Goal: Task Accomplishment & Management: Use online tool/utility

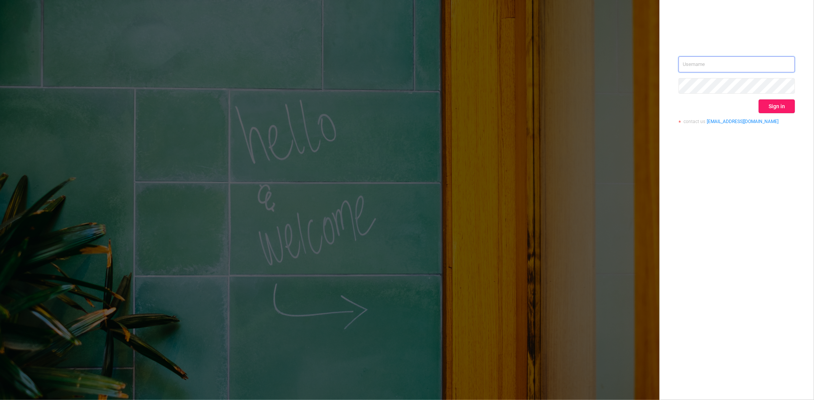
type input "[PERSON_NAME][EMAIL_ADDRESS][DOMAIN_NAME]"
click at [775, 107] on button "Sign in" at bounding box center [776, 107] width 36 height 14
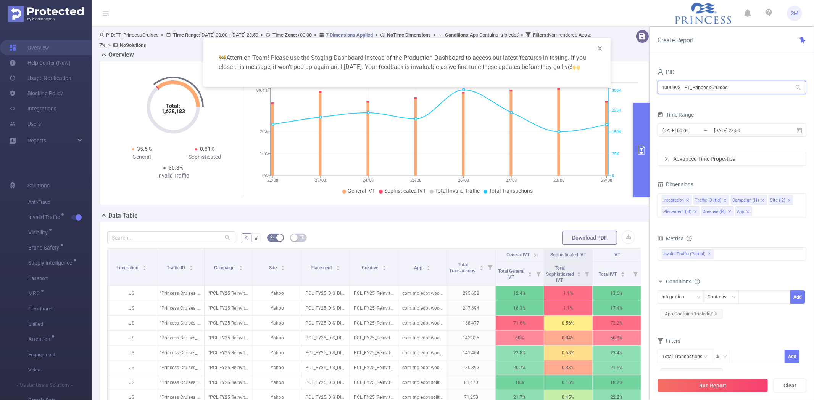
drag, startPoint x: 748, startPoint y: 89, endPoint x: 660, endPoint y: 88, distance: 88.1
click at [660, 88] on input "1000998 - FT_PrincessCruises" at bounding box center [731, 87] width 149 height 13
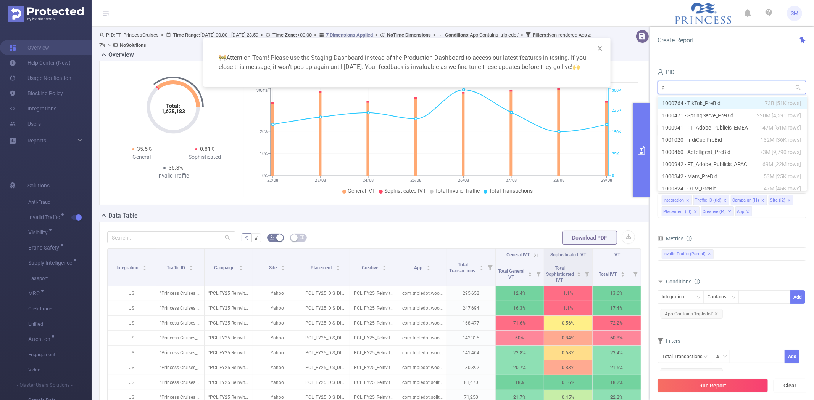
type input "p"
click at [706, 63] on div "PID p p Time Range 2025-08-22 00:00 _ 2025-08-29 23:59 Advanced Time Properties…" at bounding box center [732, 236] width 164 height 355
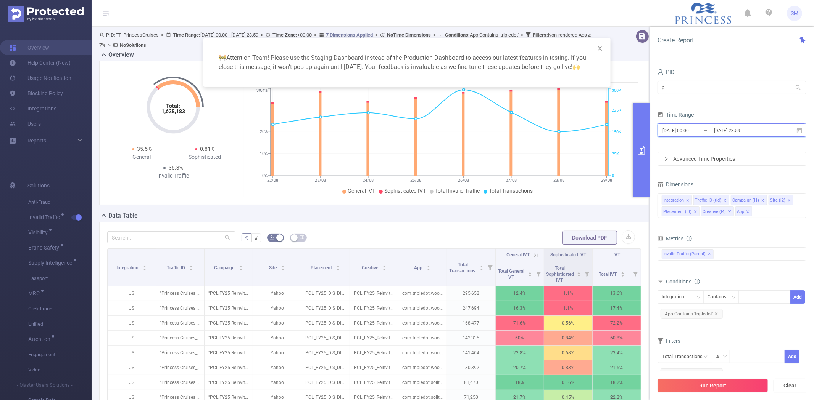
click at [800, 129] on icon at bounding box center [798, 130] width 5 height 6
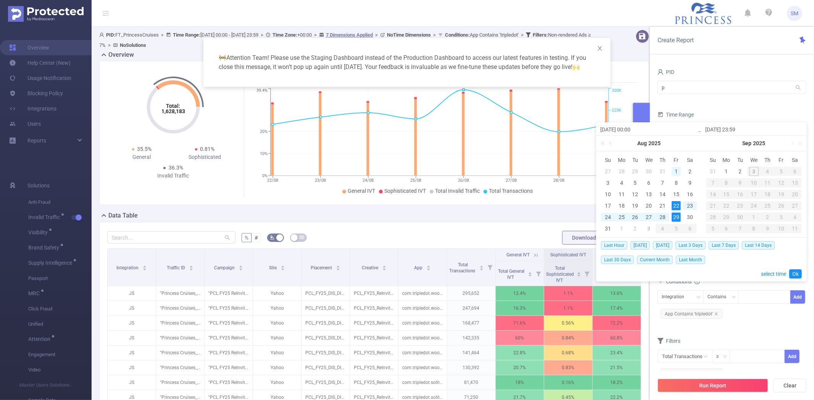
click at [676, 167] on div "1" at bounding box center [675, 171] width 9 height 9
click at [610, 230] on div "31" at bounding box center [607, 228] width 9 height 9
type input "2025-08-01 00:00"
type input "2025-08-31 23:59"
type input "2025-08-01 00:00"
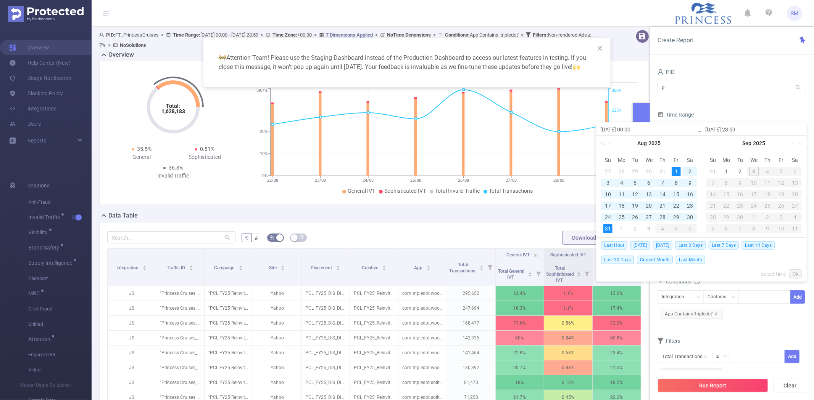
type input "2025-08-31 23:59"
click at [798, 275] on link "Ok" at bounding box center [795, 274] width 13 height 9
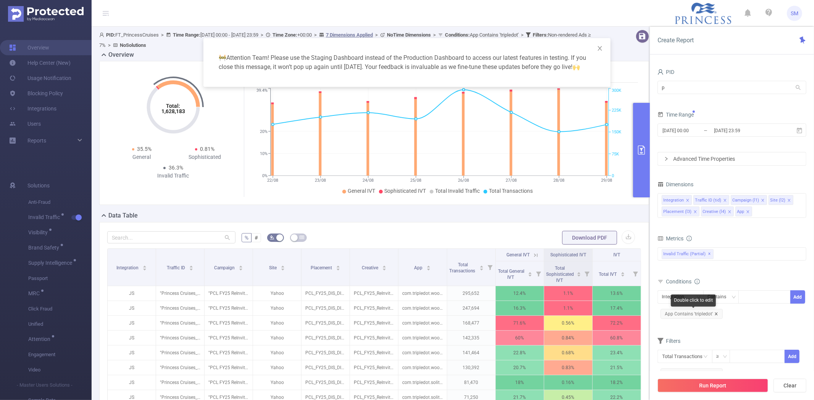
click at [715, 312] on icon "icon: close" at bounding box center [716, 314] width 4 height 4
click at [761, 235] on div "Metrics" at bounding box center [731, 239] width 149 height 13
click at [728, 211] on icon "icon: close" at bounding box center [729, 212] width 4 height 4
click at [711, 211] on icon "icon: close" at bounding box center [713, 212] width 4 height 4
click at [695, 212] on icon "icon: close" at bounding box center [695, 212] width 4 height 4
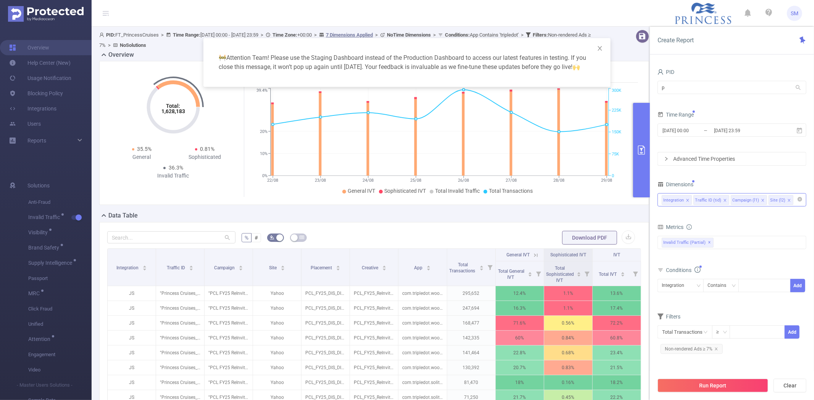
click at [787, 199] on icon "icon: close" at bounding box center [789, 201] width 4 height 4
click at [754, 174] on div "PID p p Time Range 2025-08-01 00:00 _ 2025-08-31 23:59 Advanced Time Properties…" at bounding box center [731, 214] width 149 height 295
click at [715, 349] on icon "icon: close" at bounding box center [715, 349] width 3 height 3
click at [727, 220] on form "Dimensions Integration Traffic ID (tid) Campaign (l1) Metrics Total IVT Total G…" at bounding box center [731, 264] width 149 height 170
click at [706, 379] on button "Run Report" at bounding box center [712, 386] width 111 height 14
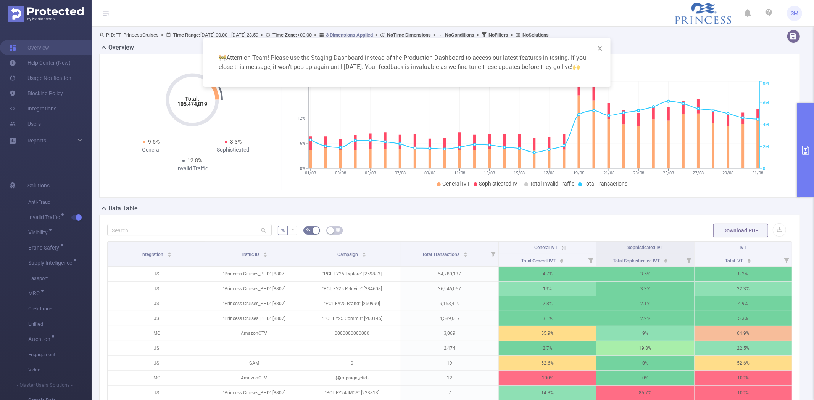
drag, startPoint x: 811, startPoint y: 246, endPoint x: 810, endPoint y: 265, distance: 19.1
click at [810, 265] on div "🚧 Attention Team! Please use the Staging Dashboard instead of the Production Da…" at bounding box center [407, 200] width 814 height 400
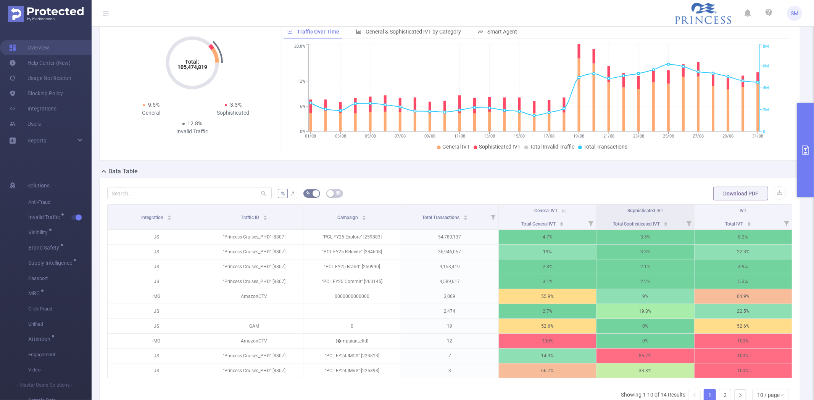
scroll to position [56, 0]
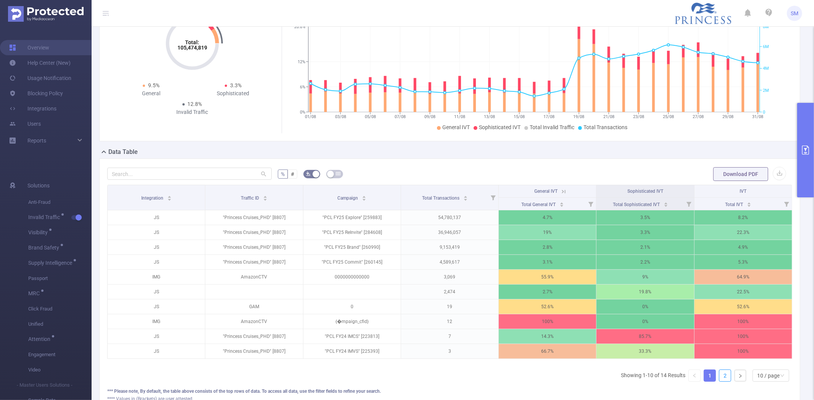
click at [719, 382] on link "2" at bounding box center [724, 375] width 11 height 11
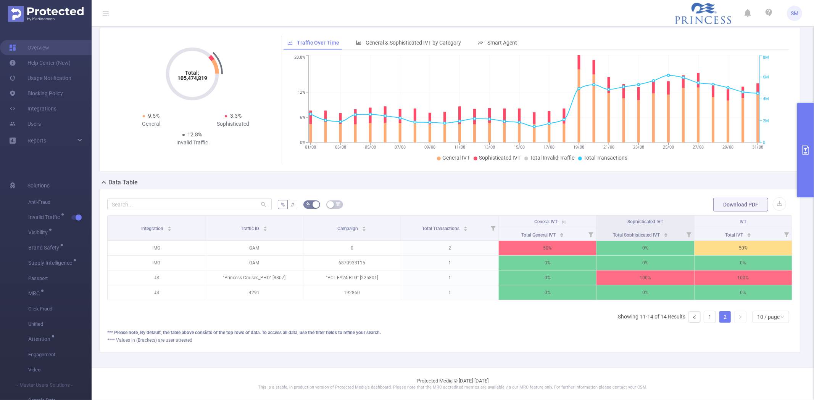
scroll to position [33, 0]
click at [705, 317] on link "1" at bounding box center [709, 317] width 11 height 11
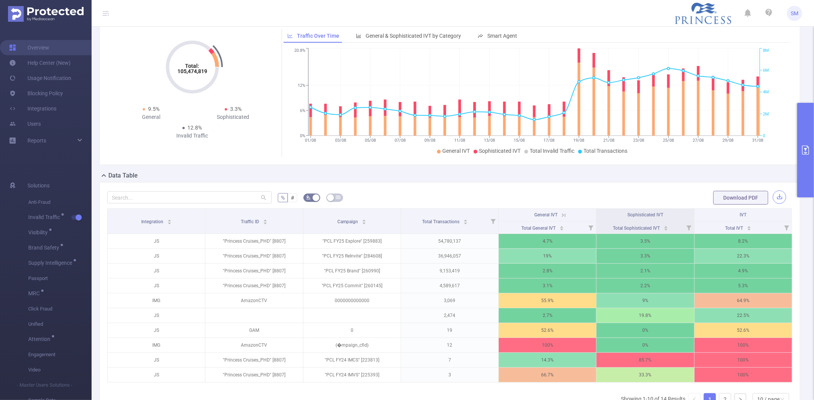
click at [772, 198] on button "button" at bounding box center [778, 197] width 13 height 13
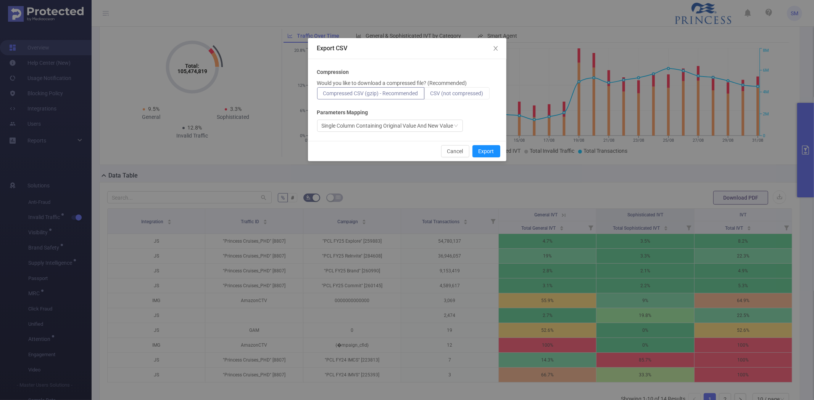
click at [454, 97] on label "CSV (not compressed)" at bounding box center [456, 93] width 65 height 12
click at [430, 95] on input "CSV (not compressed)" at bounding box center [430, 95] width 0 height 0
click at [447, 122] on div "Single Column Containing Original Value And New Value" at bounding box center [388, 125] width 132 height 11
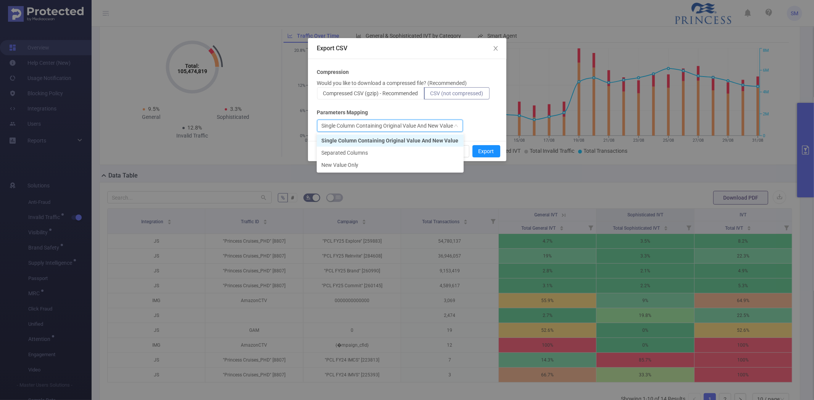
click at [478, 117] on div "Compression Would you like to download a compressed file? (Recommended) Compres…" at bounding box center [407, 100] width 180 height 64
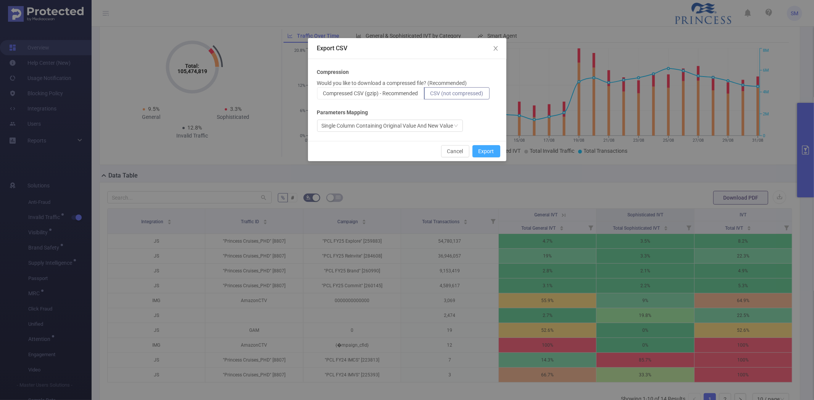
click at [486, 148] on button "Export" at bounding box center [486, 151] width 28 height 12
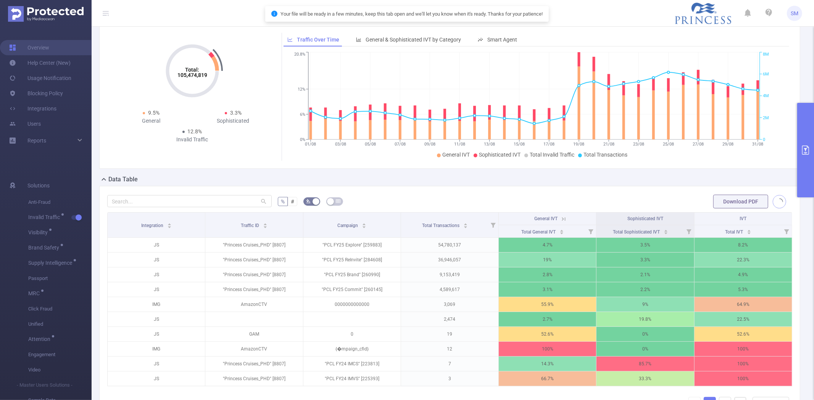
scroll to position [42, 0]
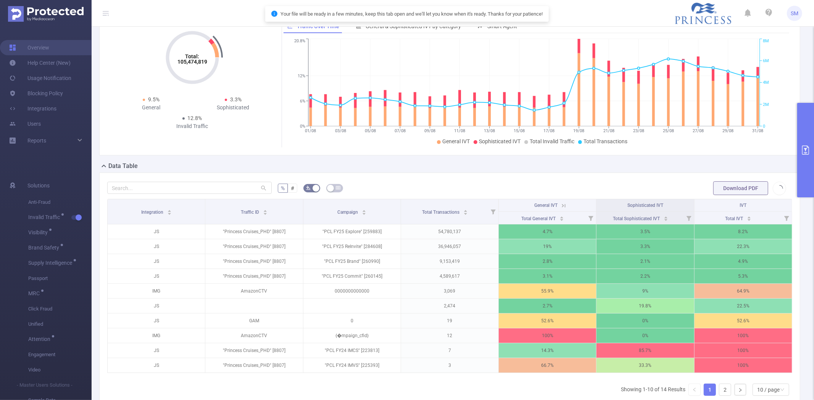
click at [803, 121] on button "primary" at bounding box center [805, 150] width 17 height 95
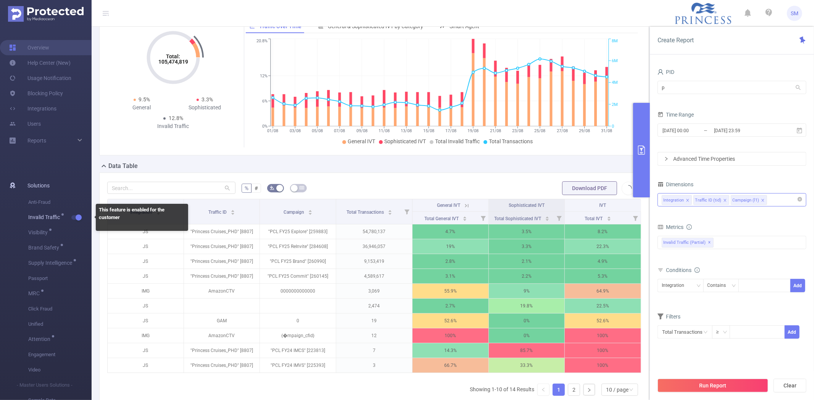
click at [77, 216] on button "button" at bounding box center [76, 217] width 11 height 5
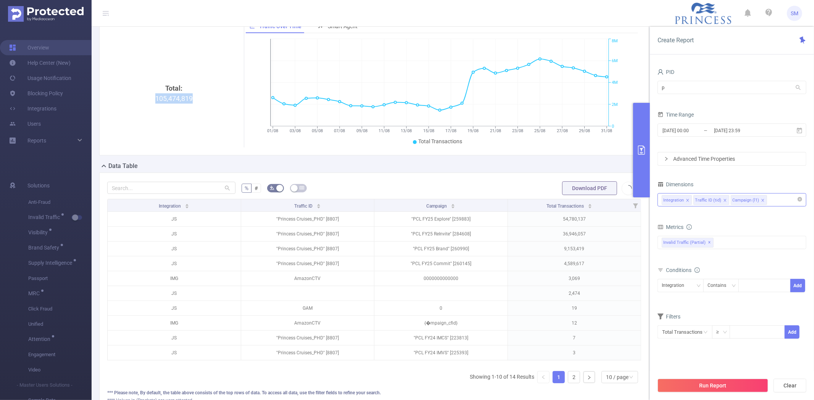
drag, startPoint x: 191, startPoint y: 103, endPoint x: 156, endPoint y: 104, distance: 35.9
click at [156, 104] on div "Total: 105,474,819" at bounding box center [173, 147] width 127 height 128
copy div "105,474,819"
click at [224, 146] on div "Total: 105,474,819" at bounding box center [173, 147] width 127 height 128
drag, startPoint x: 695, startPoint y: 87, endPoint x: 634, endPoint y: 88, distance: 61.0
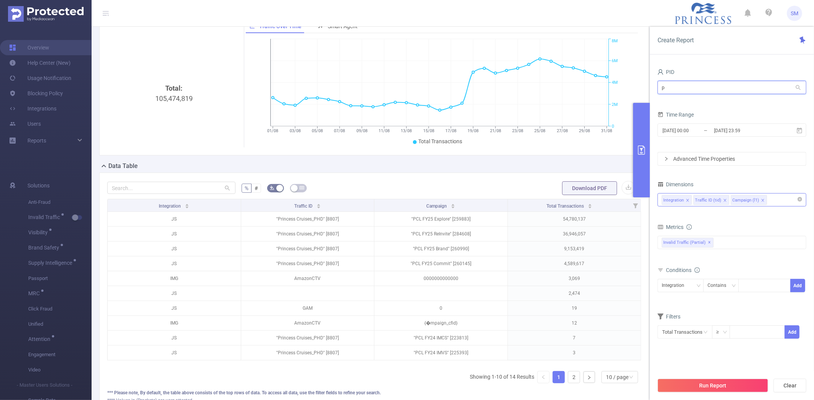
click at [634, 88] on section "PID: FT_PrincessCruises > Time Range: 2025-08-01 00:00 - 2025-08-31 23:59 > Tim…" at bounding box center [453, 206] width 722 height 444
type input "consumer"
click at [696, 105] on li "1001014 - FT_BayerConsumer 7.52M [1.22M rows]" at bounding box center [731, 103] width 149 height 12
click at [691, 384] on button "Run Report" at bounding box center [712, 386] width 111 height 14
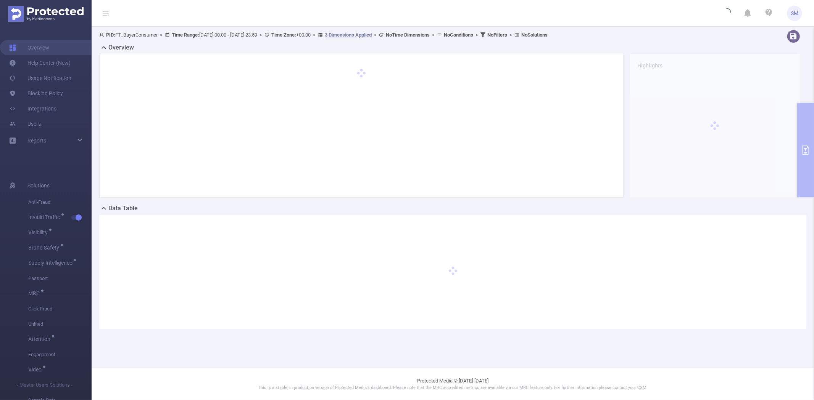
scroll to position [0, 0]
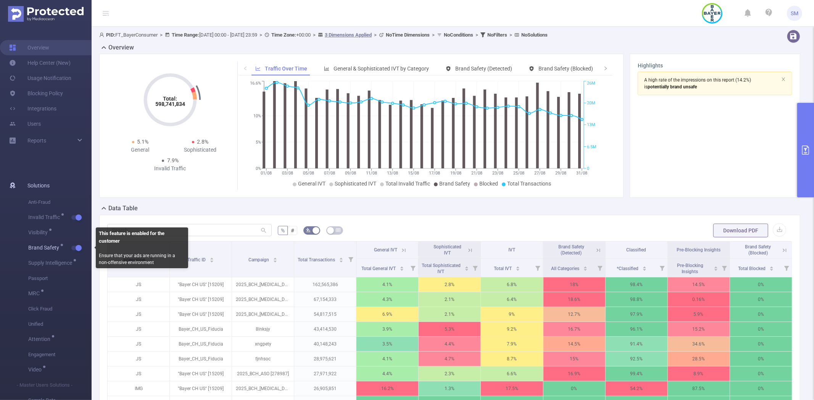
click at [77, 250] on button "button" at bounding box center [76, 248] width 11 height 5
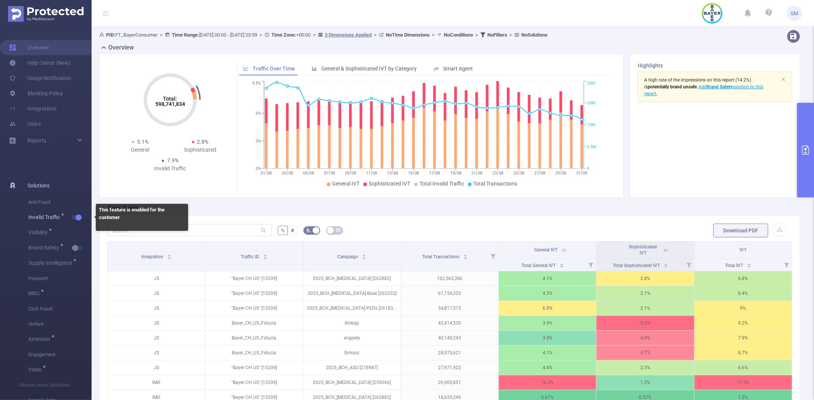
click at [79, 219] on button "button" at bounding box center [76, 217] width 11 height 5
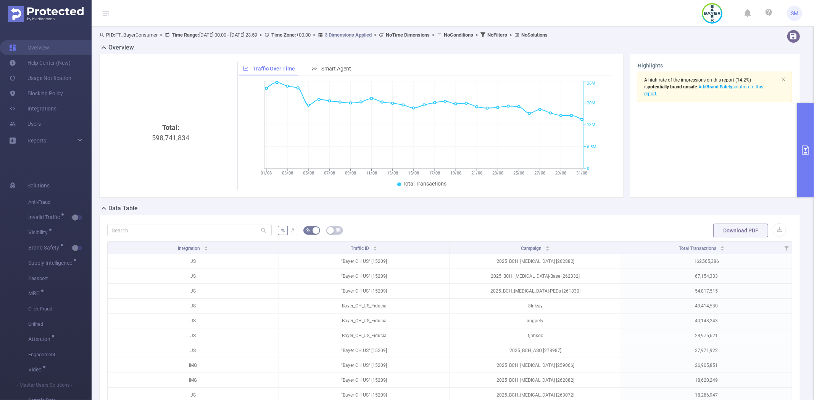
click at [809, 147] on icon "primary" at bounding box center [805, 150] width 9 height 9
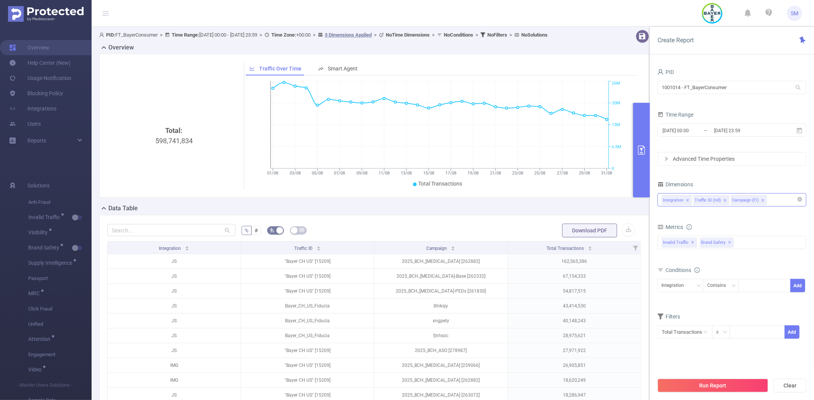
click at [783, 200] on div "Integration Traffic ID (tid) Campaign (l1)" at bounding box center [731, 200] width 140 height 13
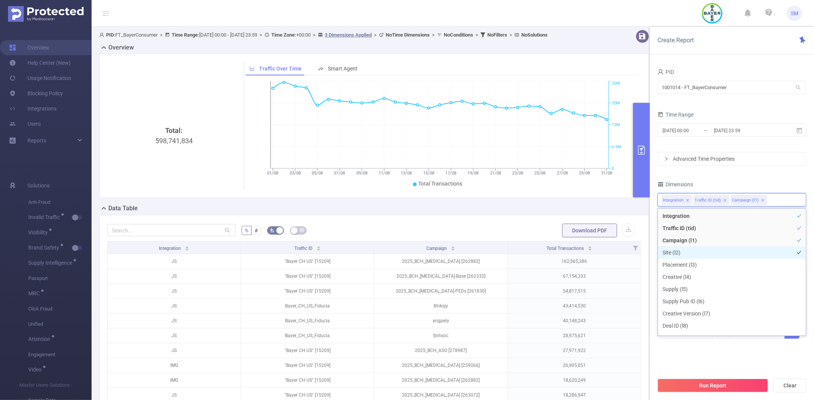
click at [703, 252] on li "Site (l2)" at bounding box center [732, 253] width 148 height 12
click at [715, 386] on button "Run Report" at bounding box center [712, 386] width 111 height 14
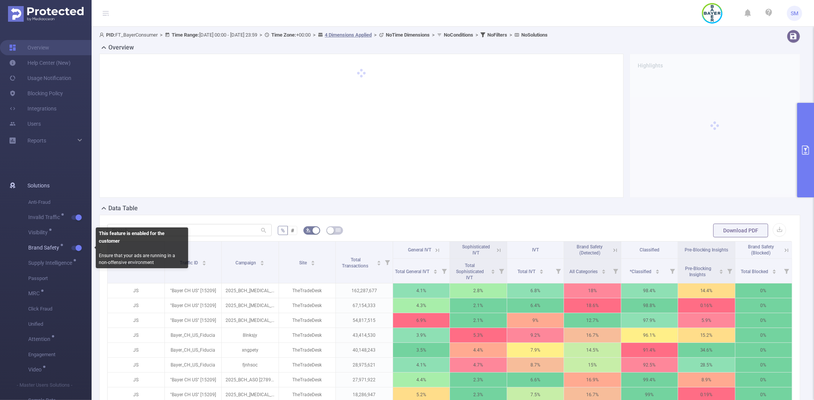
click at [78, 247] on button "button" at bounding box center [76, 248] width 11 height 5
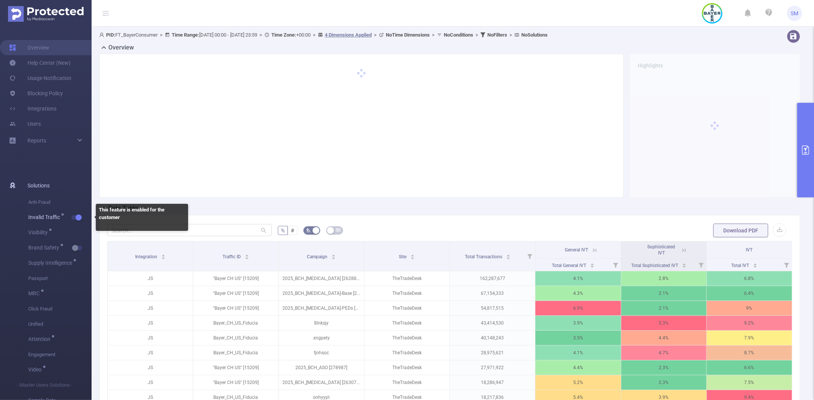
click at [77, 218] on button "button" at bounding box center [76, 217] width 11 height 5
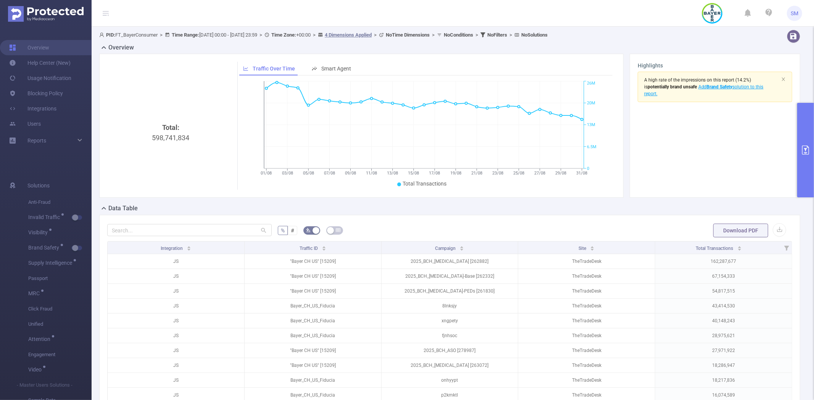
click at [805, 139] on button "primary" at bounding box center [805, 150] width 17 height 95
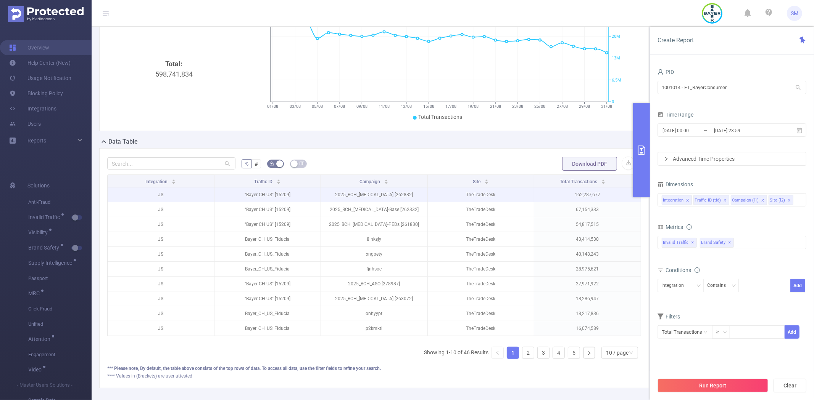
scroll to position [117, 0]
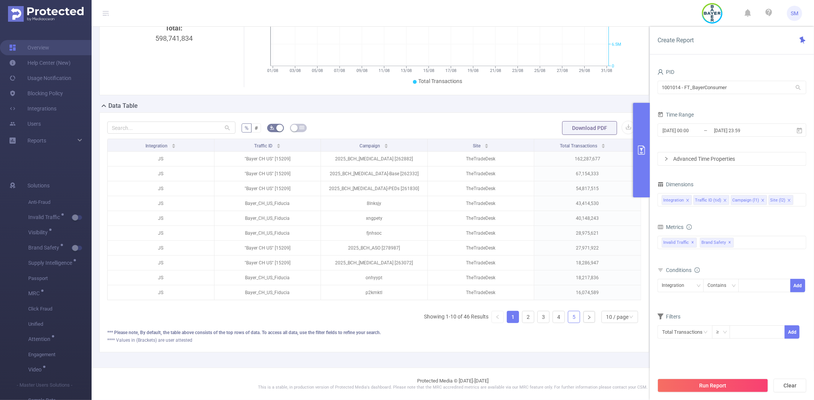
click at [570, 318] on link "5" at bounding box center [573, 317] width 11 height 11
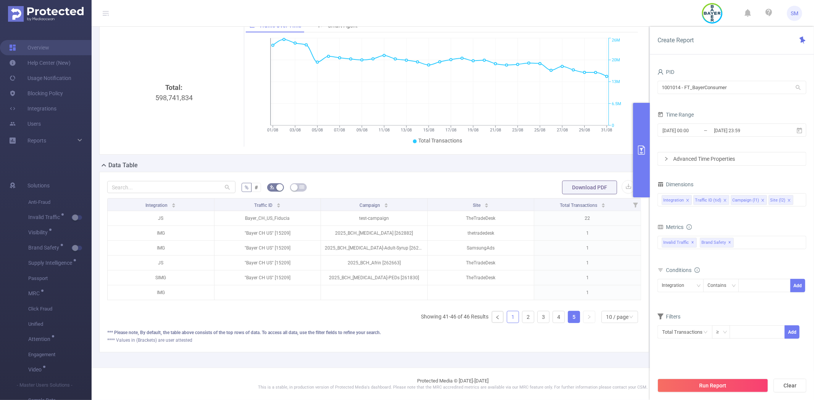
click at [509, 318] on link "1" at bounding box center [512, 317] width 11 height 11
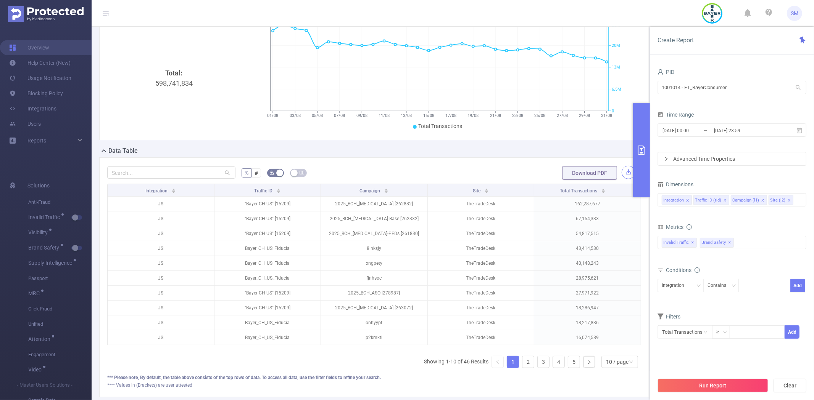
click at [621, 179] on button "button" at bounding box center [627, 172] width 13 height 13
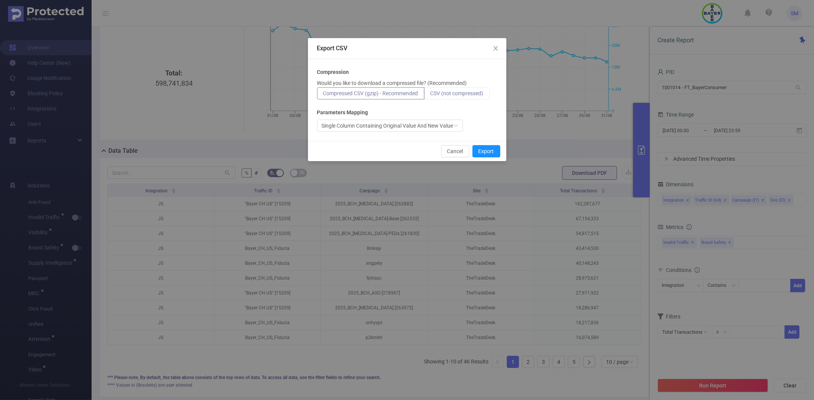
click at [471, 92] on span "CSV (not compressed)" at bounding box center [456, 93] width 53 height 6
click at [430, 95] on input "CSV (not compressed)" at bounding box center [430, 95] width 0 height 0
click at [486, 151] on button "Export" at bounding box center [486, 151] width 28 height 12
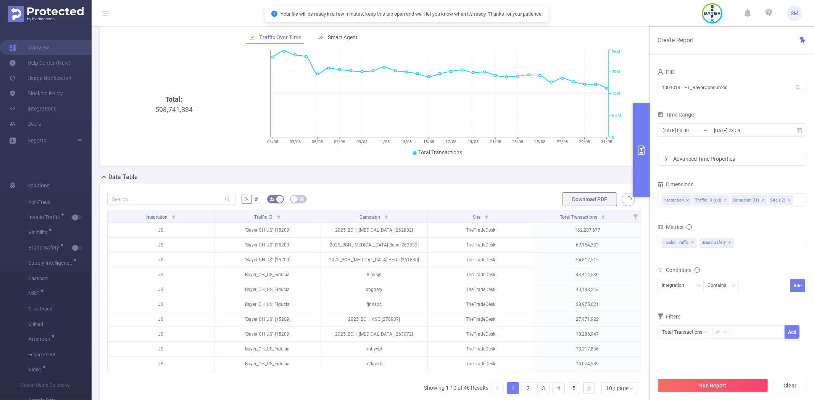
scroll to position [0, 0]
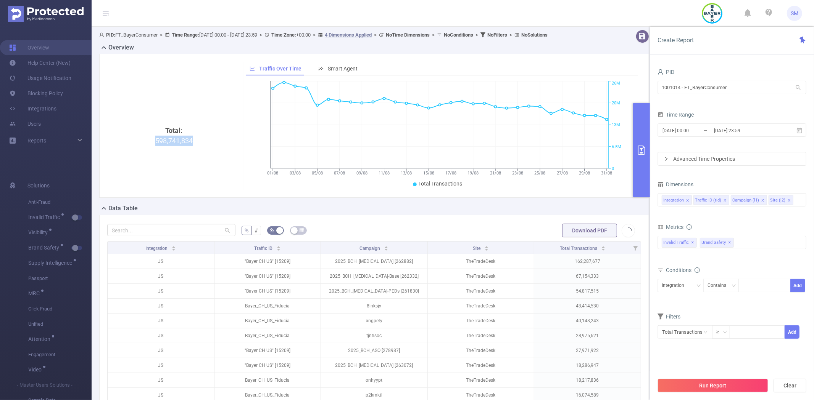
drag, startPoint x: 193, startPoint y: 147, endPoint x: 154, endPoint y: 148, distance: 38.5
click at [154, 148] on div "Total: 598,741,834" at bounding box center [173, 189] width 127 height 128
copy div "598,741,834"
click at [259, 169] on icon "01/08 03/08 05/08 07/08 09/08 11/08 13/08 15/08 17/08 19/08 21/08 23/08 25/08 2…" at bounding box center [440, 134] width 388 height 111
click at [643, 131] on button "primary" at bounding box center [641, 150] width 17 height 95
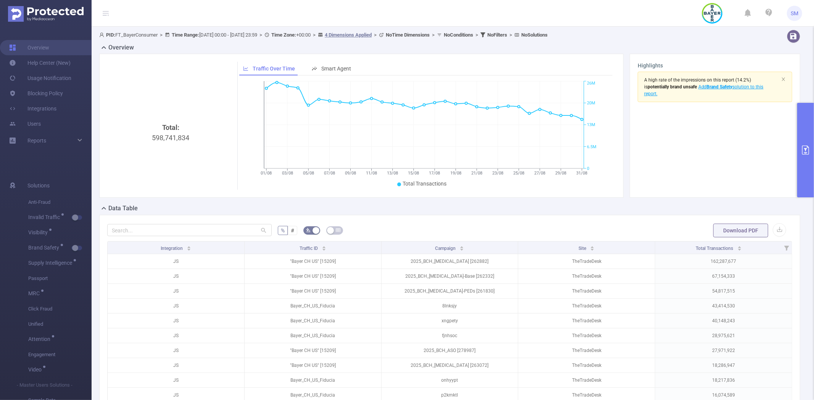
click at [812, 130] on button "primary" at bounding box center [805, 150] width 17 height 95
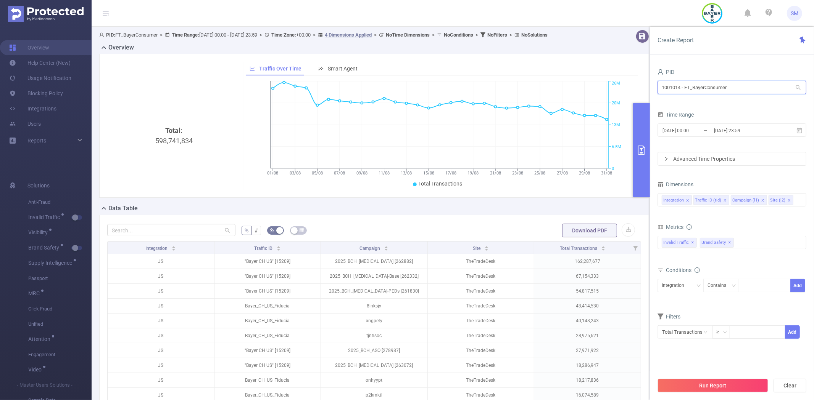
drag, startPoint x: 745, startPoint y: 88, endPoint x: 572, endPoint y: 88, distance: 173.2
click at [572, 88] on section "PID: FT_BayerConsumer > Time Range: 2025-08-01 00:00 - 2025-08-31 23:59 > Time …" at bounding box center [453, 249] width 722 height 444
type input "pharma"
click at [694, 104] on li "1001013 - FT_BayerPharma 3.62M [1.07M rows]" at bounding box center [731, 103] width 149 height 12
click at [728, 242] on span "✕" at bounding box center [729, 242] width 3 height 9
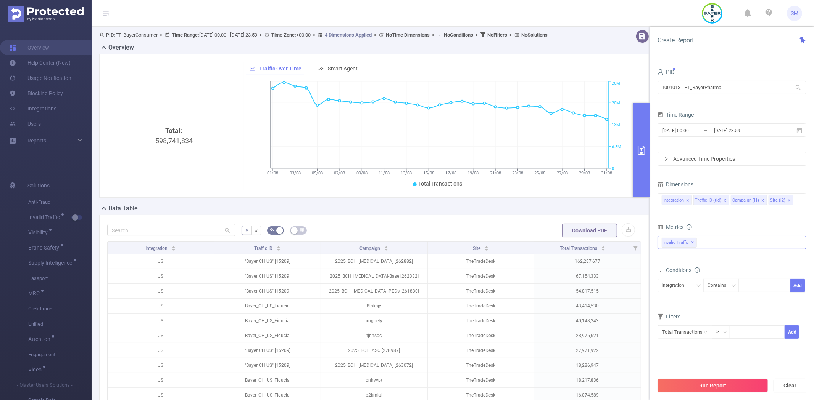
click at [692, 244] on span "✕" at bounding box center [692, 242] width 3 height 9
click at [698, 386] on button "Run Report" at bounding box center [712, 386] width 111 height 14
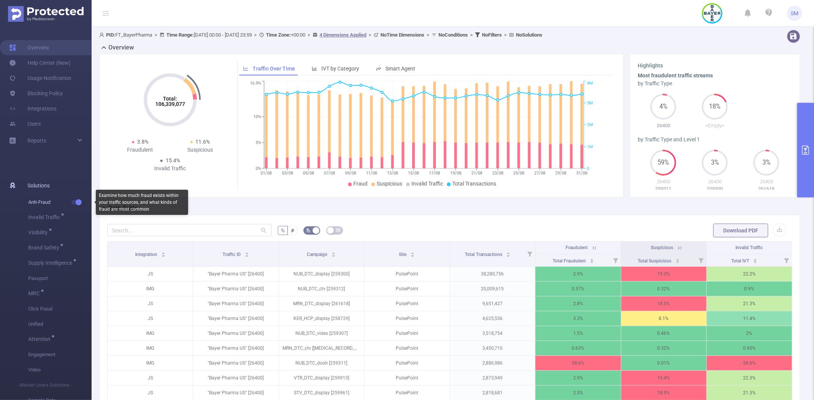
click at [75, 203] on span "button" at bounding box center [78, 203] width 10 height 4
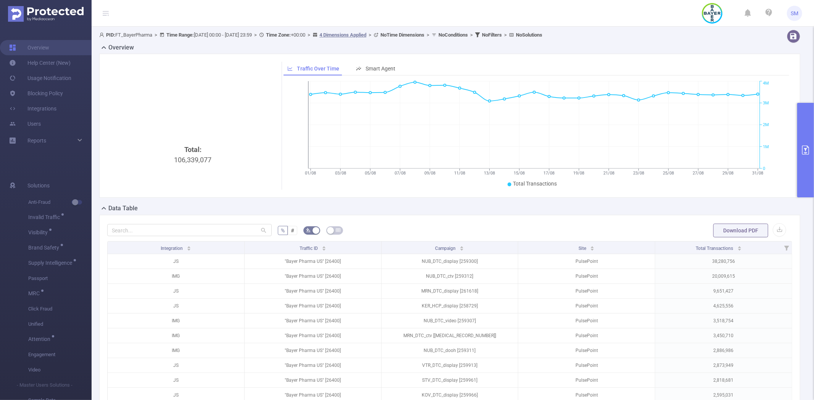
click at [802, 124] on button "primary" at bounding box center [805, 150] width 17 height 95
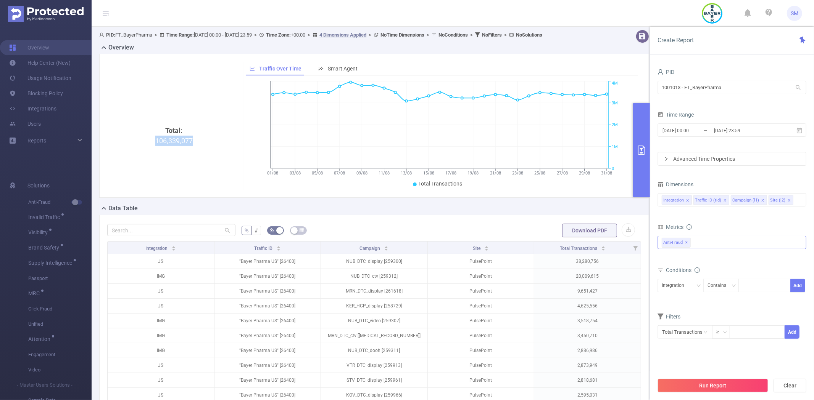
drag, startPoint x: 187, startPoint y: 146, endPoint x: 156, endPoint y: 150, distance: 31.5
click at [156, 150] on div "Total: 106,339,077" at bounding box center [173, 189] width 127 height 128
copy div "106,339,077"
click at [230, 156] on div "Total: 106,339,077" at bounding box center [173, 189] width 127 height 128
click at [622, 237] on button "button" at bounding box center [627, 230] width 13 height 13
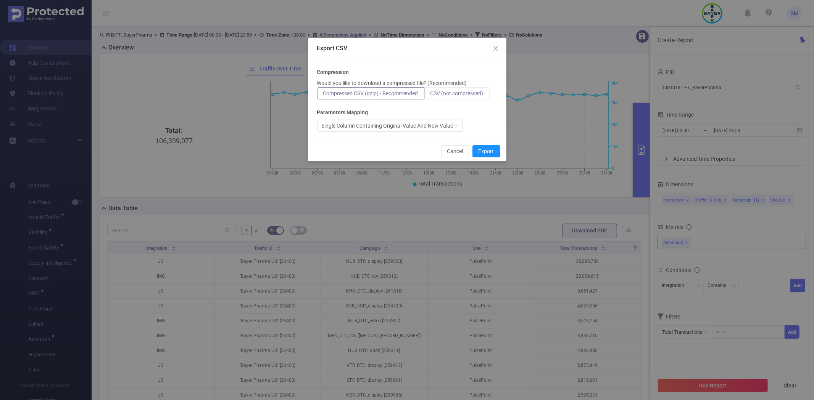
click at [465, 92] on span "CSV (not compressed)" at bounding box center [456, 93] width 53 height 6
click at [430, 95] on input "CSV (not compressed)" at bounding box center [430, 95] width 0 height 0
click at [484, 153] on button "Export" at bounding box center [486, 151] width 28 height 12
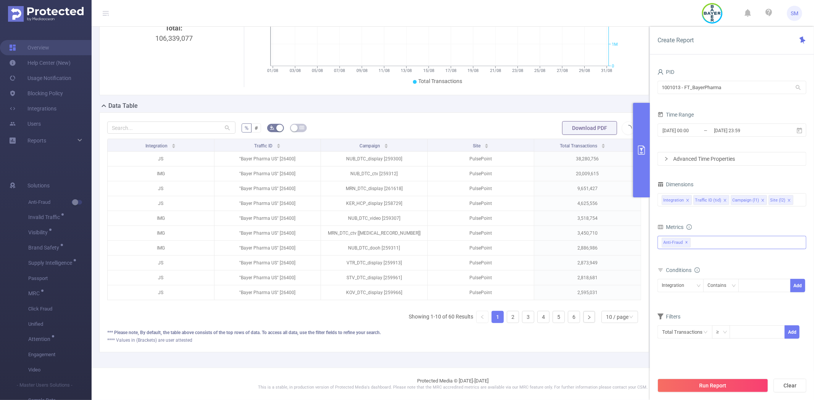
scroll to position [117, 0]
click at [568, 315] on link "6" at bounding box center [573, 317] width 11 height 11
click at [492, 316] on link "1" at bounding box center [497, 317] width 11 height 11
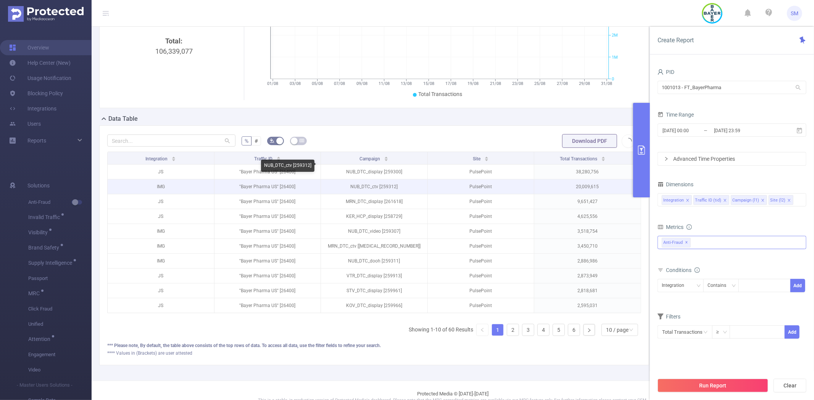
scroll to position [74, 0]
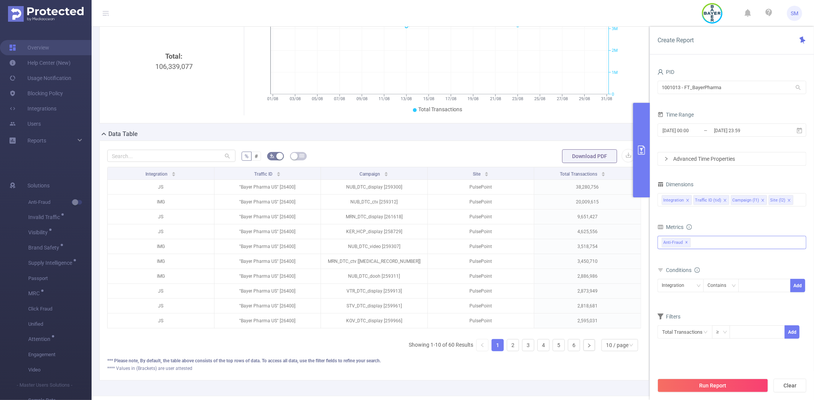
click at [798, 87] on icon at bounding box center [797, 87] width 7 height 7
click at [760, 85] on input "1001013 - FT_BayerPharma" at bounding box center [731, 87] width 149 height 13
drag, startPoint x: 750, startPoint y: 87, endPoint x: 634, endPoint y: 87, distance: 115.9
click at [634, 87] on section "PID: FT_BayerPharma > Time Range: 2025-08-01 00:00 - 2025-08-31 23:59 > Time Zo…" at bounding box center [453, 174] width 722 height 444
type input "boost"
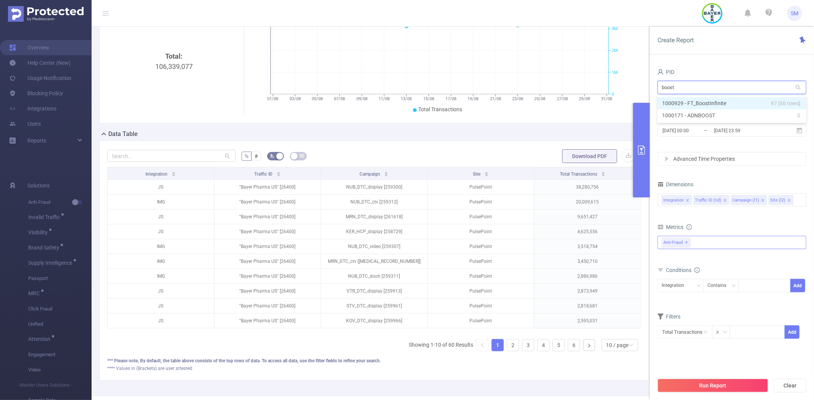
click at [670, 98] on li "1000929 - FT_BoostInfinite 67 [66 rows]" at bounding box center [731, 103] width 149 height 12
click at [690, 385] on button "Run Report" at bounding box center [712, 386] width 111 height 14
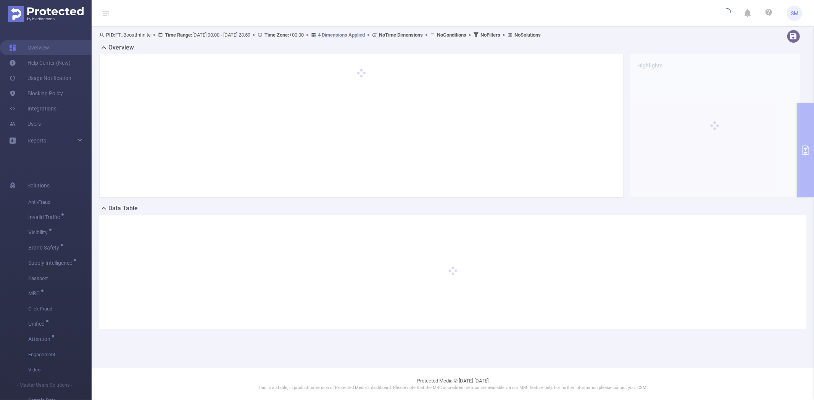
scroll to position [0, 0]
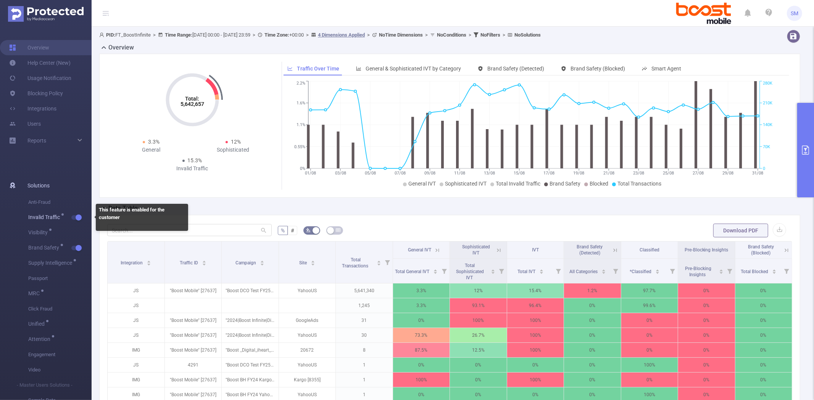
click at [77, 216] on button "button" at bounding box center [76, 217] width 11 height 5
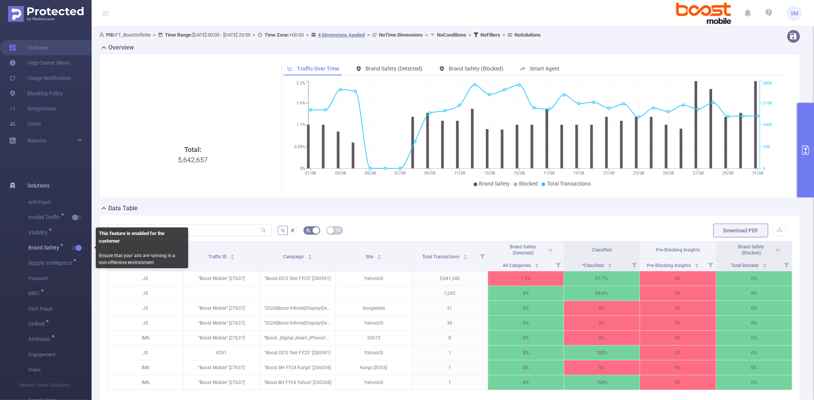
click at [74, 245] on span "Brand Safety" at bounding box center [59, 248] width 63 height 15
click at [74, 246] on span "button" at bounding box center [78, 248] width 10 height 4
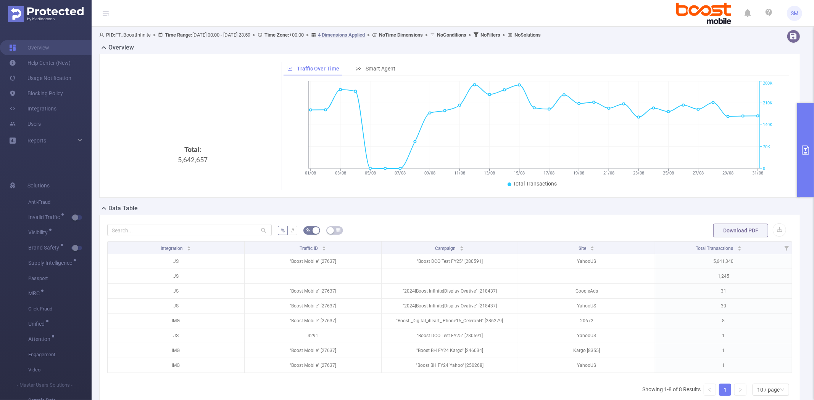
drag, startPoint x: 802, startPoint y: 119, endPoint x: 784, endPoint y: 128, distance: 20.3
click at [802, 119] on button "primary" at bounding box center [805, 150] width 17 height 95
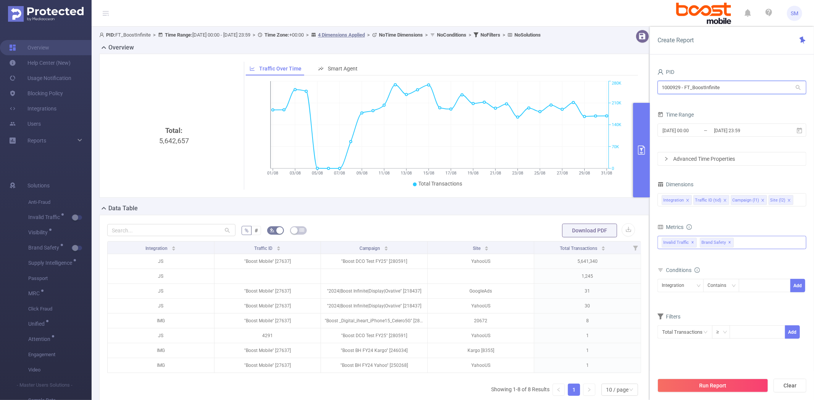
drag, startPoint x: 680, startPoint y: 87, endPoint x: 659, endPoint y: 87, distance: 21.7
click at [659, 87] on input "1000929 - FT_BoostInfinite" at bounding box center [731, 87] width 149 height 13
drag, startPoint x: 175, startPoint y: 138, endPoint x: 157, endPoint y: 142, distance: 17.8
click at [157, 142] on div "Total: 5,642,657" at bounding box center [173, 189] width 127 height 128
click at [623, 228] on button "button" at bounding box center [627, 230] width 13 height 13
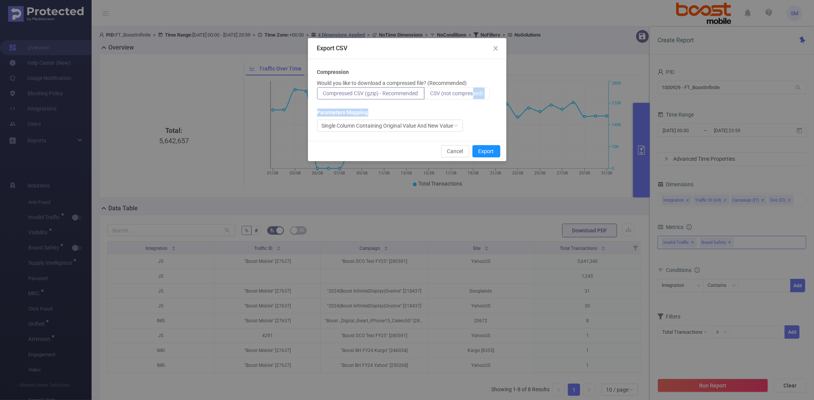
drag, startPoint x: 488, startPoint y: 144, endPoint x: 475, endPoint y: 95, distance: 50.1
click at [475, 95] on div "Export CSV Compression Would you like to download a compressed file? (Recommend…" at bounding box center [407, 99] width 198 height 123
click at [475, 93] on span "CSV (not compressed)" at bounding box center [456, 93] width 53 height 6
click at [430, 95] on input "CSV (not compressed)" at bounding box center [430, 95] width 0 height 0
click at [470, 96] on span "CSV (not compressed)" at bounding box center [456, 93] width 53 height 6
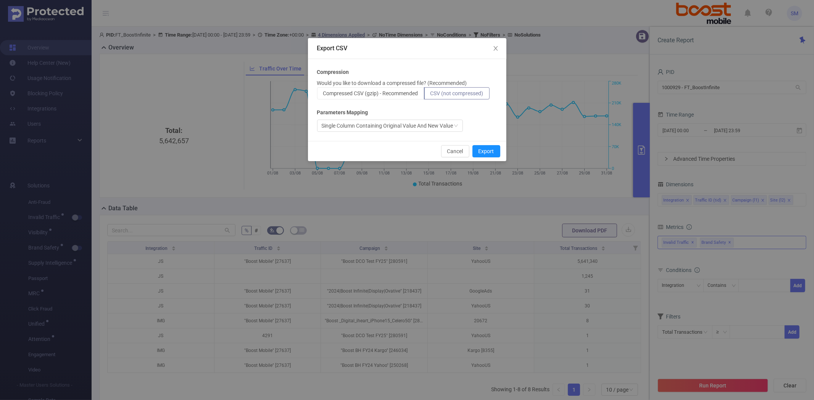
click at [430, 95] on input "CSV (not compressed)" at bounding box center [430, 95] width 0 height 0
click at [450, 150] on button "Cancel" at bounding box center [455, 151] width 28 height 12
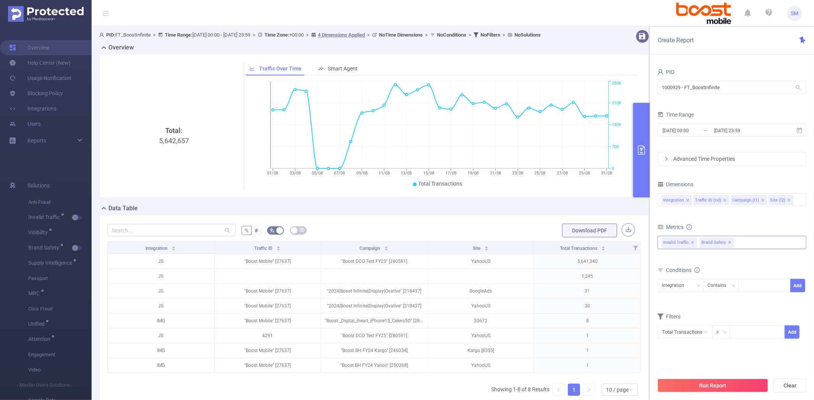
click at [623, 232] on button "button" at bounding box center [627, 230] width 13 height 13
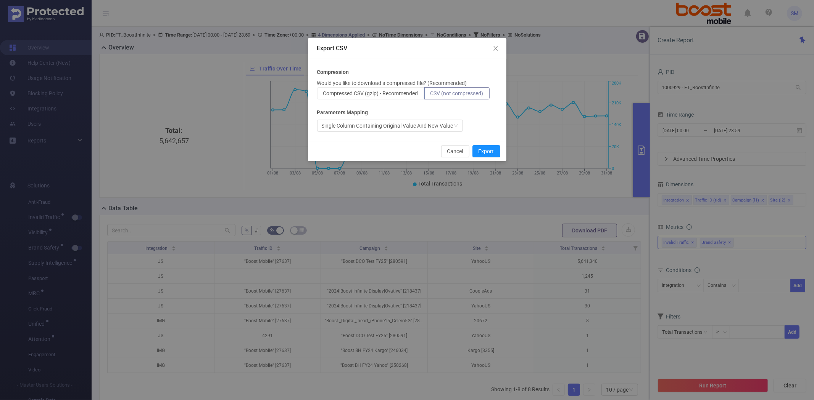
click at [464, 92] on span "CSV (not compressed)" at bounding box center [456, 93] width 53 height 6
click at [430, 95] on input "CSV (not compressed)" at bounding box center [430, 95] width 0 height 0
click at [485, 151] on button "Export" at bounding box center [486, 151] width 28 height 12
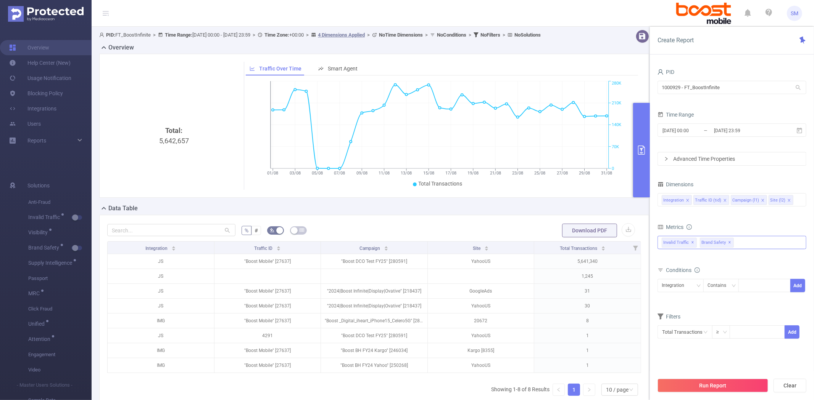
click at [797, 86] on icon at bounding box center [797, 87] width 7 height 7
drag, startPoint x: 739, startPoint y: 85, endPoint x: 619, endPoint y: 89, distance: 120.6
click at [619, 89] on section "PID: FT_BoostInfinite > Time Range: 2025-08-01 00:00 - 2025-08-31 23:59 > Time …" at bounding box center [453, 234] width 722 height 414
type input "shutterfl"
click at [704, 102] on li "1000848 - FT_Shutterfly 516K [16K rows]" at bounding box center [731, 103] width 149 height 12
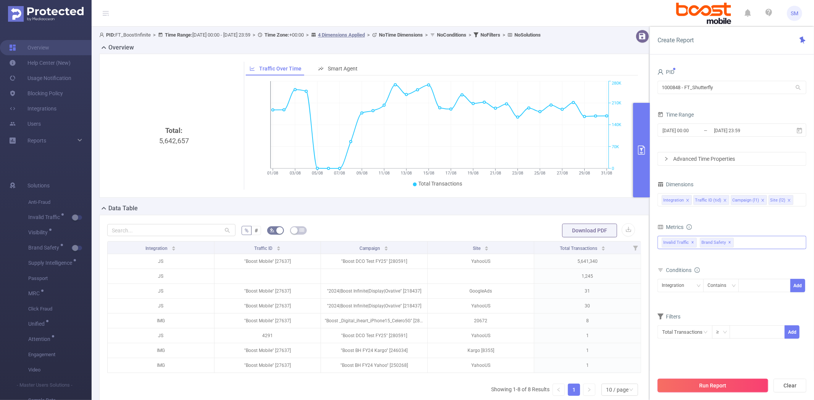
click at [702, 389] on button "Run Report" at bounding box center [712, 386] width 111 height 14
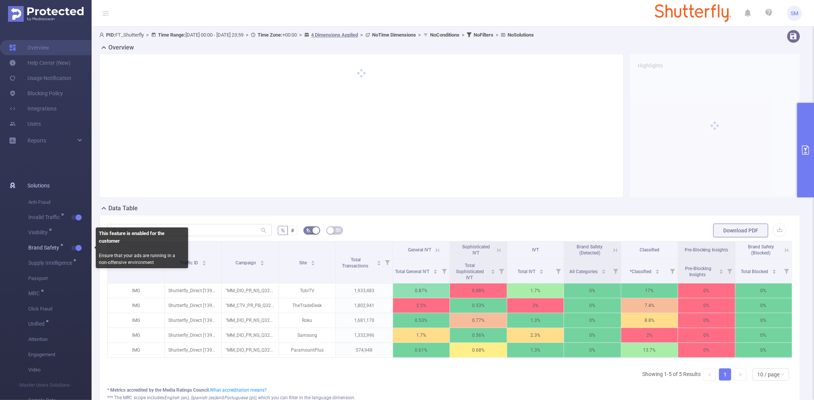
click at [76, 246] on button "button" at bounding box center [76, 248] width 11 height 5
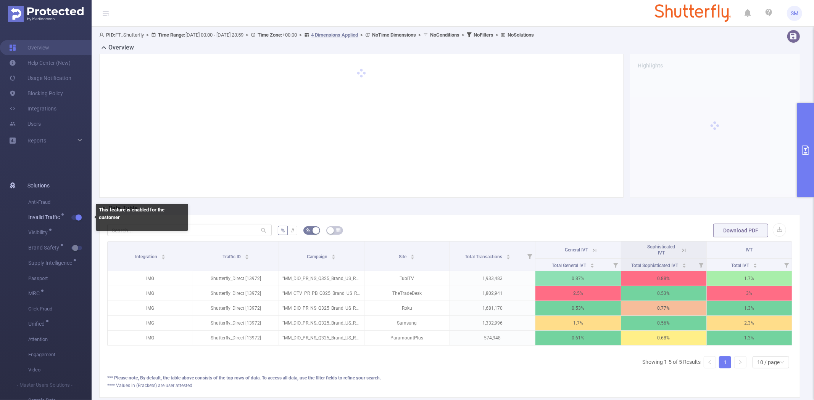
click at [77, 217] on button "button" at bounding box center [76, 217] width 11 height 5
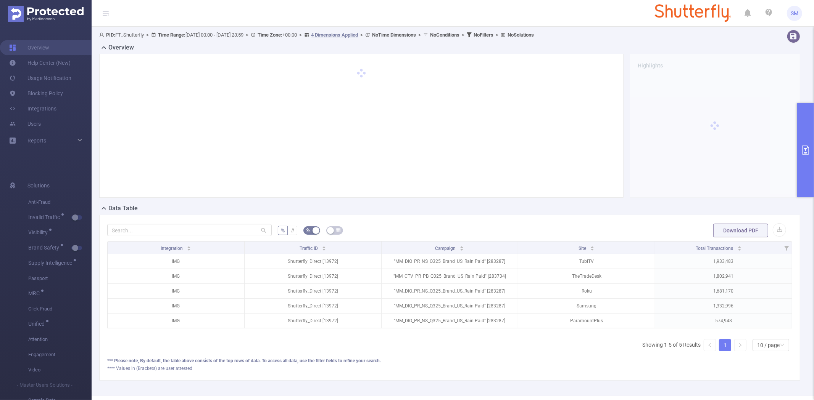
click at [801, 115] on button "primary" at bounding box center [805, 150] width 17 height 95
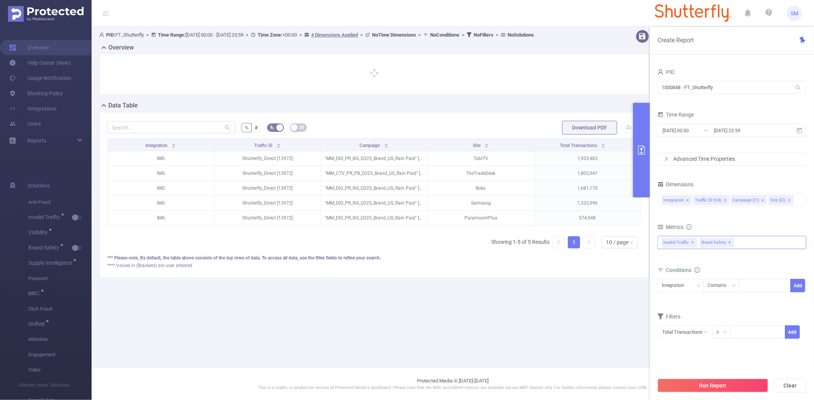
click at [691, 243] on span "✕" at bounding box center [692, 242] width 3 height 9
click at [690, 243] on span "✕" at bounding box center [691, 242] width 3 height 9
click at [693, 380] on button "Run Report" at bounding box center [712, 386] width 111 height 14
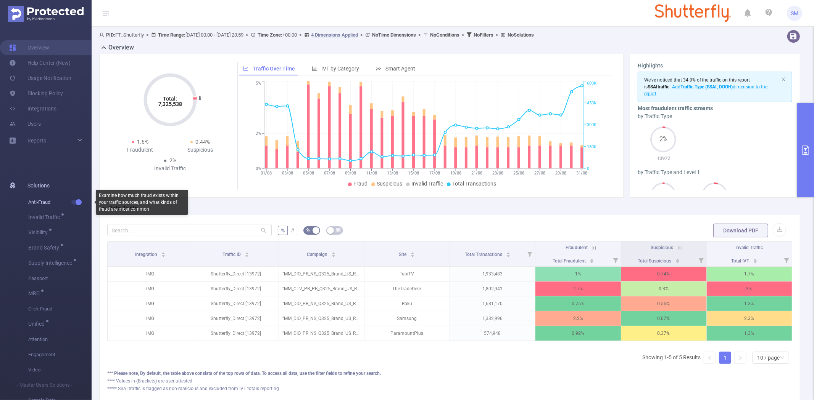
click at [75, 203] on button "button" at bounding box center [76, 202] width 11 height 5
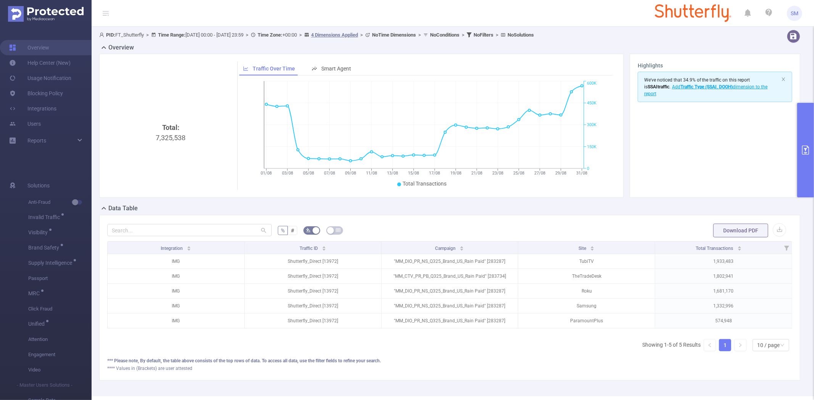
click at [809, 125] on button "primary" at bounding box center [805, 150] width 17 height 95
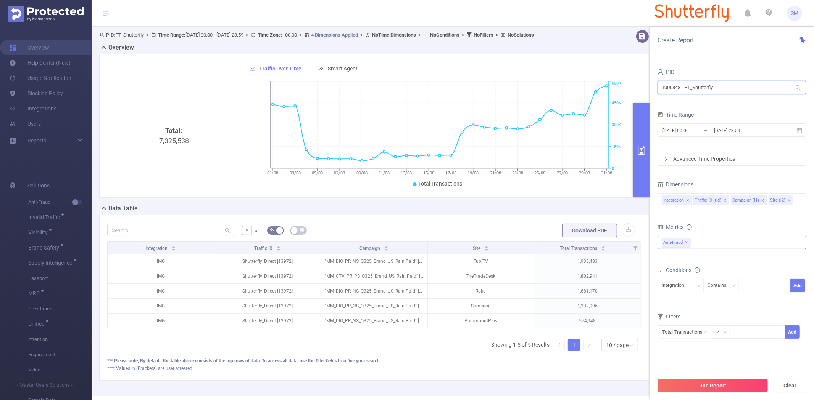
drag, startPoint x: 680, startPoint y: 87, endPoint x: 661, endPoint y: 88, distance: 19.9
click at [661, 88] on input "1000848 - FT_Shutterfly" at bounding box center [731, 87] width 149 height 13
drag, startPoint x: 192, startPoint y: 138, endPoint x: 157, endPoint y: 138, distance: 35.1
click at [157, 138] on div "Total: 7,325,538" at bounding box center [173, 189] width 127 height 128
click at [621, 229] on button "button" at bounding box center [627, 230] width 13 height 13
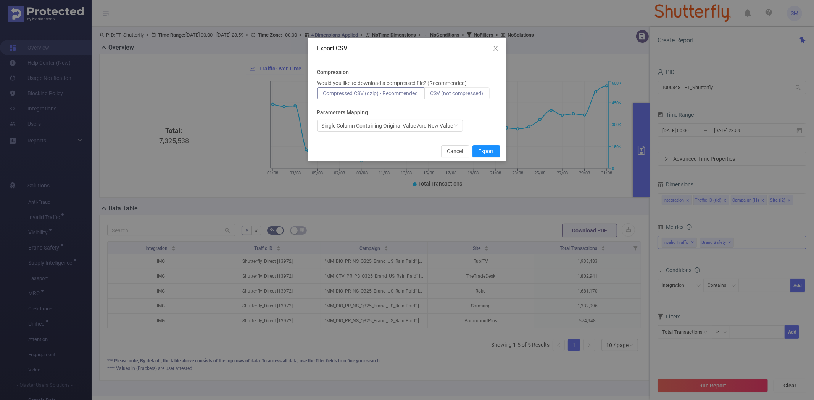
click at [466, 90] on span "CSV (not compressed)" at bounding box center [456, 93] width 53 height 6
click at [430, 95] on input "CSV (not compressed)" at bounding box center [430, 95] width 0 height 0
click at [492, 153] on button "Export" at bounding box center [486, 151] width 28 height 12
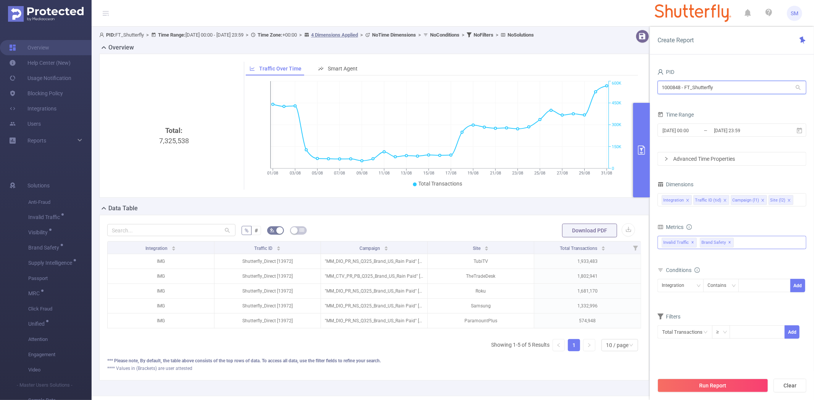
drag, startPoint x: 733, startPoint y: 88, endPoint x: 624, endPoint y: 93, distance: 110.0
click at [622, 93] on section "PID: FT_Shutterfly > Time Range: 2025-08-01 00:00 - 2025-08-31 23:59 > Time Zon…" at bounding box center [453, 212] width 722 height 370
paste input "796"
type input "1000796"
click at [685, 105] on li "1000796 - FT_P&G 30M [1.4M rows]" at bounding box center [731, 103] width 149 height 12
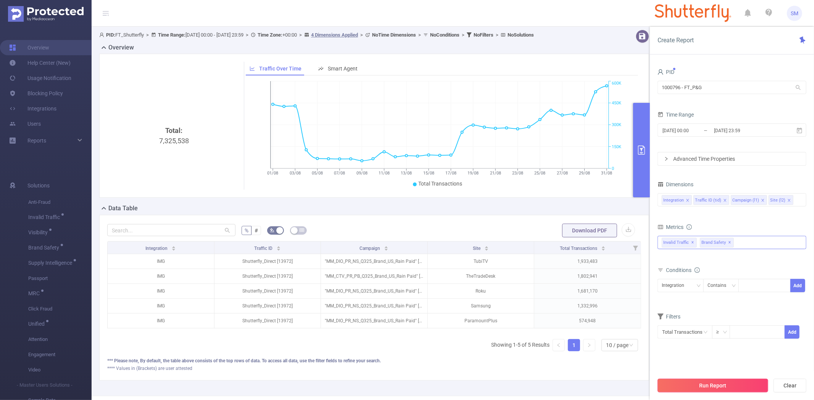
click at [683, 384] on button "Run Report" at bounding box center [712, 386] width 111 height 14
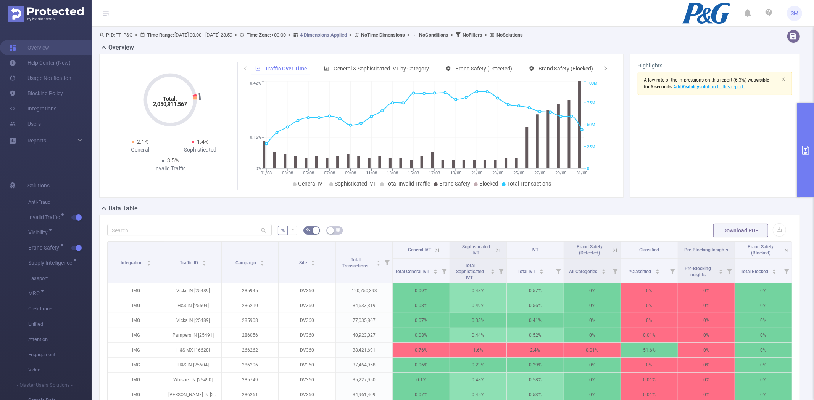
click at [407, 216] on div "% # Download PDF Integration Traffic ID Campaign Site Total Transactions Genera…" at bounding box center [449, 361] width 701 height 293
click at [407, 232] on form "% # Download PDF" at bounding box center [449, 230] width 685 height 15
click at [811, 142] on button "primary" at bounding box center [805, 150] width 17 height 95
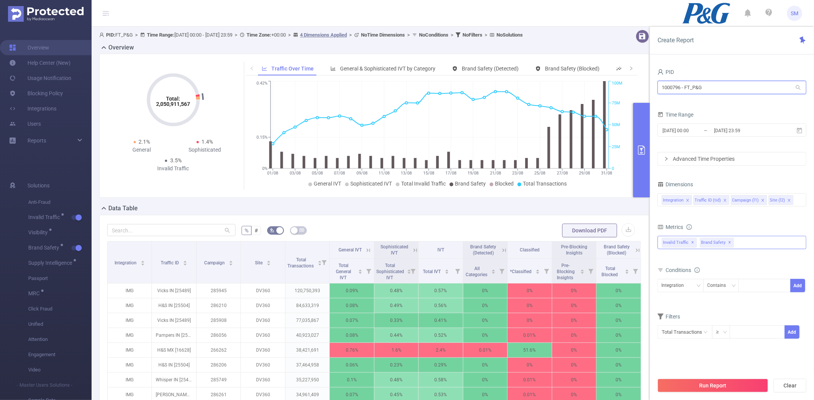
drag, startPoint x: 744, startPoint y: 82, endPoint x: 654, endPoint y: 69, distance: 90.9
click at [654, 69] on div "PID 1000796 - FT_P&G 1000796 - FT_P&G Time Range 2025-08-01 00:00 _ 2025-08-31 …" at bounding box center [732, 236] width 164 height 355
type input "consumer"
click at [687, 103] on li "1001014 - FT_BayerConsumer 7.52M [1.22M rows]" at bounding box center [731, 103] width 149 height 12
click at [729, 245] on span "✕" at bounding box center [729, 242] width 3 height 9
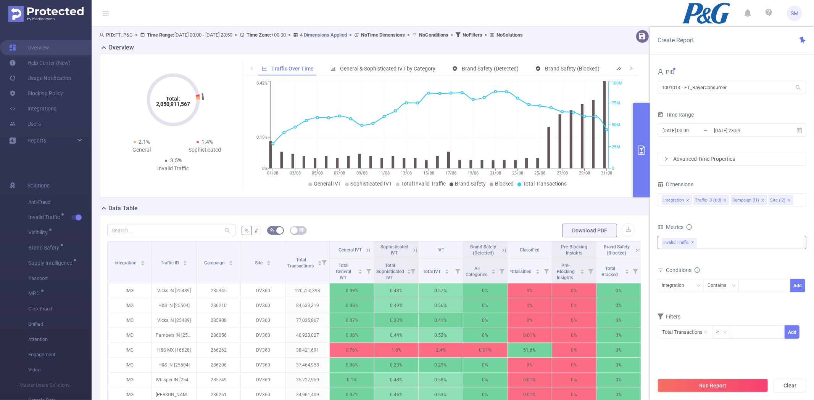
click at [691, 243] on span "✕" at bounding box center [692, 242] width 3 height 9
click at [692, 392] on button "Run Report" at bounding box center [712, 386] width 111 height 14
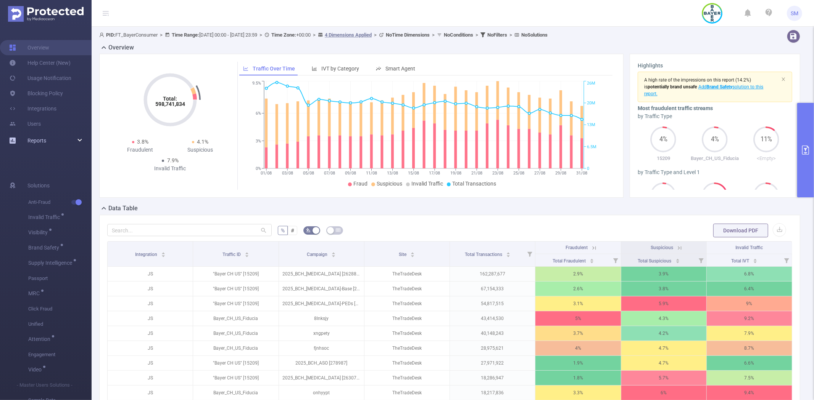
click at [82, 137] on div "Reports" at bounding box center [46, 140] width 92 height 15
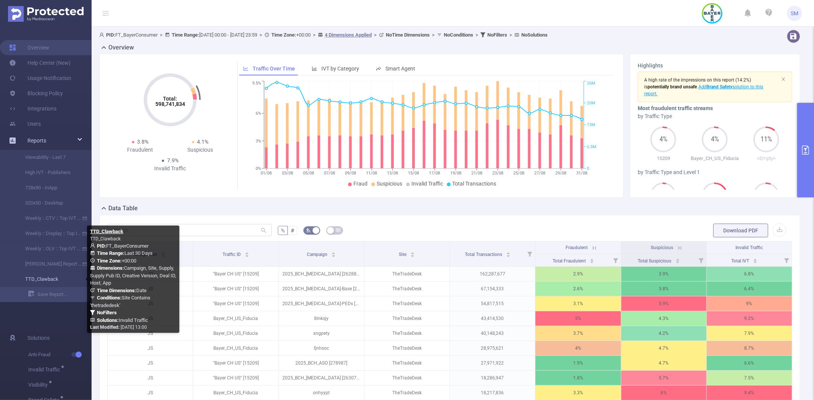
click at [48, 275] on link "TTD_Clawback" at bounding box center [48, 279] width 67 height 15
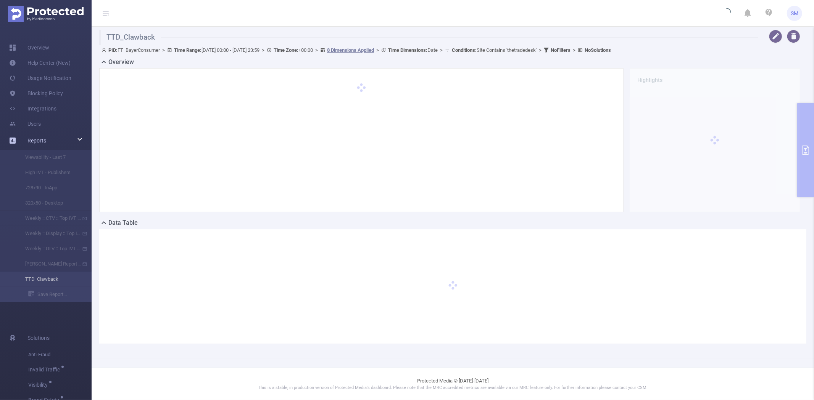
type input "2025-08-04 00:00"
type input "2025-09-02 23:59"
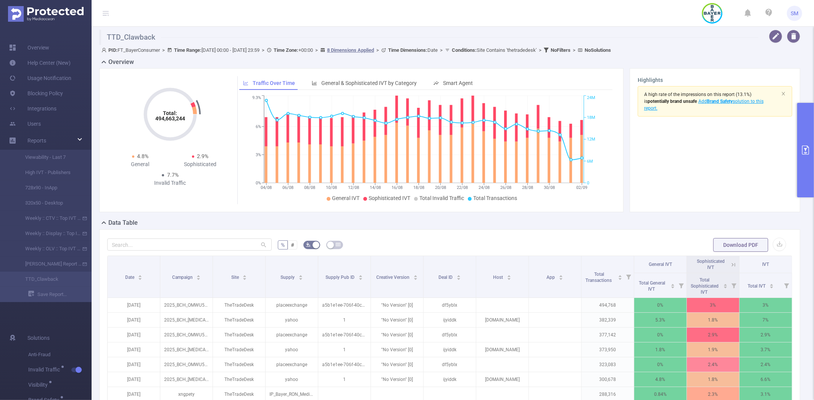
click at [693, 193] on section "A high rate of the impressions on this report (13.1%) is potentially brand unsa…" at bounding box center [714, 145] width 154 height 118
click at [802, 132] on button "primary" at bounding box center [805, 150] width 17 height 95
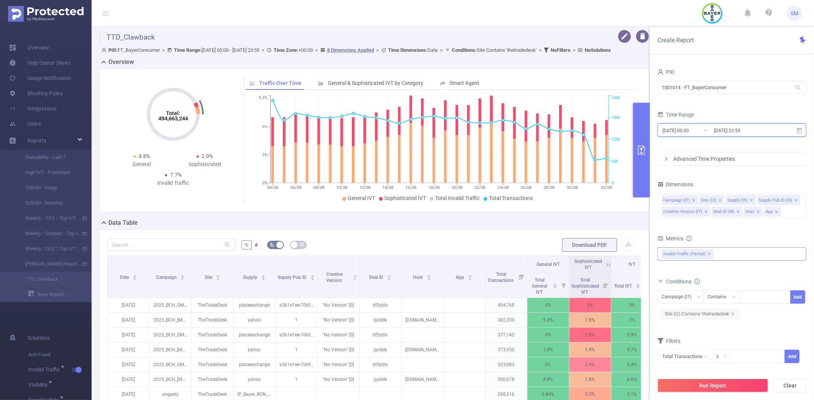
click at [799, 128] on icon at bounding box center [799, 130] width 7 height 7
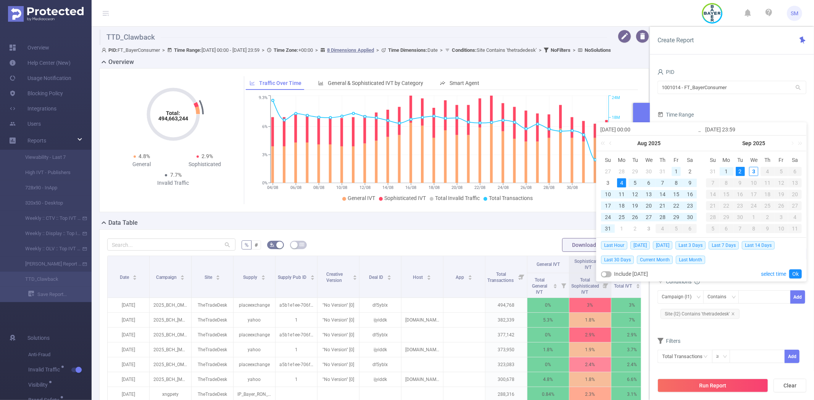
click at [675, 171] on div "1" at bounding box center [675, 171] width 9 height 9
click at [605, 230] on div "31" at bounding box center [607, 228] width 9 height 9
type input "2025-08-01 00:00"
type input "2025-08-31 23:59"
type input "2025-08-01 00:00"
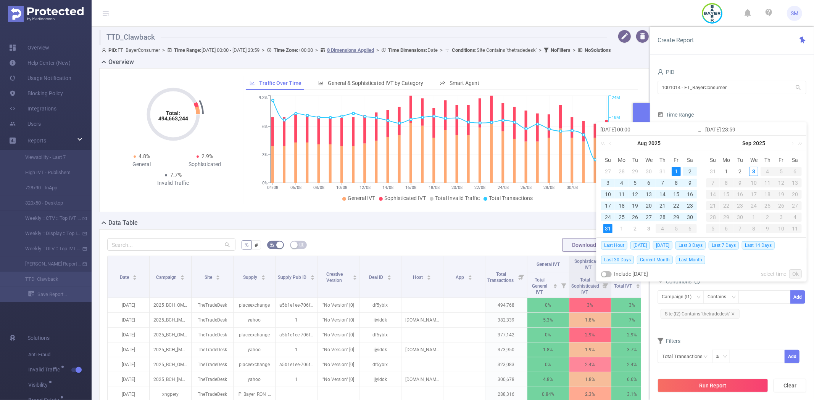
type input "2025-08-31 23:59"
click at [793, 275] on link "Ok" at bounding box center [795, 274] width 13 height 9
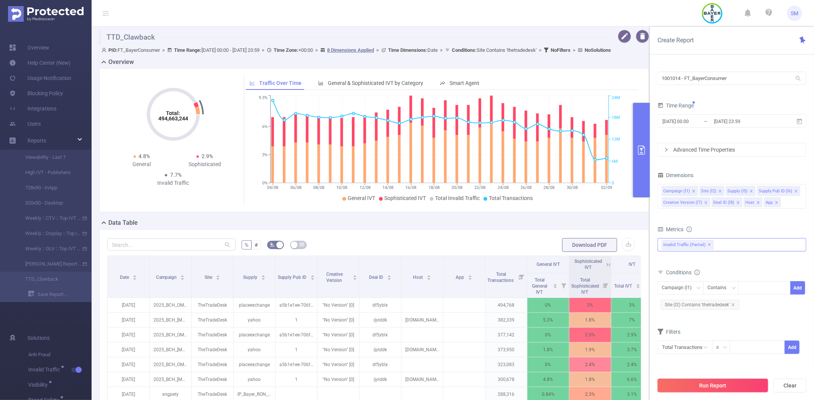
click at [723, 386] on button "Run Report" at bounding box center [712, 386] width 111 height 14
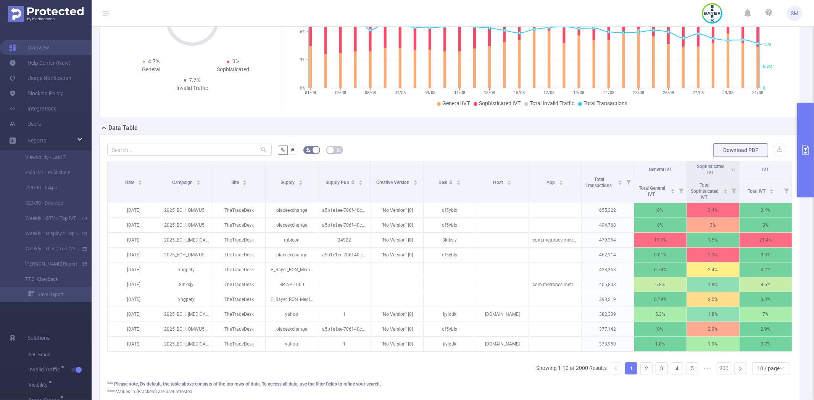
scroll to position [127, 0]
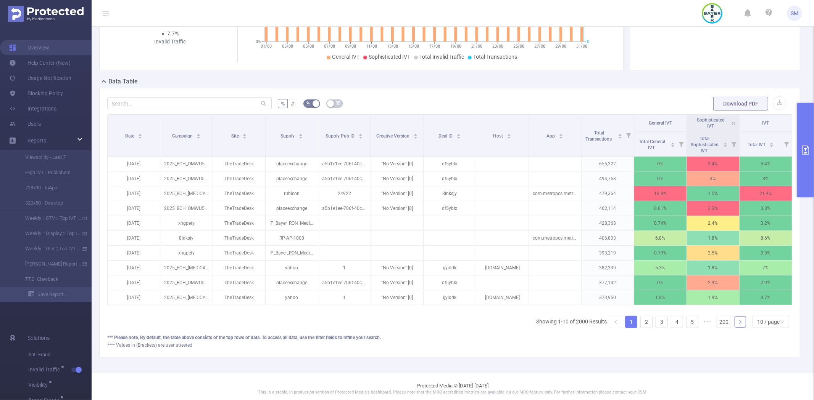
click at [738, 325] on icon "icon: right" at bounding box center [740, 322] width 5 height 5
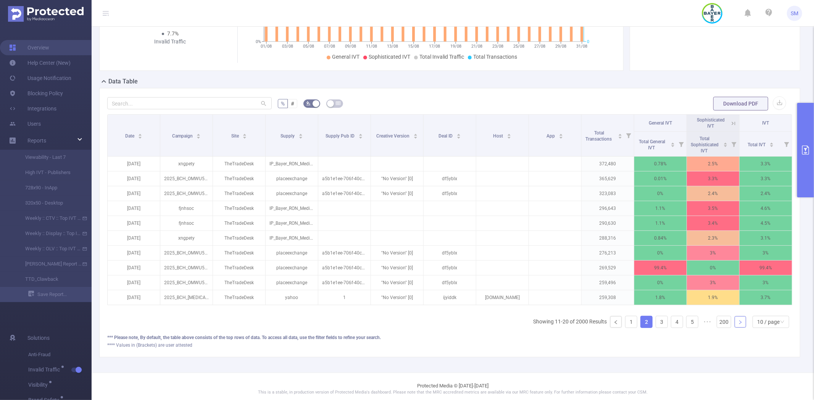
click at [738, 325] on icon "icon: right" at bounding box center [740, 322] width 5 height 5
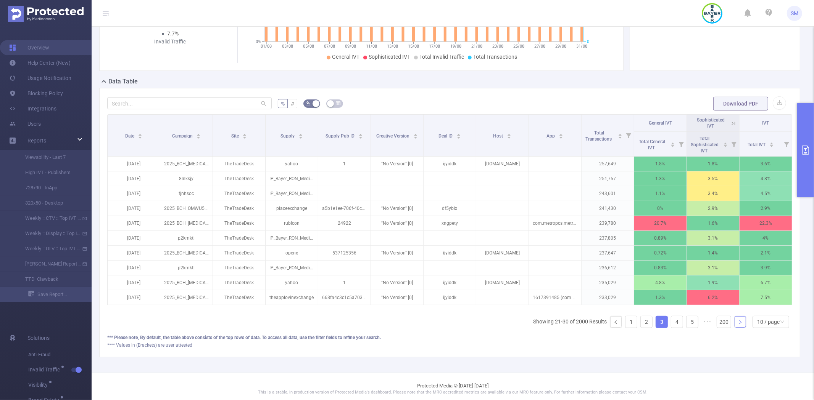
click at [738, 325] on icon "icon: right" at bounding box center [740, 322] width 5 height 5
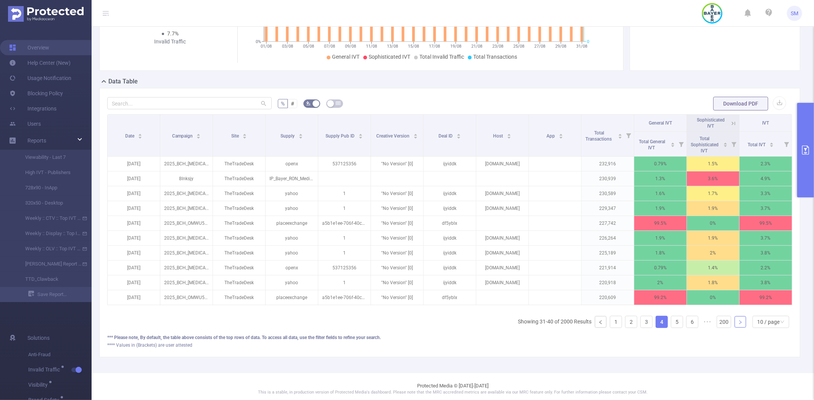
click at [738, 325] on icon "icon: right" at bounding box center [740, 322] width 5 height 5
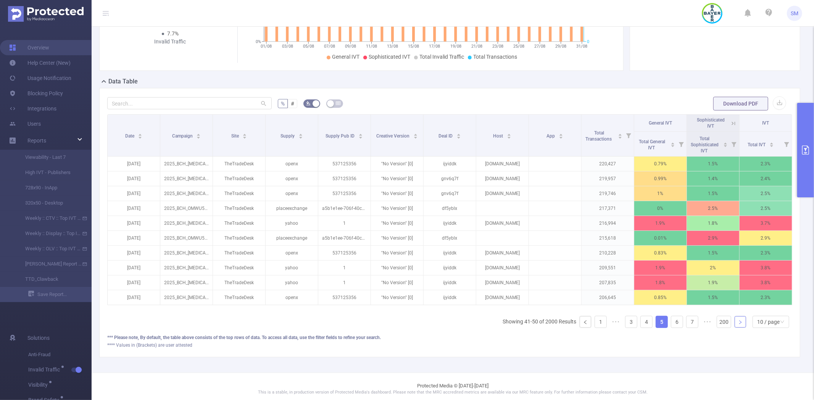
click at [738, 325] on icon "icon: right" at bounding box center [740, 322] width 5 height 5
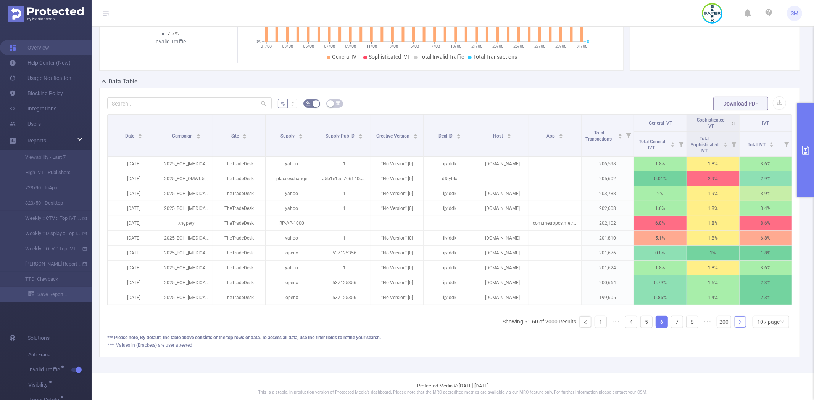
click at [738, 325] on icon "icon: right" at bounding box center [740, 322] width 5 height 5
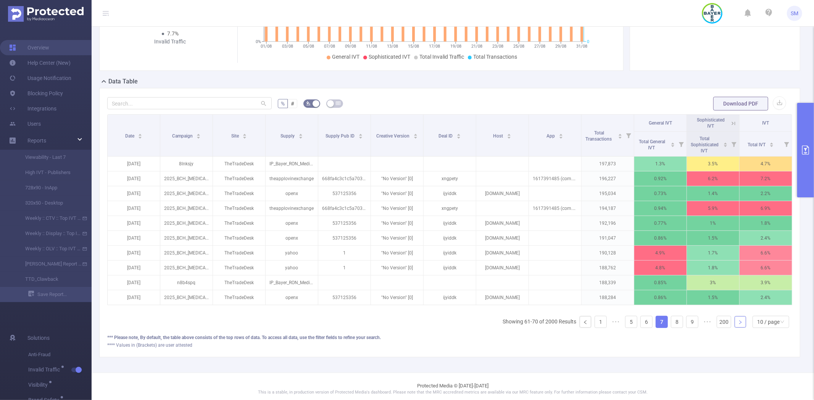
click at [738, 325] on icon "icon: right" at bounding box center [740, 322] width 5 height 5
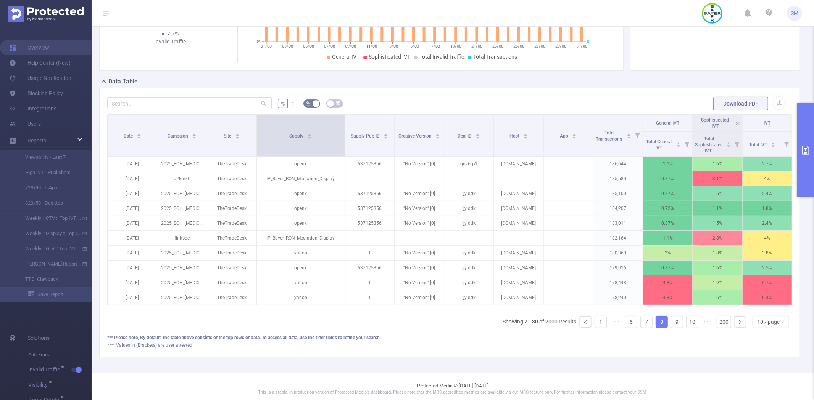
drag, startPoint x: 315, startPoint y: 136, endPoint x: 339, endPoint y: 134, distance: 24.1
click at [339, 134] on th "Supply" at bounding box center [301, 136] width 88 height 42
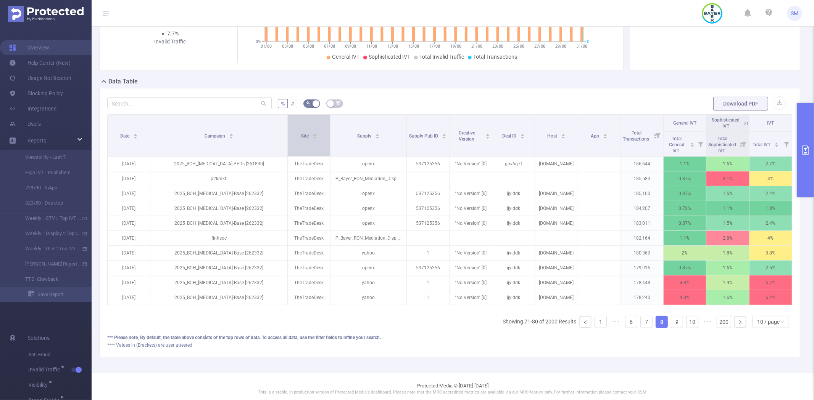
drag, startPoint x: 205, startPoint y: 119, endPoint x: 291, endPoint y: 119, distance: 85.8
click at [291, 119] on tr "Date Campaign Site Supply Supply Pub ID Creative Version Deal ID Host App Total…" at bounding box center [450, 123] width 684 height 17
click at [595, 327] on link "1" at bounding box center [600, 322] width 11 height 11
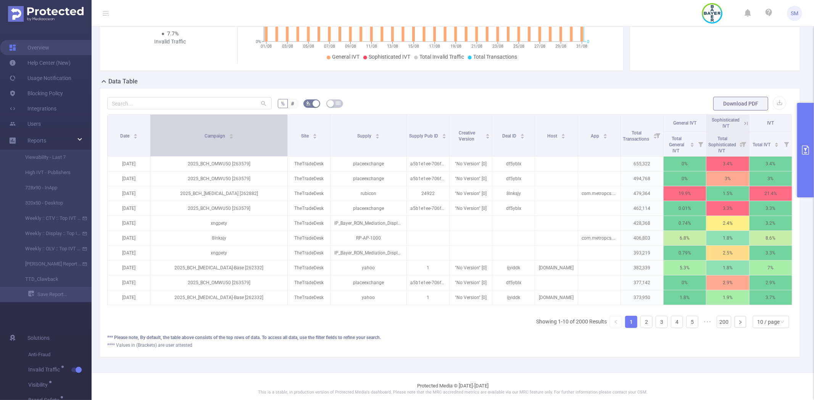
click at [233, 139] on div "Campaign" at bounding box center [218, 136] width 29 height 8
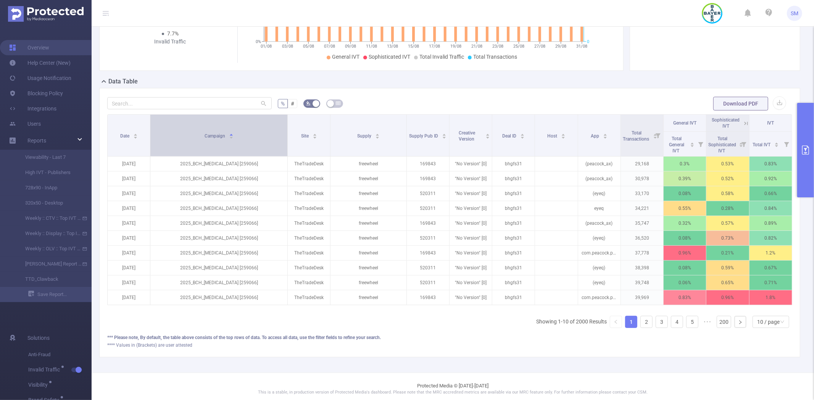
click at [233, 139] on div "Campaign" at bounding box center [218, 136] width 29 height 8
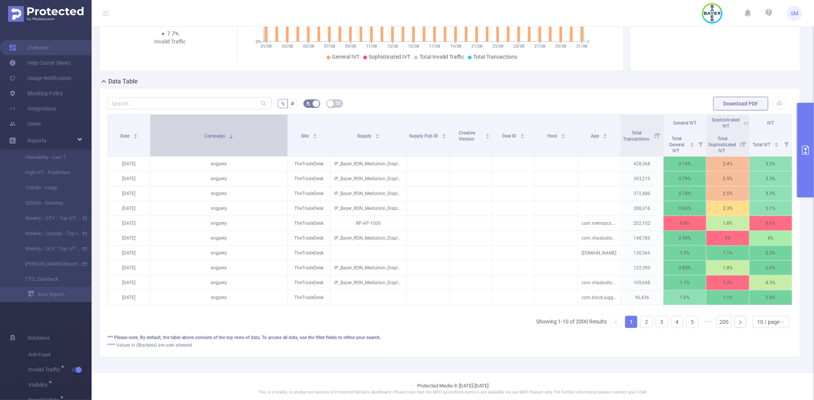
click at [233, 139] on div "Campaign" at bounding box center [218, 136] width 29 height 8
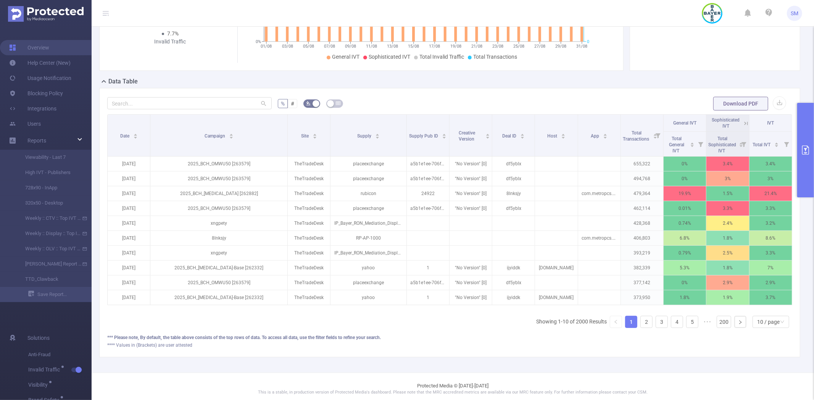
click at [806, 156] on button "primary" at bounding box center [805, 150] width 17 height 95
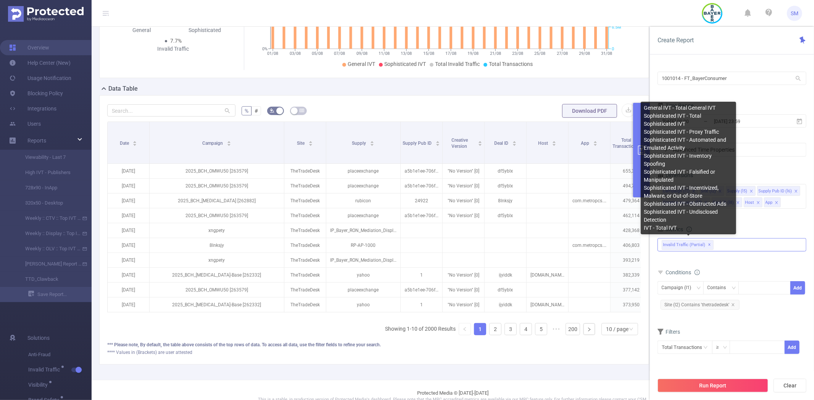
click at [677, 246] on span "Invalid Traffic (partial) ✕" at bounding box center [687, 245] width 52 height 10
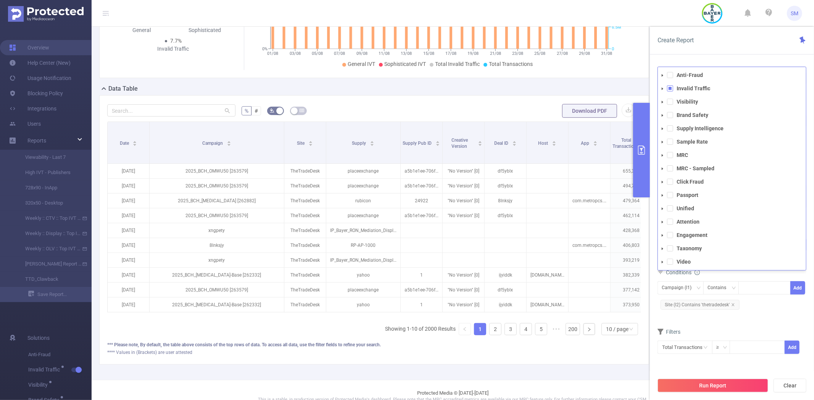
click at [661, 86] on span at bounding box center [662, 88] width 9 height 9
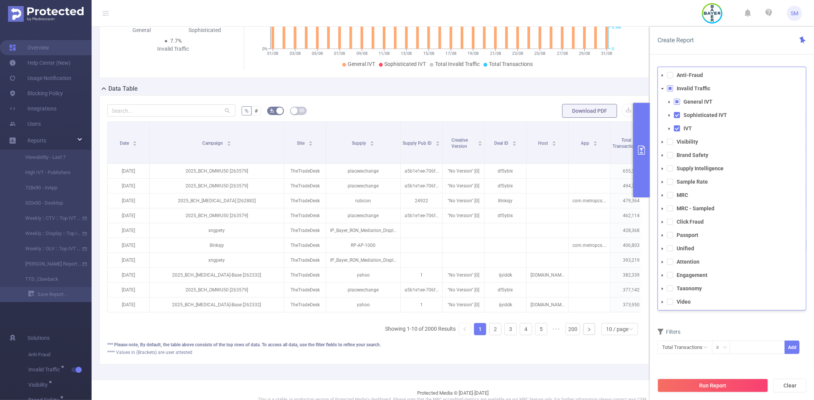
click at [661, 86] on span at bounding box center [662, 88] width 9 height 9
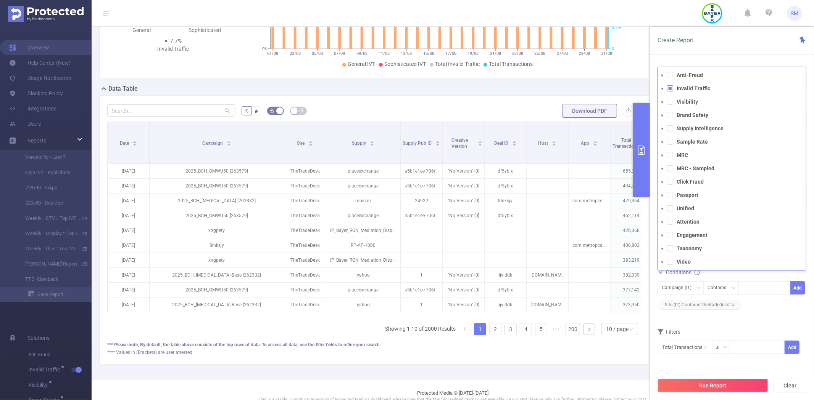
click at [704, 325] on form "Dimensions Campaign (l1) Site (l2) Supply (l5) Supply Pub ID (l6) Creative Vers…" at bounding box center [731, 267] width 149 height 194
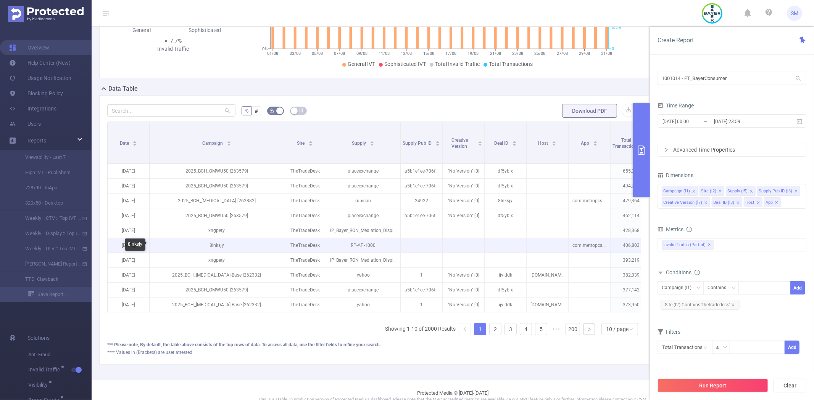
scroll to position [146, 0]
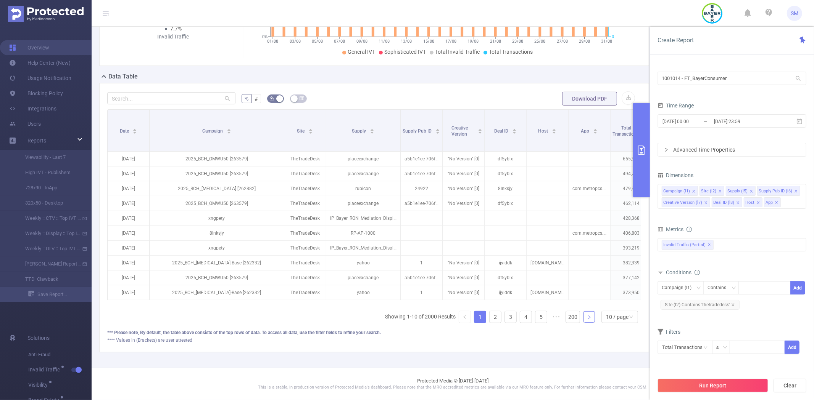
click at [584, 321] on link at bounding box center [588, 317] width 11 height 11
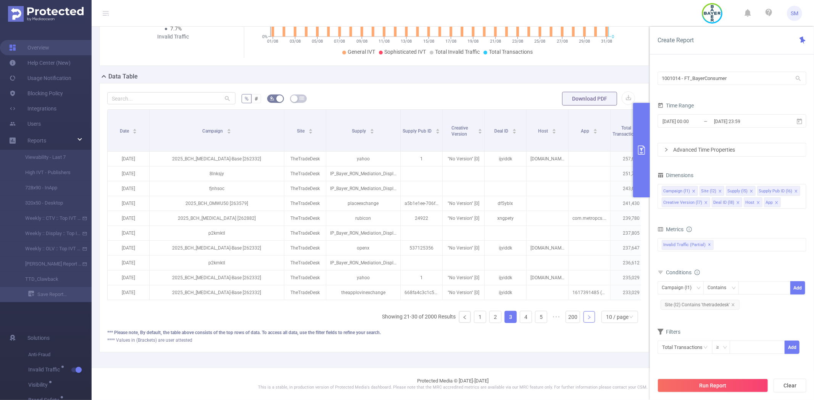
click at [584, 321] on link at bounding box center [588, 317] width 11 height 11
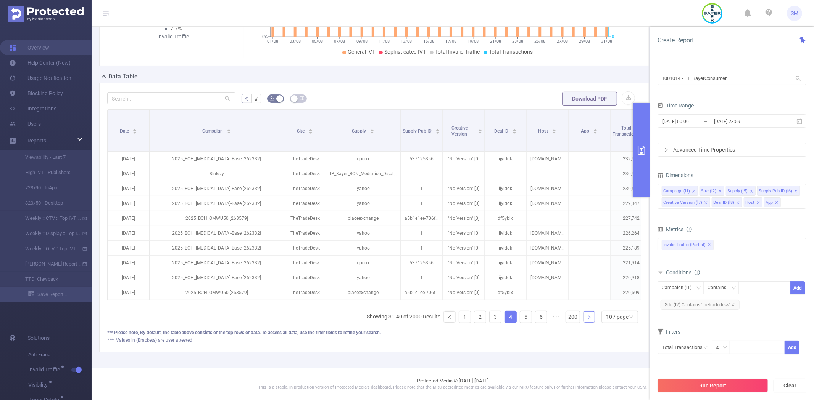
click at [584, 321] on link at bounding box center [588, 317] width 11 height 11
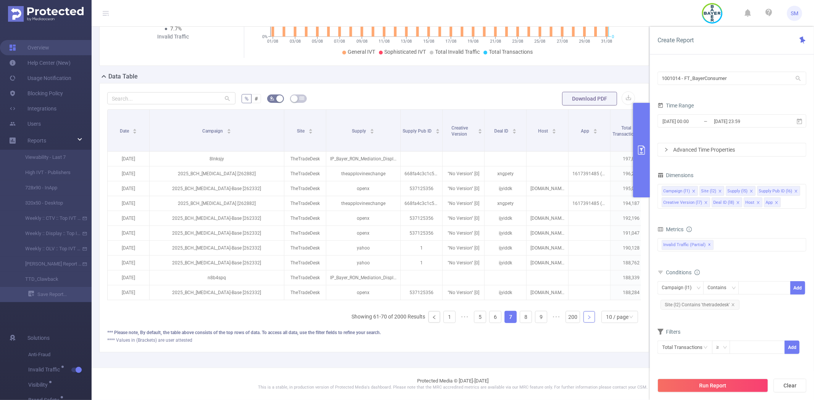
click at [584, 321] on link at bounding box center [588, 317] width 11 height 11
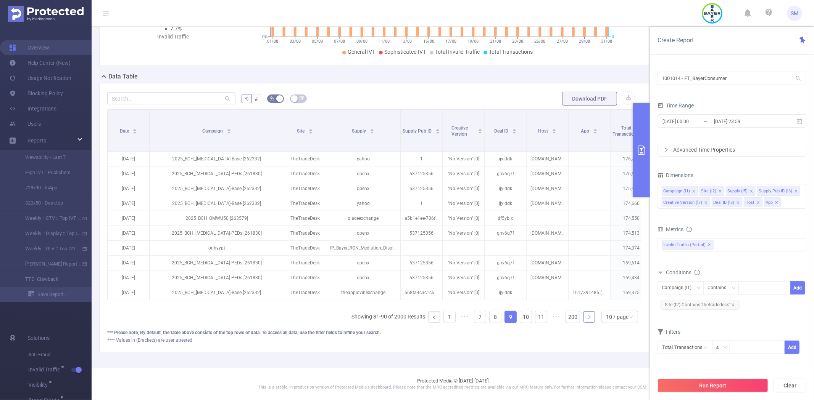
click at [584, 321] on link at bounding box center [588, 317] width 11 height 11
click at [566, 318] on link "200" at bounding box center [573, 317] width 14 height 11
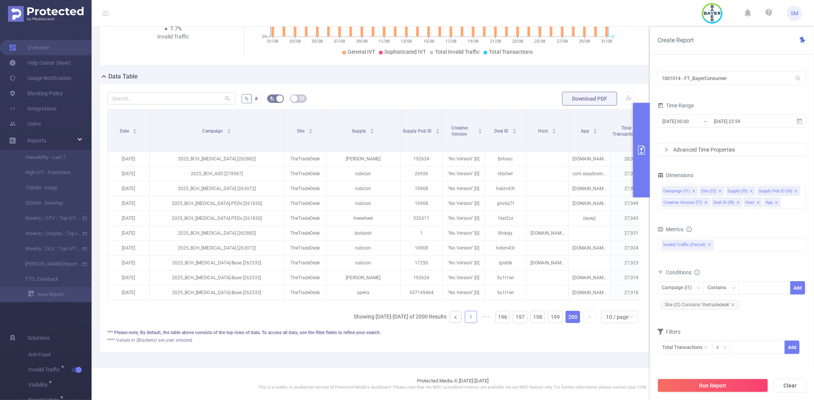
click at [465, 314] on link "1" at bounding box center [470, 317] width 11 height 11
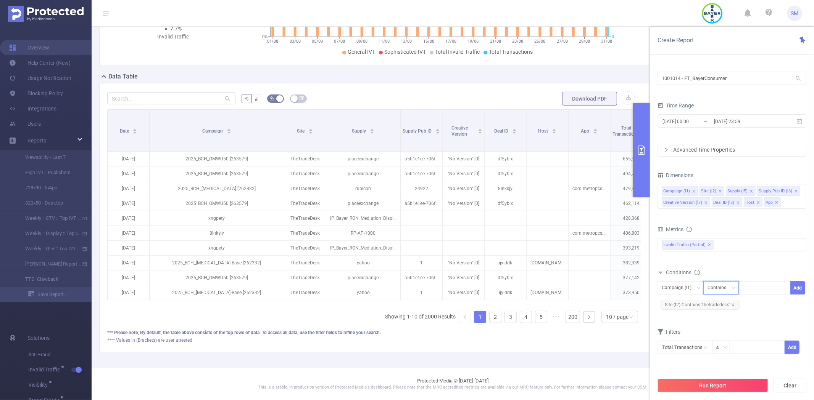
click at [731, 289] on icon "icon: down" at bounding box center [733, 288] width 5 height 5
click at [728, 302] on li "Contains" at bounding box center [728, 304] width 51 height 12
click at [753, 288] on div at bounding box center [764, 288] width 44 height 13
type input "BCH"
click at [767, 303] on li "BCH" at bounding box center [764, 304] width 52 height 12
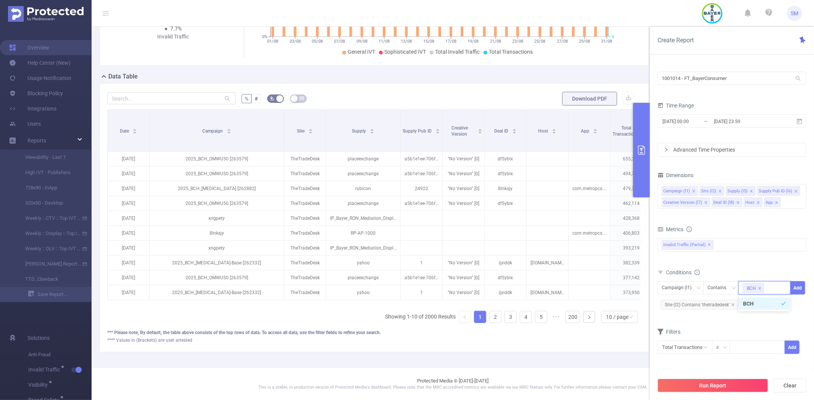
click at [762, 305] on li "BCH" at bounding box center [764, 304] width 52 height 12
click at [780, 262] on div "total Proxy Traffic Total Sophisticated IVT Automated and Emulated Activity Inv…" at bounding box center [731, 250] width 149 height 27
click at [730, 318] on form "Dimensions Campaign (l1) Site (l2) Supply (l5) Supply Pub ID (l6) Creative Vers…" at bounding box center [731, 267] width 149 height 194
click at [773, 296] on div "Campaign (l1) Contains Add" at bounding box center [731, 289] width 149 height 17
click at [772, 293] on div at bounding box center [764, 288] width 44 height 13
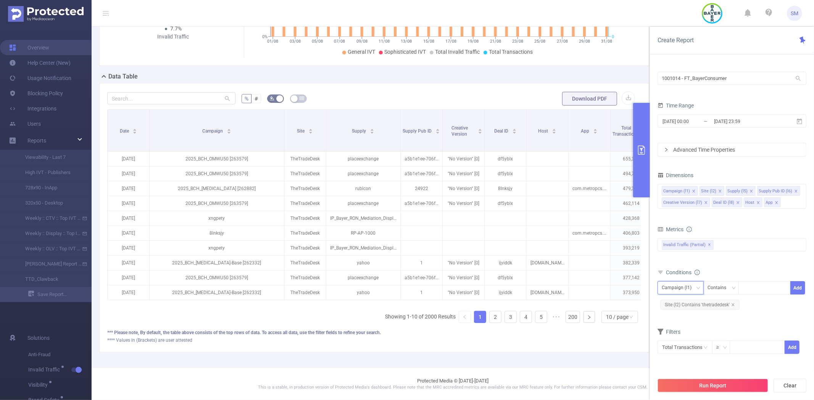
click at [692, 290] on div "Campaign (l1)" at bounding box center [678, 288] width 35 height 13
click at [688, 303] on li "Campaign (l1)" at bounding box center [685, 304] width 57 height 12
click at [752, 295] on div "Campaign (l1) Contains Add" at bounding box center [731, 289] width 149 height 17
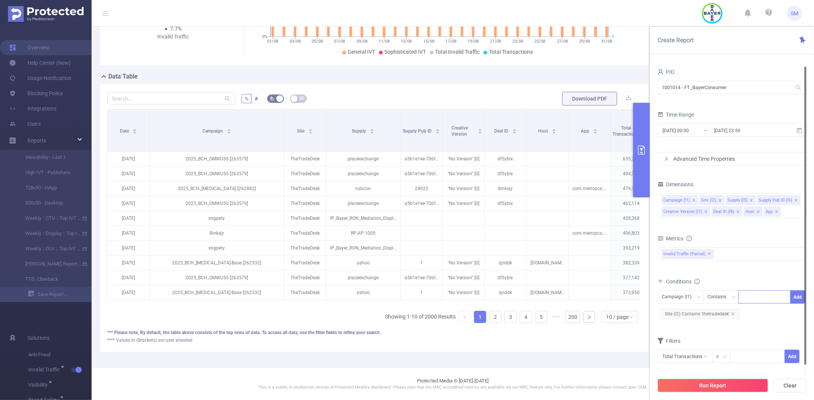
click at [753, 291] on div at bounding box center [764, 297] width 52 height 13
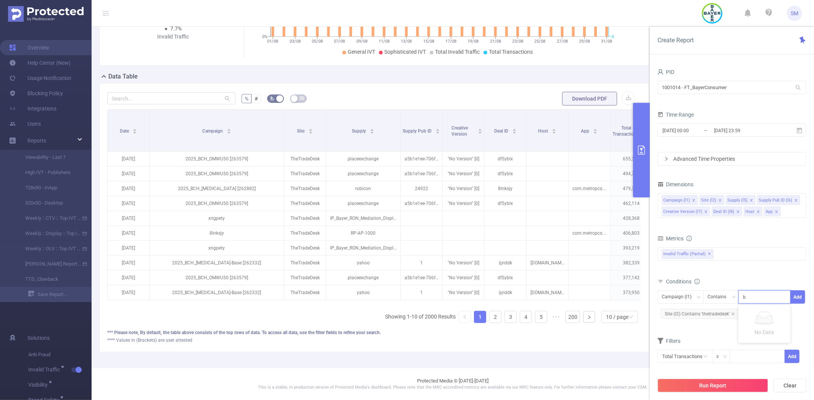
type input "bch"
click at [753, 313] on li "bch" at bounding box center [764, 313] width 52 height 12
click at [798, 299] on button "Add" at bounding box center [797, 297] width 15 height 13
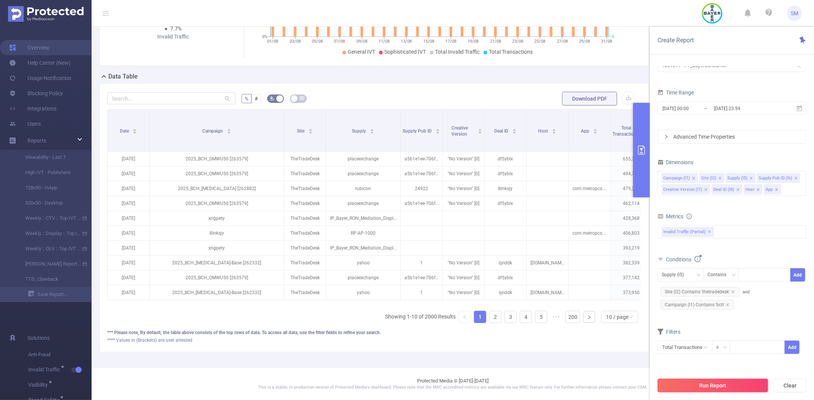
click at [703, 387] on button "Run Report" at bounding box center [712, 386] width 111 height 14
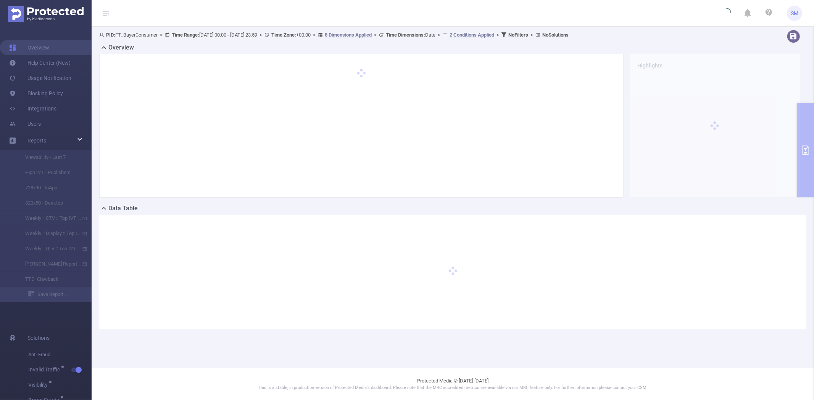
scroll to position [0, 0]
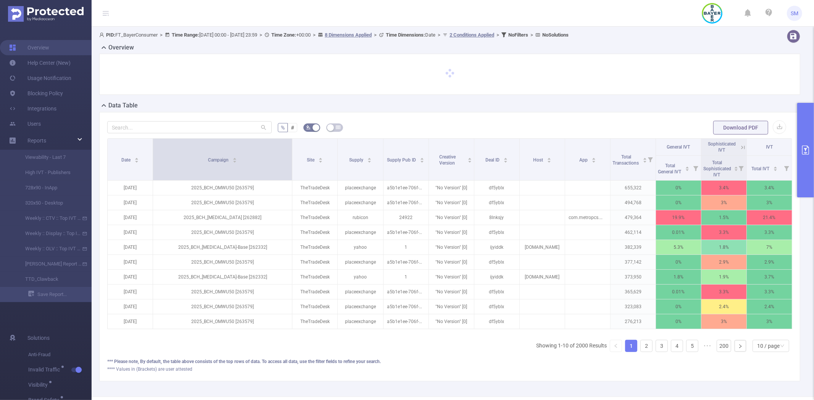
drag, startPoint x: 209, startPoint y: 153, endPoint x: 289, endPoint y: 153, distance: 79.7
click at [290, 153] on span at bounding box center [292, 160] width 4 height 42
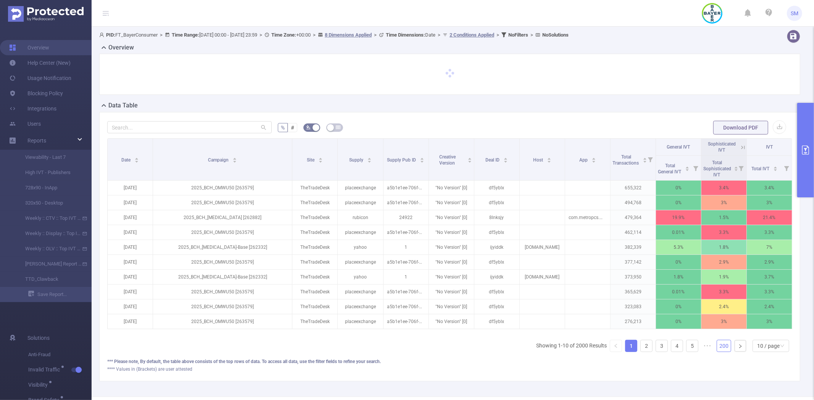
click at [721, 352] on link "200" at bounding box center [724, 346] width 14 height 11
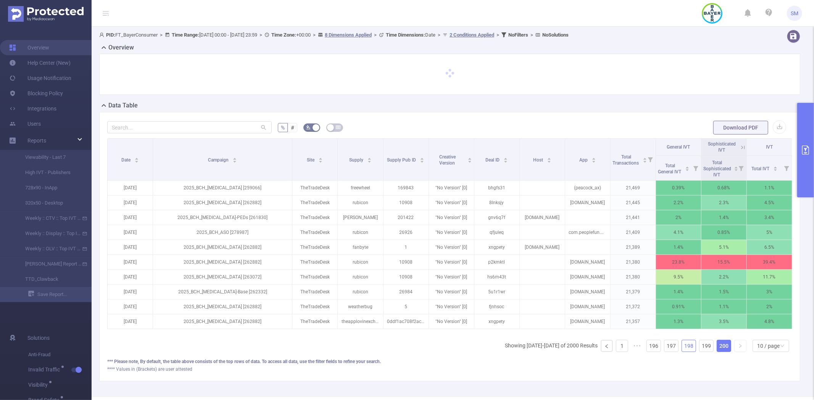
click at [682, 351] on link "198" at bounding box center [689, 346] width 14 height 11
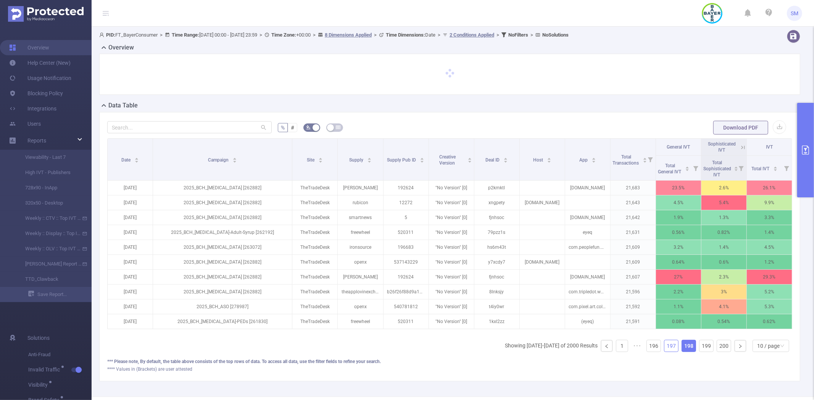
click at [670, 352] on link "197" at bounding box center [671, 346] width 14 height 11
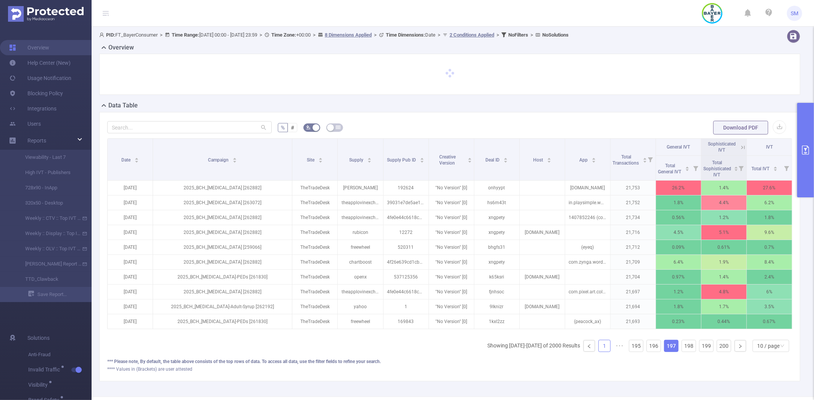
click at [598, 352] on link "1" at bounding box center [603, 346] width 11 height 11
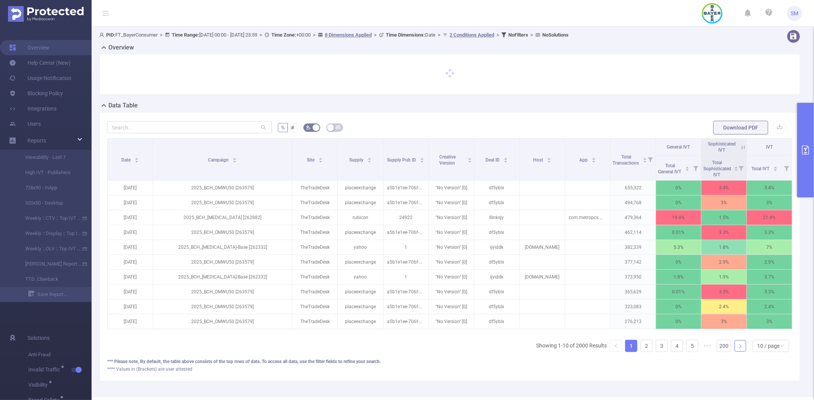
click at [739, 349] on icon "icon: right" at bounding box center [740, 347] width 2 height 4
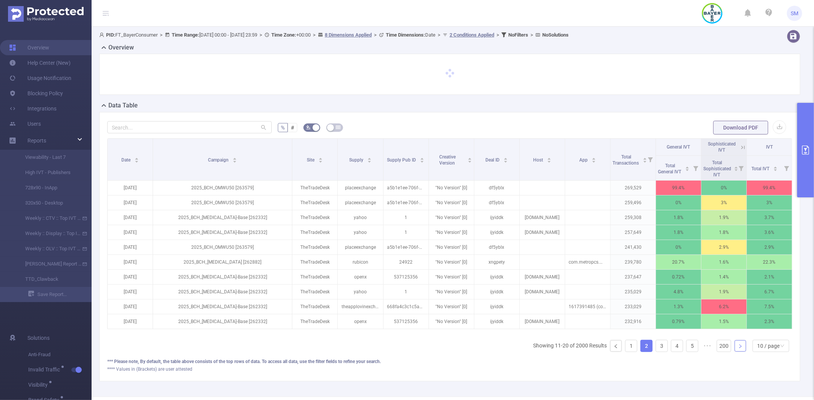
click at [739, 349] on icon "icon: right" at bounding box center [740, 347] width 2 height 4
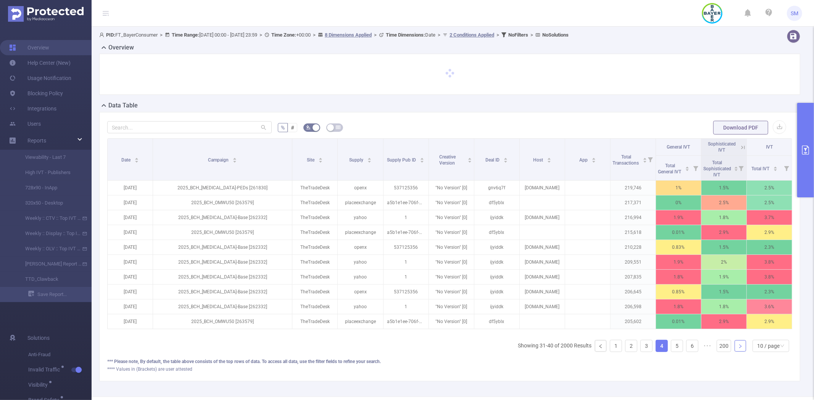
click at [739, 349] on icon "icon: right" at bounding box center [740, 347] width 2 height 4
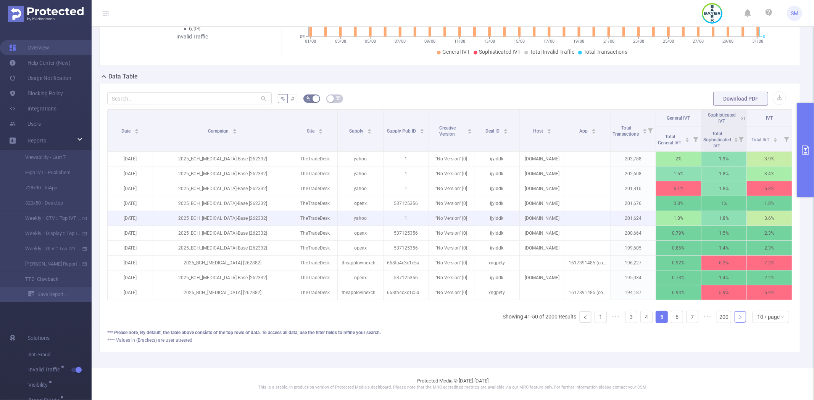
scroll to position [139, 0]
click at [595, 315] on link "1" at bounding box center [600, 317] width 11 height 11
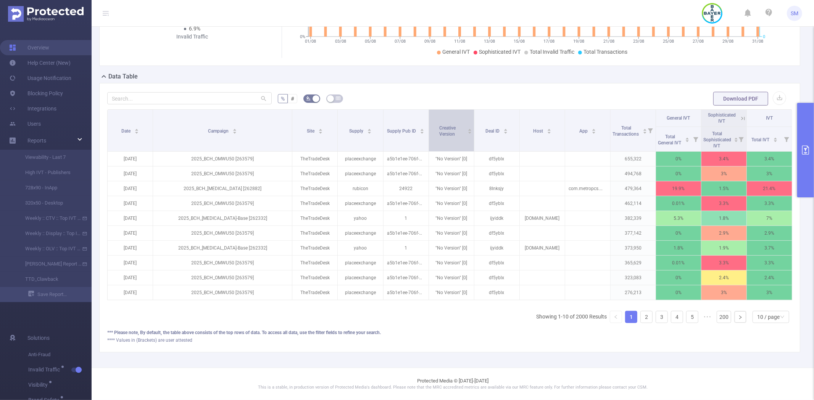
click at [446, 125] on span "Creative Version" at bounding box center [447, 130] width 17 height 11
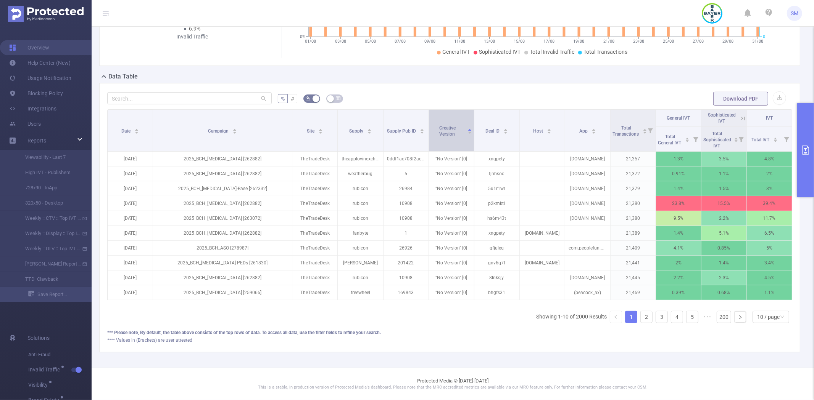
click at [446, 125] on span "Creative Version" at bounding box center [447, 130] width 17 height 11
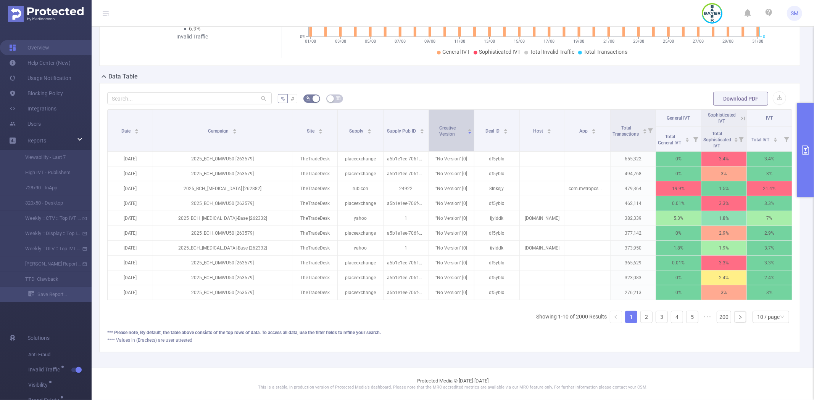
click at [446, 125] on span "Creative Version" at bounding box center [447, 130] width 17 height 11
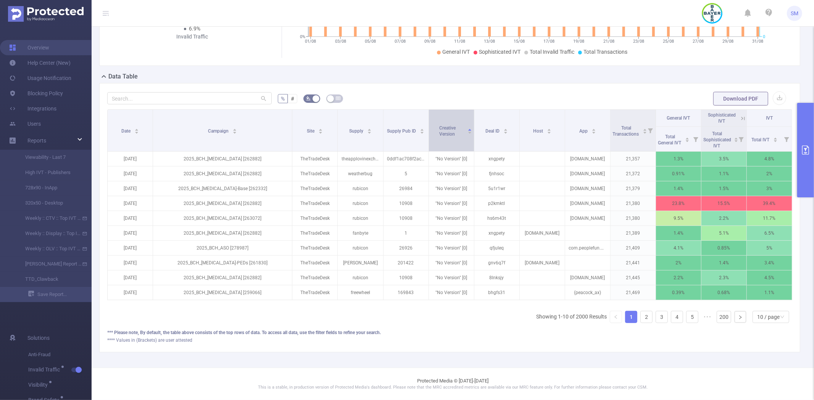
click at [446, 125] on span "Creative Version" at bounding box center [447, 130] width 17 height 11
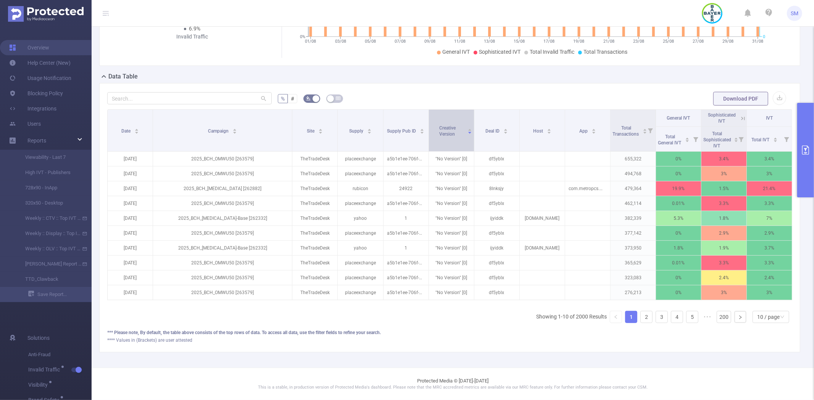
click at [446, 125] on span "Creative Version" at bounding box center [447, 130] width 17 height 11
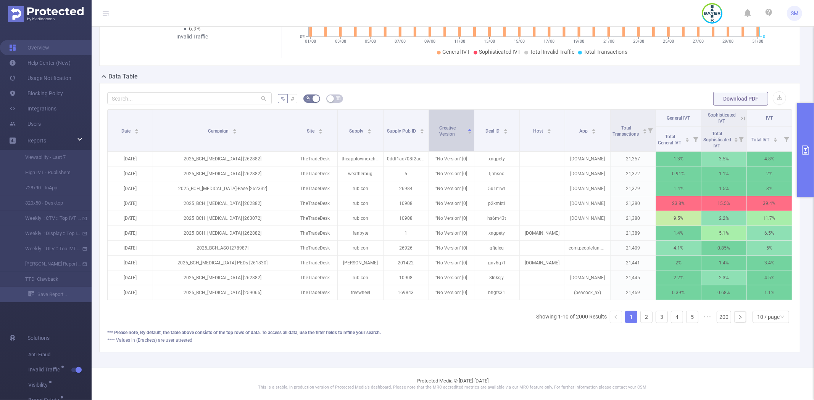
click at [446, 125] on span "Creative Version" at bounding box center [447, 130] width 17 height 11
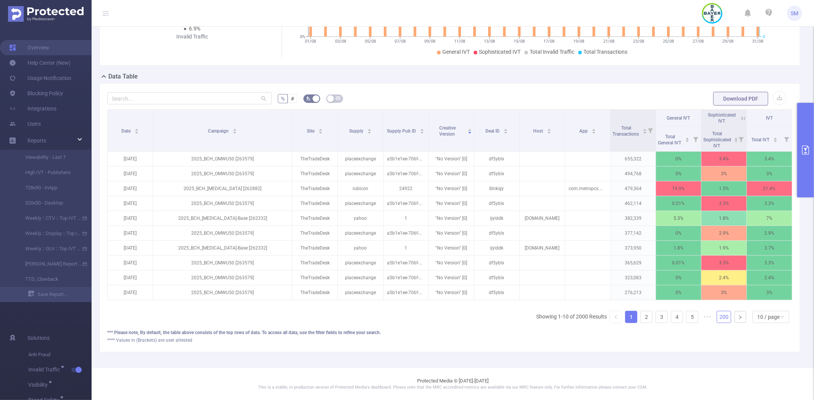
click at [717, 315] on link "200" at bounding box center [724, 317] width 14 height 11
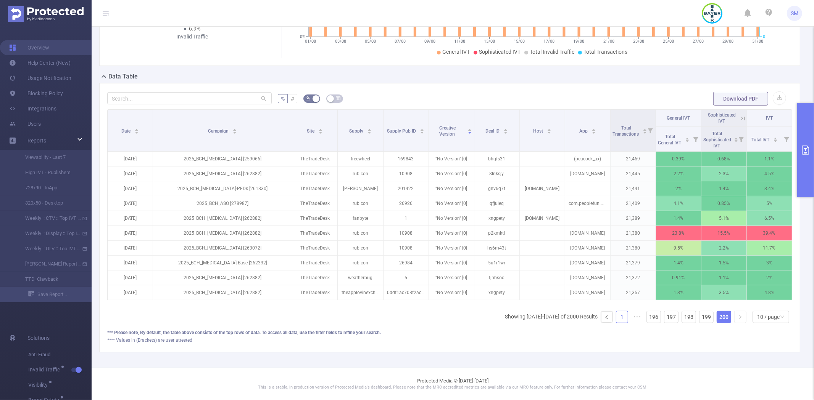
click at [616, 318] on link "1" at bounding box center [621, 317] width 11 height 11
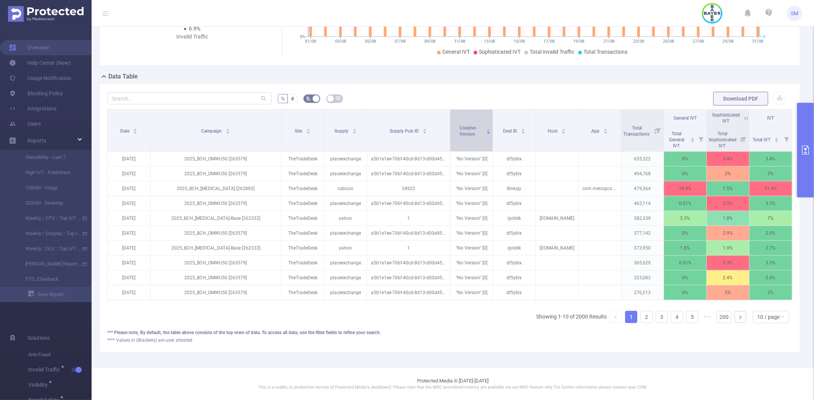
drag, startPoint x: 424, startPoint y: 121, endPoint x: 449, endPoint y: 120, distance: 25.2
click at [449, 120] on tr "Date Campaign Site Supply Supply Pub ID Creative Version Deal ID Host App Total…" at bounding box center [450, 118] width 684 height 17
click at [463, 134] on div "Creative Version" at bounding box center [471, 131] width 39 height 14
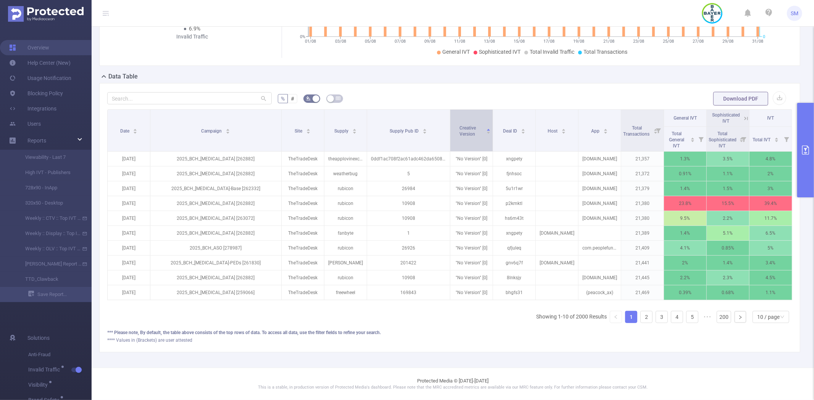
click at [463, 134] on div "Creative Version" at bounding box center [471, 131] width 39 height 14
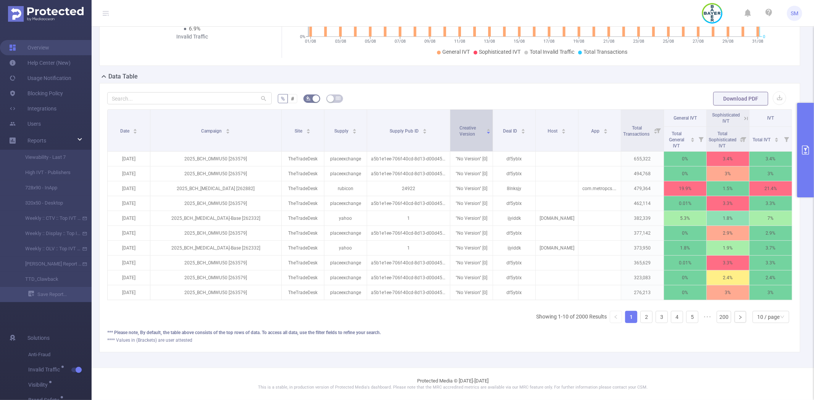
click at [463, 134] on div "Creative Version" at bounding box center [471, 131] width 39 height 14
click at [623, 128] on span "Total Transactions" at bounding box center [636, 130] width 27 height 11
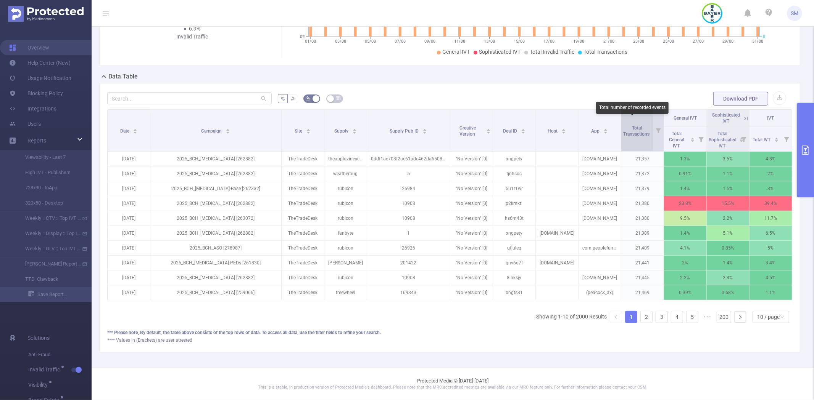
click at [623, 128] on span "Total Transactions" at bounding box center [636, 130] width 27 height 11
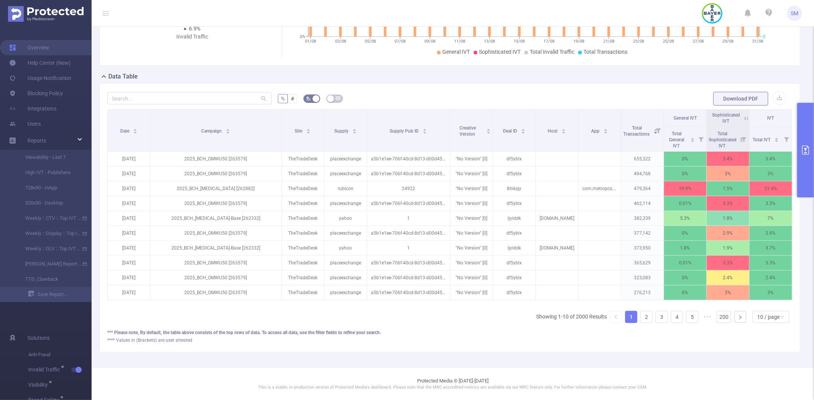
click at [420, 330] on div "*** Please note, By default, the table above consists of the top rows of data. …" at bounding box center [449, 333] width 685 height 7
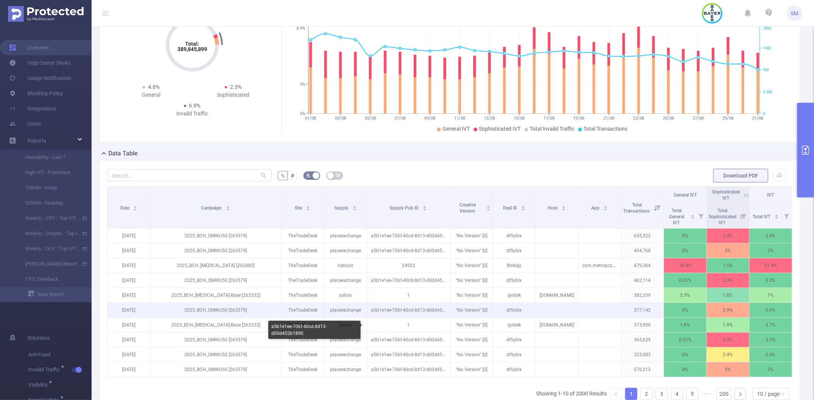
scroll to position [55, 0]
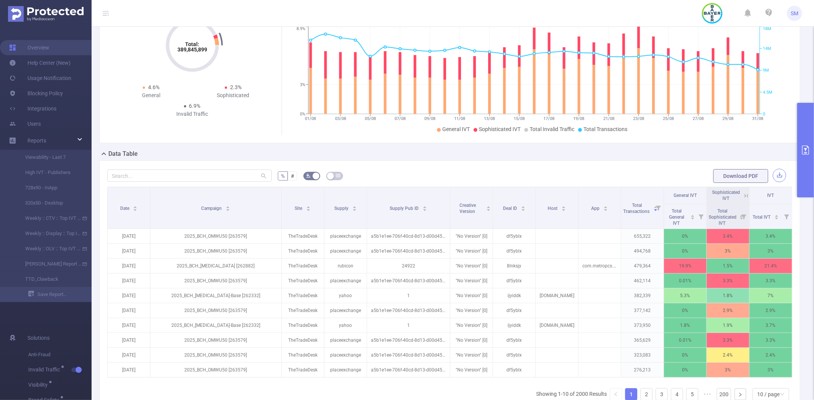
click at [772, 175] on button "button" at bounding box center [778, 175] width 13 height 13
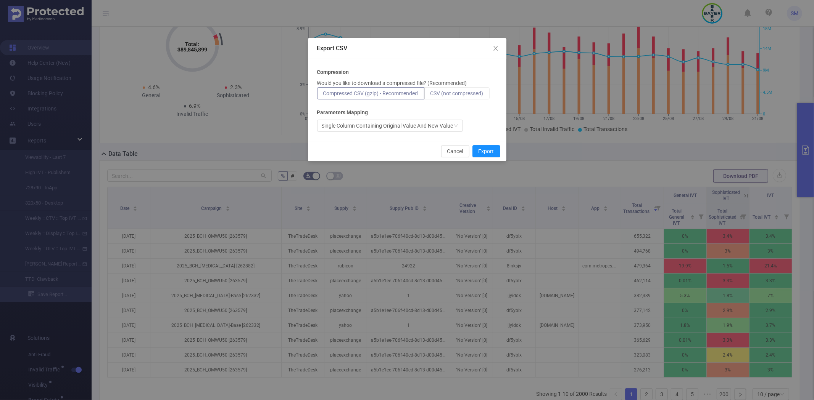
click at [450, 92] on span "CSV (not compressed)" at bounding box center [456, 93] width 53 height 6
click at [430, 95] on input "CSV (not compressed)" at bounding box center [430, 95] width 0 height 0
click at [384, 92] on span "Compressed CSV (gzip) - Recommended" at bounding box center [370, 93] width 95 height 6
click at [323, 95] on input "Compressed CSV (gzip) - Recommended" at bounding box center [323, 95] width 0 height 0
click at [472, 93] on span "CSV (not compressed)" at bounding box center [456, 93] width 53 height 6
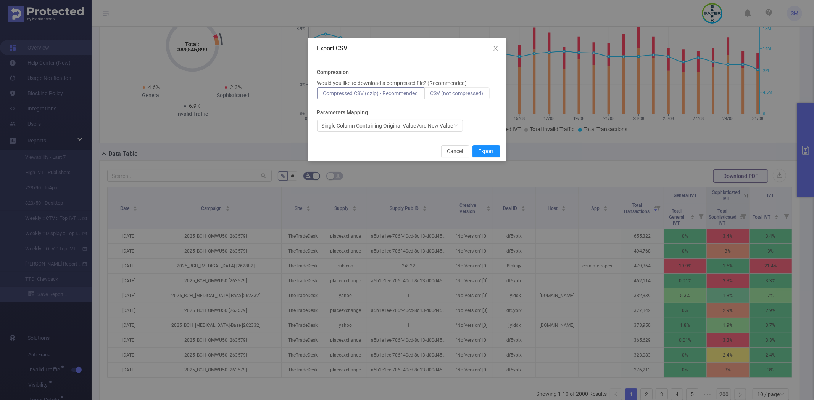
click at [430, 95] on input "CSV (not compressed)" at bounding box center [430, 95] width 0 height 0
click at [401, 92] on span "Compressed CSV (gzip) - Recommended" at bounding box center [370, 93] width 95 height 6
click at [323, 95] on input "Compressed CSV (gzip) - Recommended" at bounding box center [323, 95] width 0 height 0
click at [471, 96] on span "CSV (not compressed)" at bounding box center [456, 93] width 53 height 6
click at [430, 95] on input "CSV (not compressed)" at bounding box center [430, 95] width 0 height 0
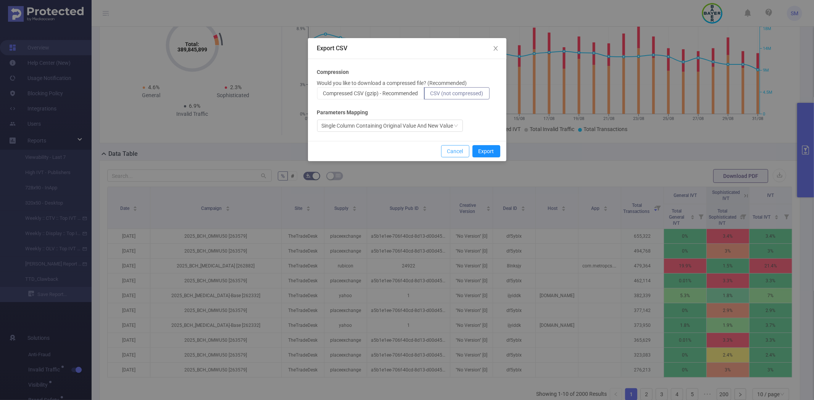
click at [455, 150] on button "Cancel" at bounding box center [455, 151] width 28 height 12
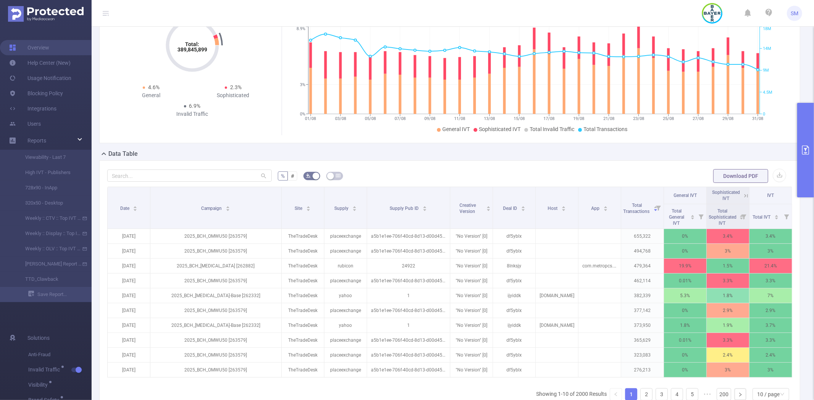
click at [799, 133] on button "primary" at bounding box center [805, 150] width 17 height 95
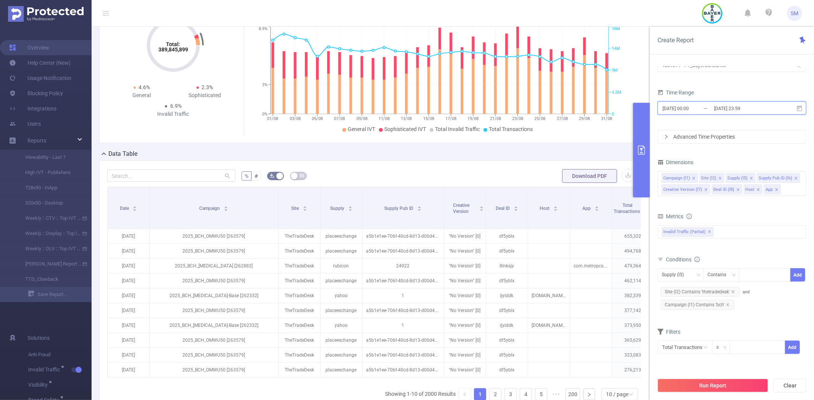
click at [799, 105] on span "2025-08-01 00:00 _ 2025-08-31 23:59" at bounding box center [731, 107] width 149 height 13
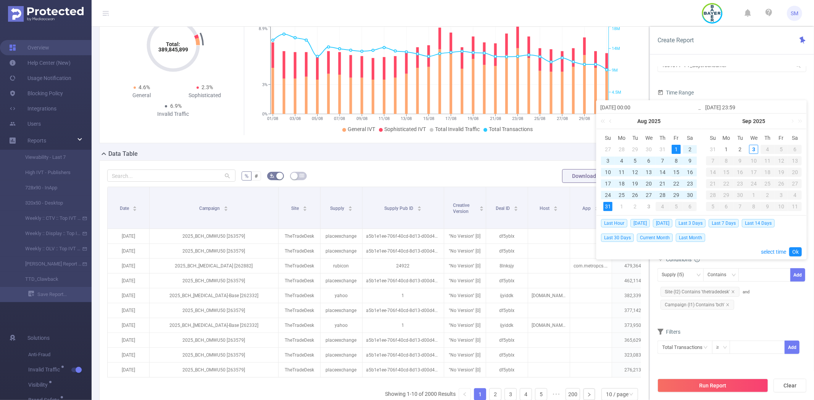
click at [676, 172] on div "15" at bounding box center [675, 172] width 9 height 9
click at [678, 149] on div "1" at bounding box center [675, 149] width 9 height 9
type input "2025-08-15 23:59"
click at [677, 147] on div "1" at bounding box center [675, 149] width 9 height 9
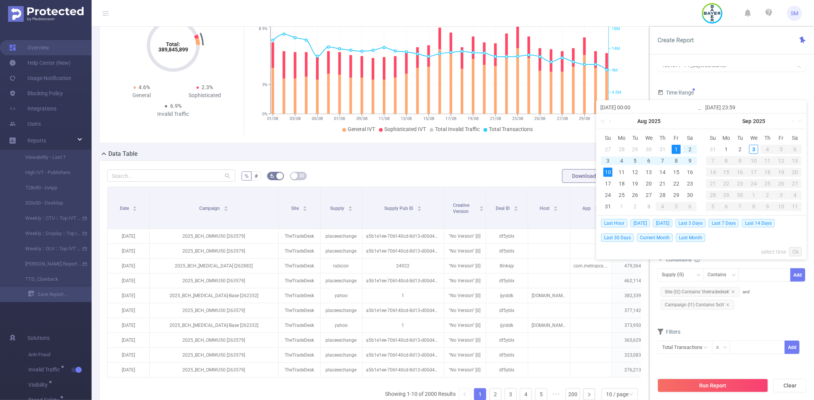
click at [607, 171] on div "10" at bounding box center [607, 172] width 9 height 9
type input "2025-08-10 23:59"
click at [795, 249] on link "Ok" at bounding box center [795, 252] width 13 height 9
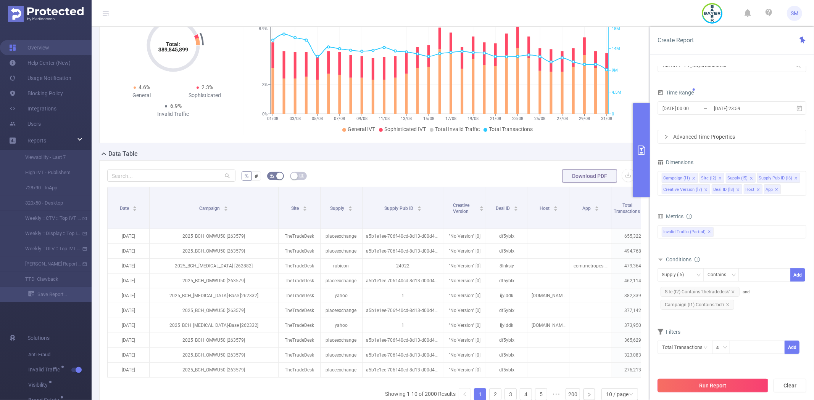
click at [732, 388] on button "Run Report" at bounding box center [712, 386] width 111 height 14
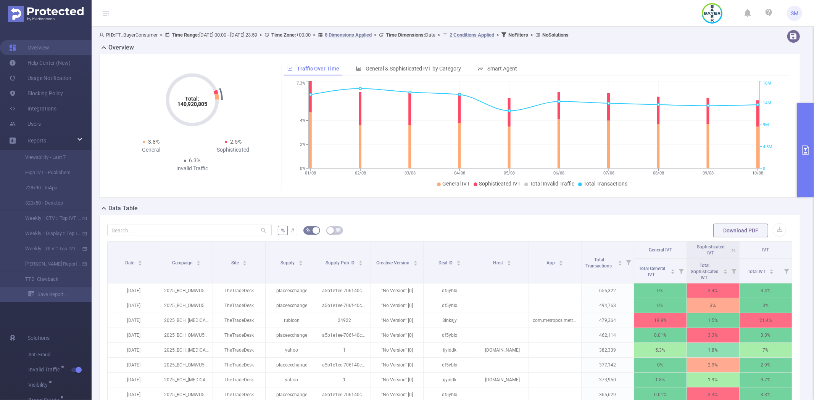
click at [492, 213] on div "Data Table" at bounding box center [452, 209] width 707 height 11
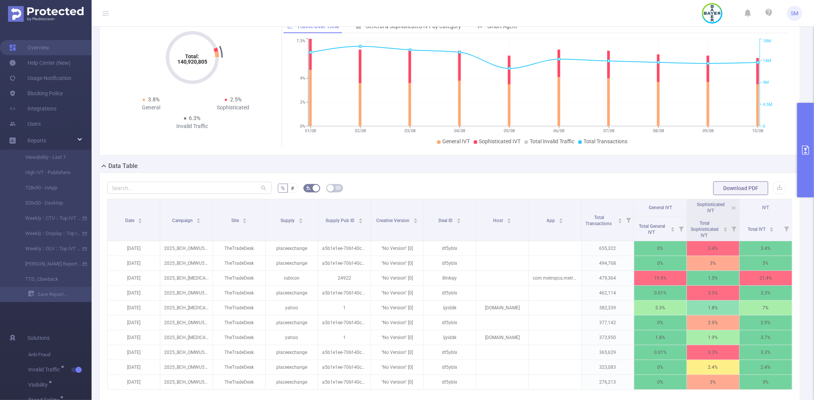
scroll to position [85, 0]
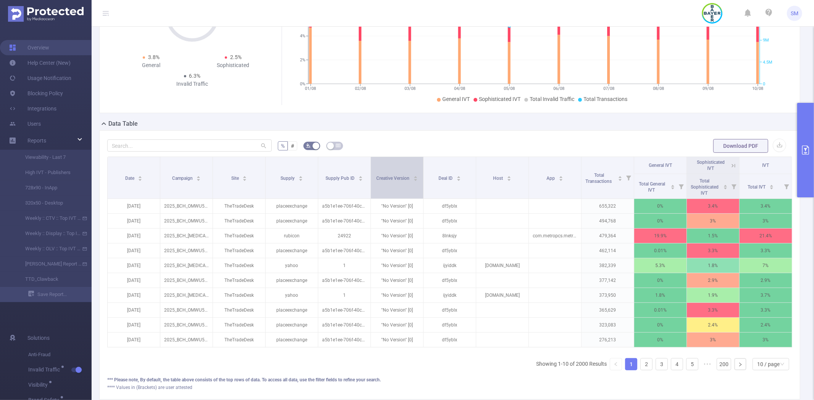
click at [384, 174] on span "Creative Version" at bounding box center [393, 178] width 34 height 8
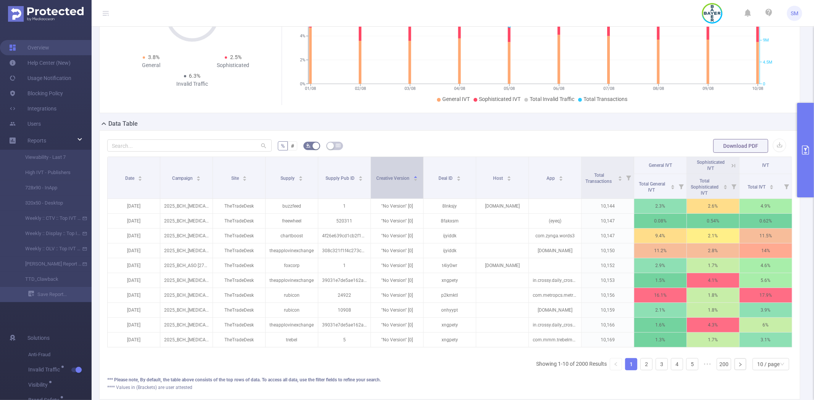
click at [384, 174] on span "Creative Version" at bounding box center [393, 178] width 34 height 8
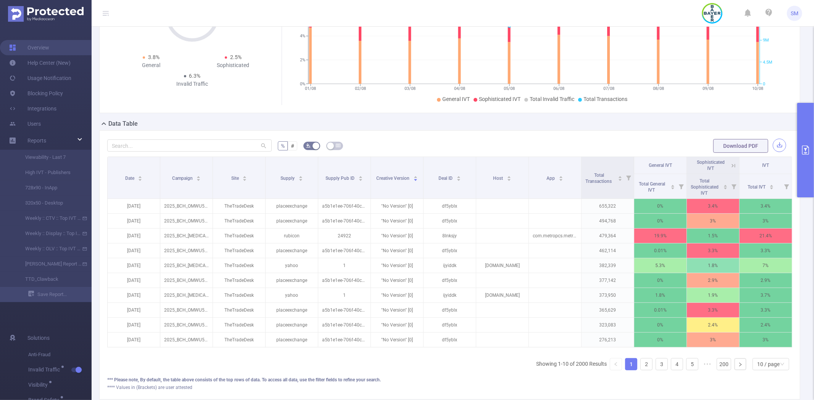
click at [772, 145] on button "button" at bounding box center [778, 145] width 13 height 13
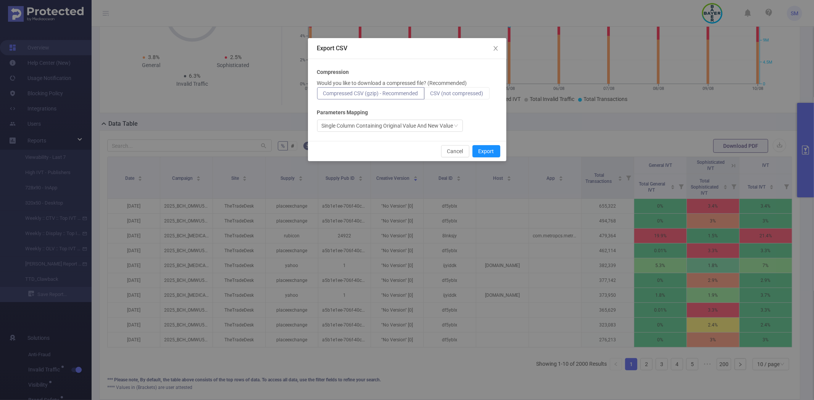
click at [464, 94] on span "CSV (not compressed)" at bounding box center [456, 93] width 53 height 6
click at [430, 95] on input "CSV (not compressed)" at bounding box center [430, 95] width 0 height 0
click at [490, 151] on button "Export" at bounding box center [486, 151] width 28 height 12
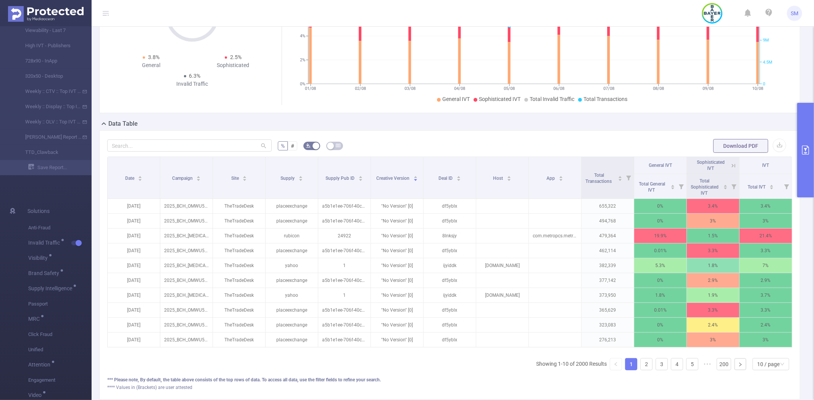
click at [513, 130] on div "% # Download PDF Date Campaign Site Supply Supply Pub ID Creative Version Deal …" at bounding box center [449, 265] width 701 height 270
click at [592, 132] on div "% # Download PDF Date Campaign Site Supply Supply Pub ID Creative Version Deal …" at bounding box center [449, 265] width 701 height 270
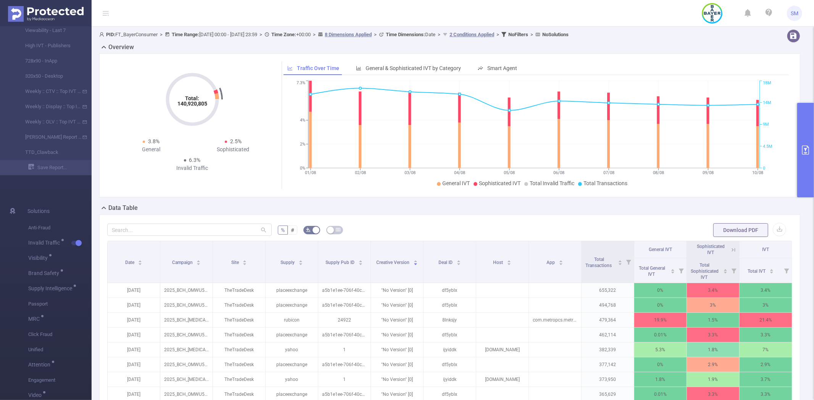
scroll to position [0, 0]
click at [813, 152] on button "primary" at bounding box center [805, 150] width 17 height 95
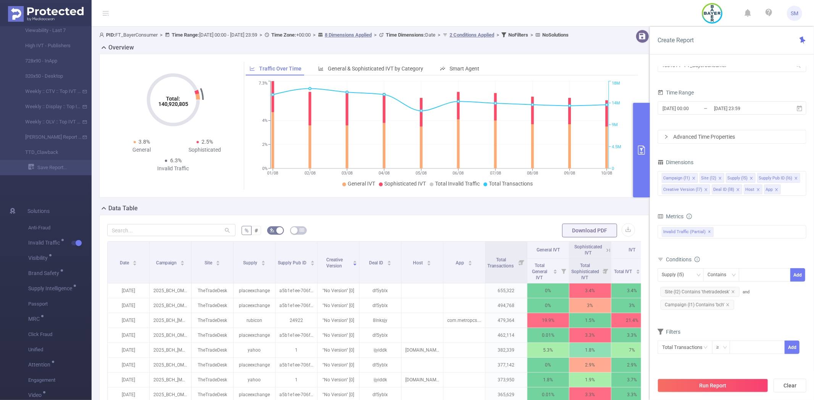
click at [645, 130] on button "primary" at bounding box center [641, 150] width 17 height 95
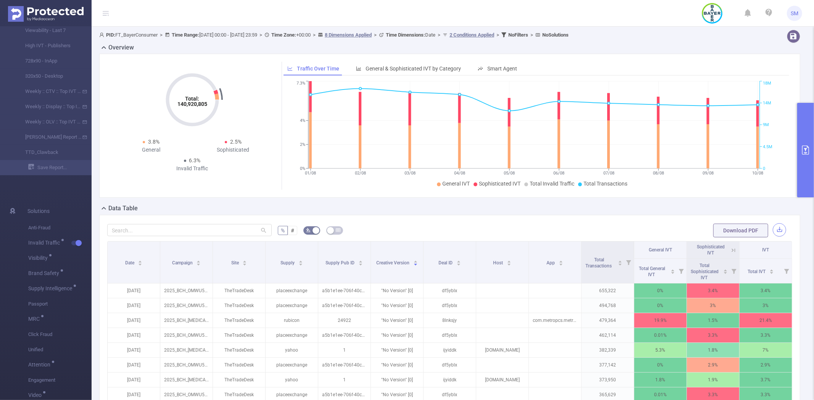
click at [774, 232] on button "button" at bounding box center [778, 230] width 13 height 13
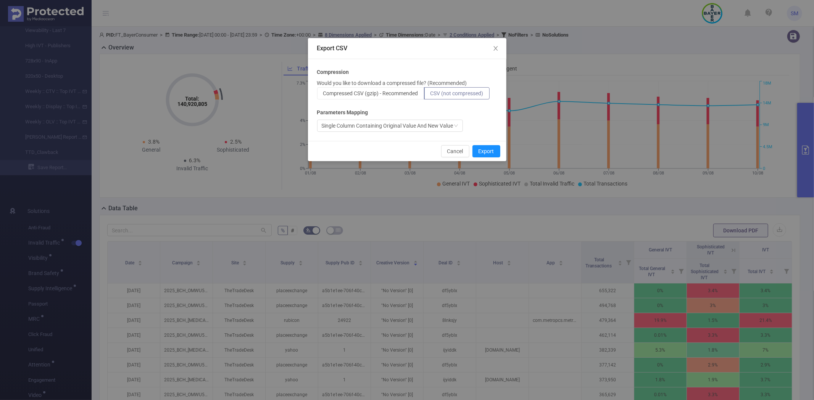
click at [448, 90] on span "CSV (not compressed)" at bounding box center [456, 93] width 53 height 6
click at [430, 95] on input "CSV (not compressed)" at bounding box center [430, 95] width 0 height 0
click at [489, 150] on button "Export" at bounding box center [486, 151] width 28 height 12
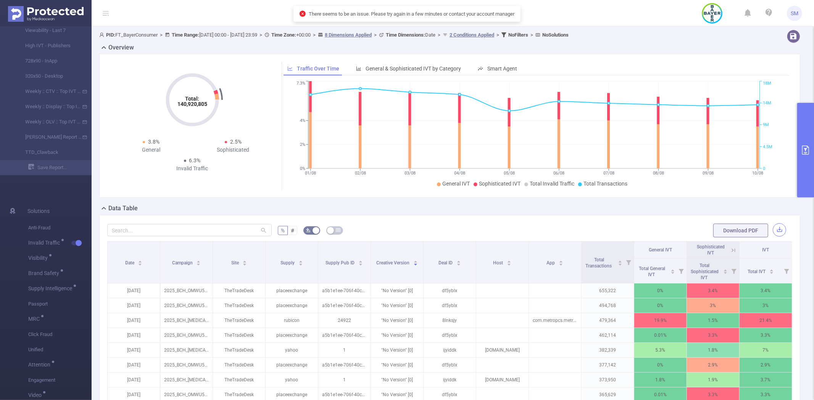
click at [772, 230] on button "button" at bounding box center [778, 230] width 13 height 13
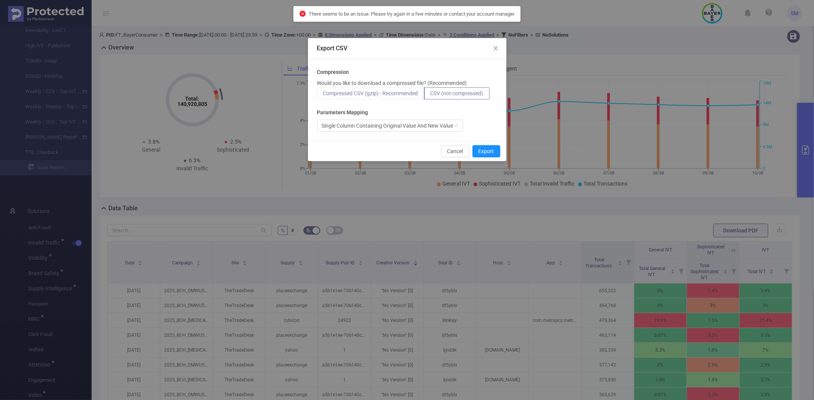
click at [386, 95] on span "Compressed CSV (gzip) - Recommended" at bounding box center [370, 93] width 95 height 6
click at [323, 95] on input "Compressed CSV (gzip) - Recommended" at bounding box center [323, 95] width 0 height 0
click at [410, 93] on span "Compressed CSV (gzip) - Recommended" at bounding box center [370, 93] width 95 height 6
click at [323, 95] on input "Compressed CSV (gzip) - Recommended" at bounding box center [323, 95] width 0 height 0
click at [487, 151] on button "Export" at bounding box center [486, 151] width 28 height 12
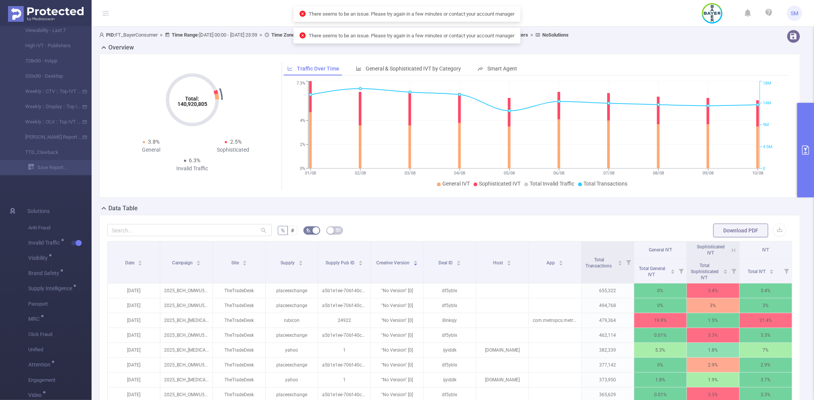
click at [571, 209] on div "Data Table" at bounding box center [452, 209] width 707 height 11
click at [807, 151] on icon "primary" at bounding box center [805, 150] width 9 height 9
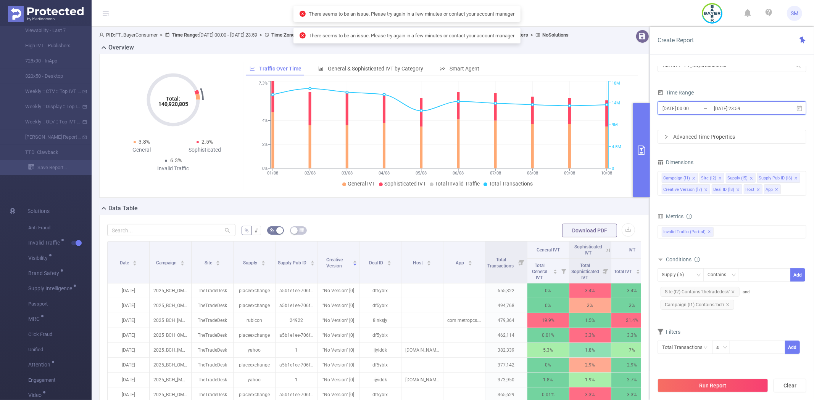
click at [799, 107] on icon at bounding box center [798, 108] width 5 height 6
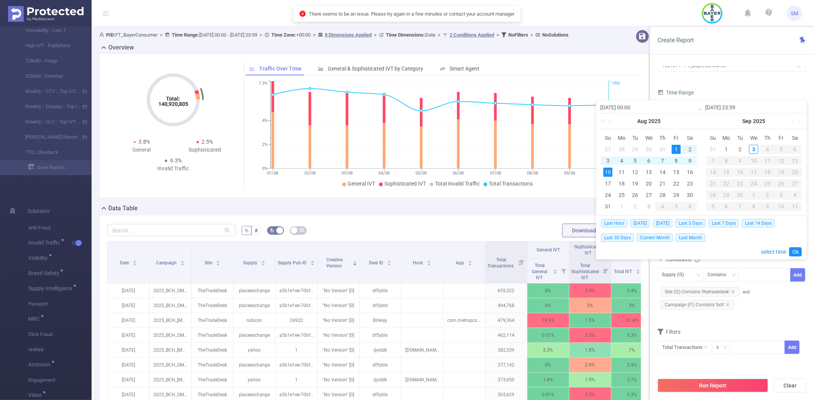
click at [510, 215] on div "Data Table" at bounding box center [377, 209] width 556 height 11
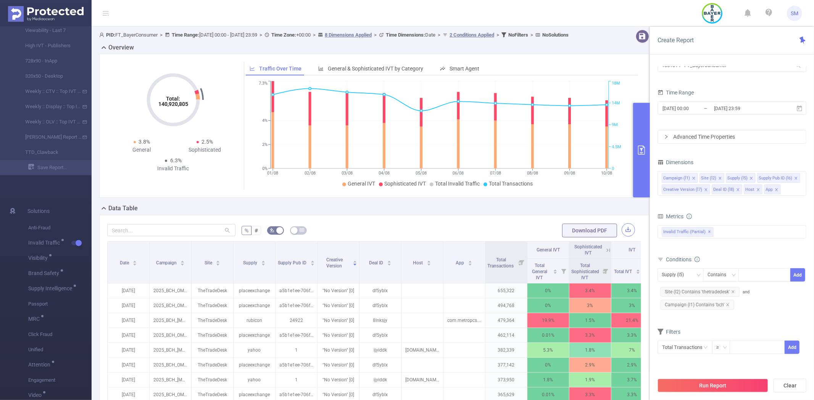
click at [625, 235] on button "button" at bounding box center [627, 230] width 13 height 13
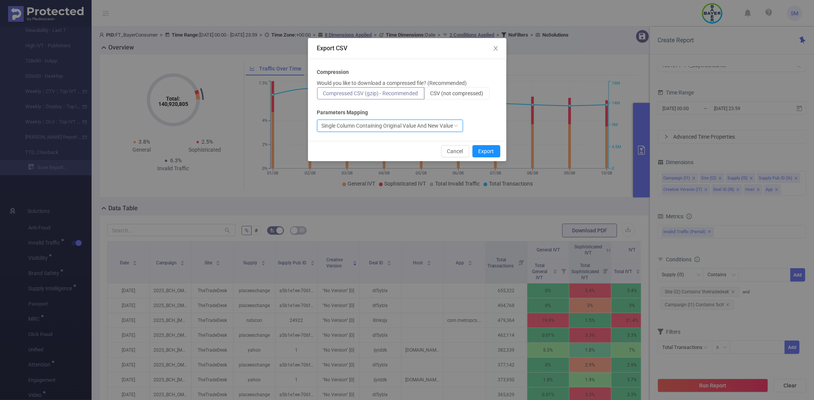
click at [408, 126] on div "Single Column Containing Original Value And New Value" at bounding box center [388, 125] width 132 height 11
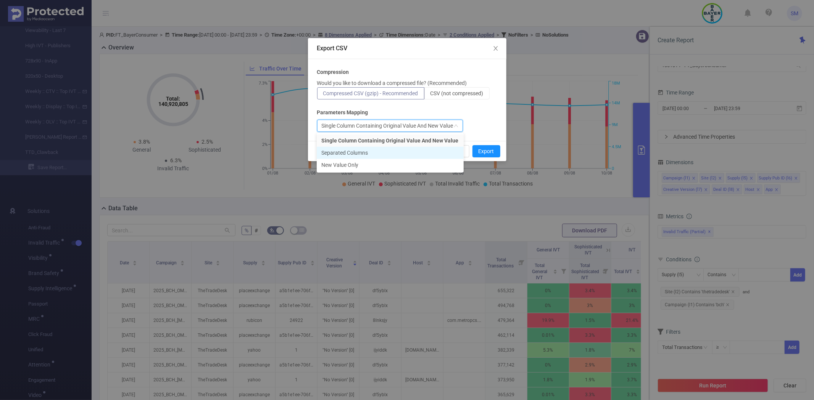
click at [372, 154] on li "Separated Columns" at bounding box center [390, 153] width 147 height 12
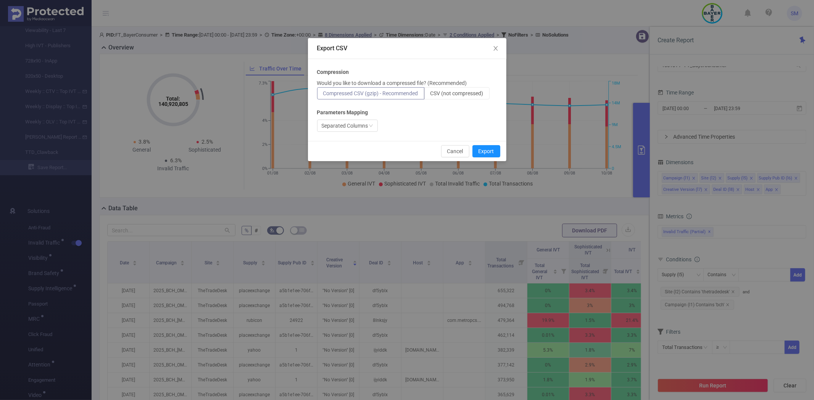
click at [402, 94] on span "Compressed CSV (gzip) - Recommended" at bounding box center [370, 93] width 95 height 6
click at [323, 95] on input "Compressed CSV (gzip) - Recommended" at bounding box center [323, 95] width 0 height 0
click at [486, 154] on button "Export" at bounding box center [486, 151] width 28 height 12
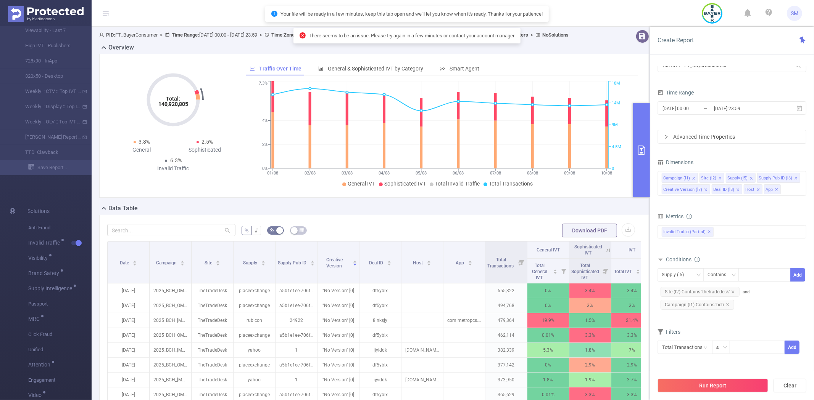
click at [372, 215] on div "Data Table" at bounding box center [377, 209] width 556 height 11
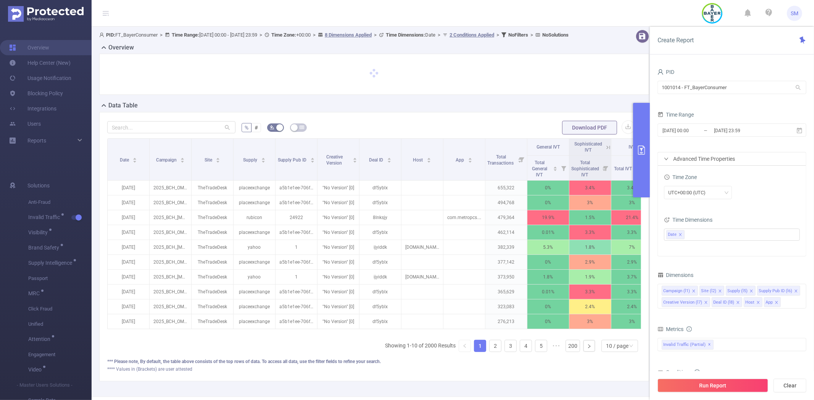
click at [642, 117] on button "primary" at bounding box center [641, 150] width 17 height 95
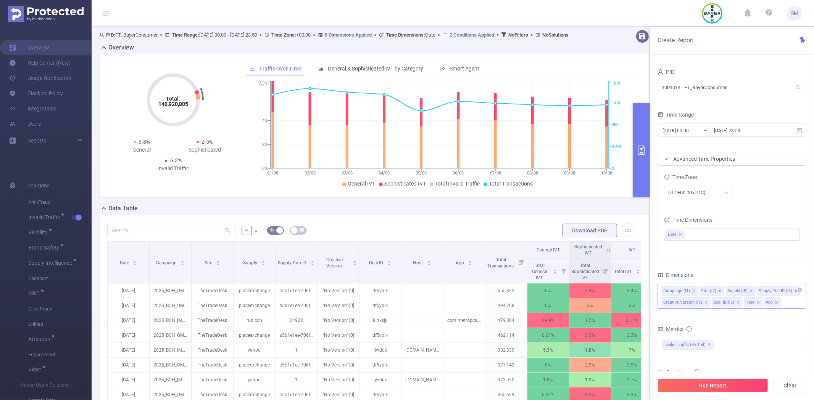
click at [704, 304] on icon "icon: close" at bounding box center [706, 303] width 4 height 4
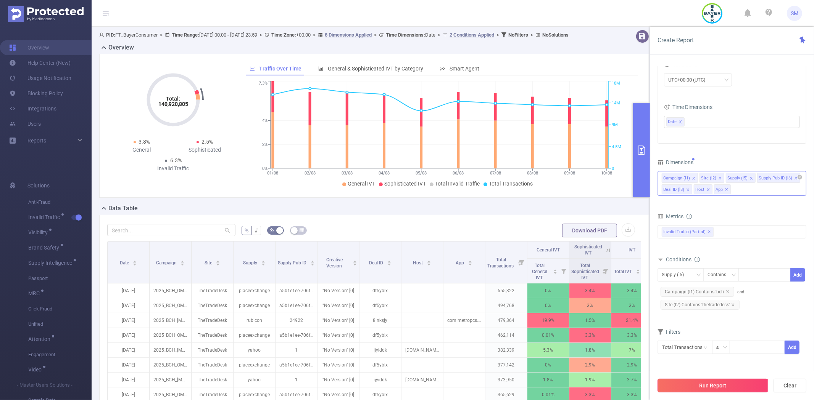
click at [684, 387] on button "Run Report" at bounding box center [712, 386] width 111 height 14
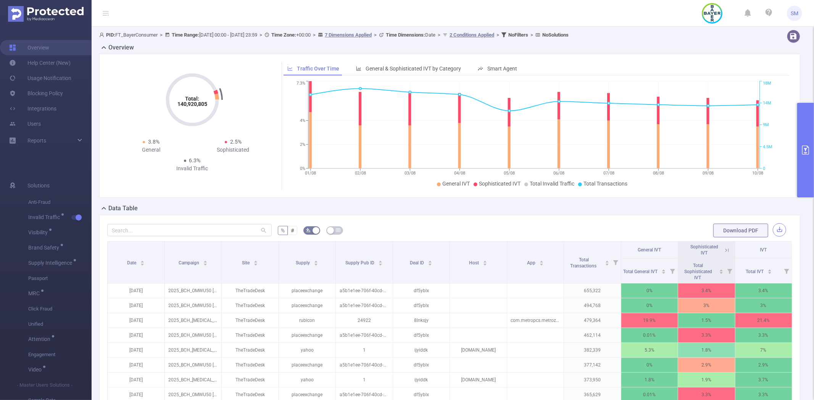
click at [772, 230] on button "button" at bounding box center [778, 230] width 13 height 13
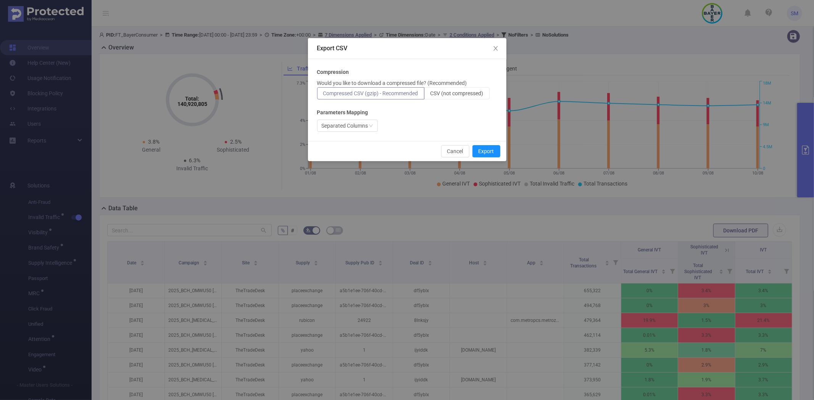
click at [387, 93] on span "Compressed CSV (gzip) - Recommended" at bounding box center [370, 93] width 95 height 6
click at [323, 95] on input "Compressed CSV (gzip) - Recommended" at bounding box center [323, 95] width 0 height 0
click at [485, 151] on button "Export" at bounding box center [486, 151] width 28 height 12
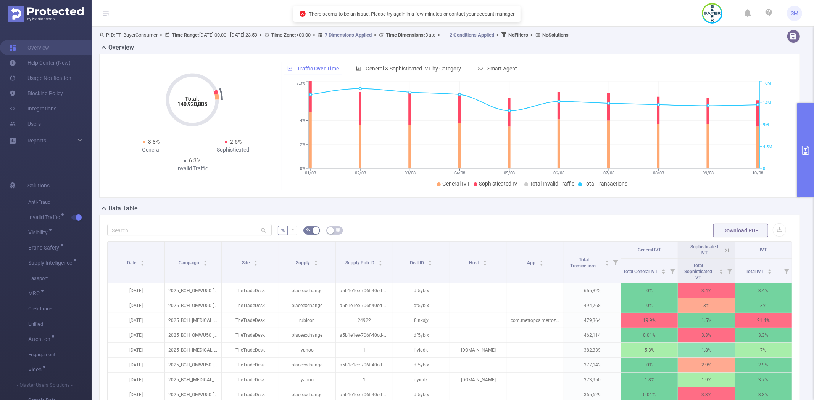
click at [488, 211] on div "Data Table" at bounding box center [452, 209] width 707 height 11
click at [809, 121] on button "primary" at bounding box center [805, 150] width 17 height 95
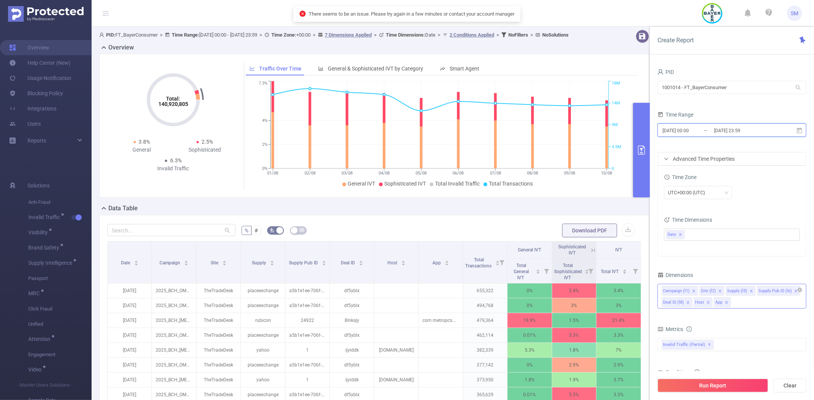
click at [798, 129] on icon at bounding box center [798, 130] width 5 height 6
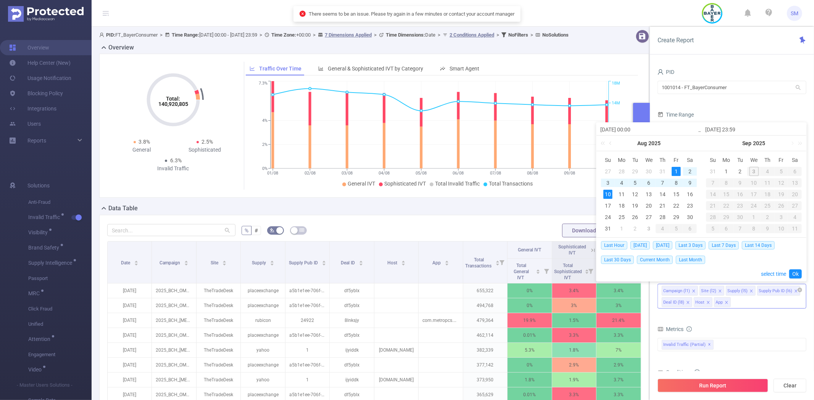
click at [674, 170] on div "1" at bounding box center [675, 171] width 9 height 9
click at [663, 182] on div "7" at bounding box center [662, 182] width 9 height 9
type input "2025-08-07 23:59"
click at [798, 272] on link "Ok" at bounding box center [795, 274] width 13 height 9
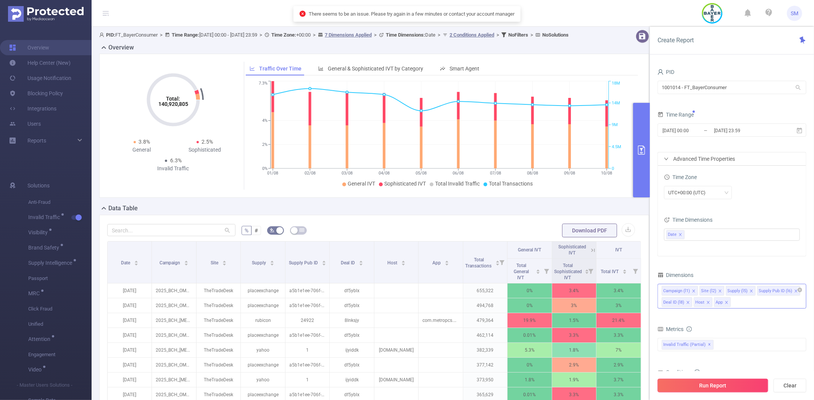
click at [730, 383] on button "Run Report" at bounding box center [712, 386] width 111 height 14
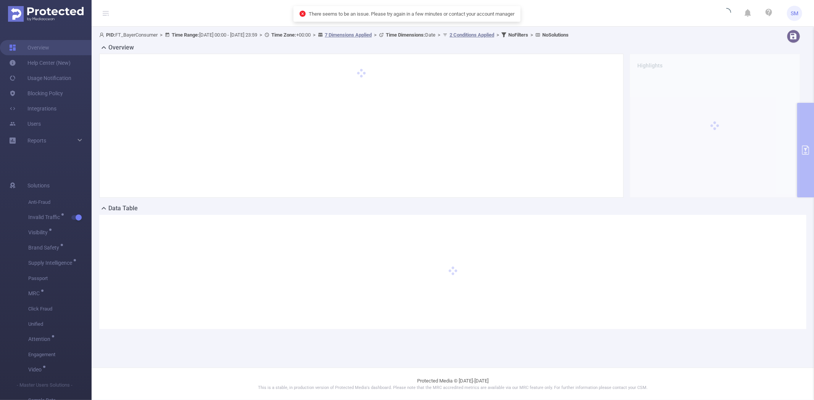
click at [299, 13] on icon "icon: close-circle" at bounding box center [302, 14] width 6 height 6
click at [271, 12] on header "SM" at bounding box center [407, 13] width 814 height 27
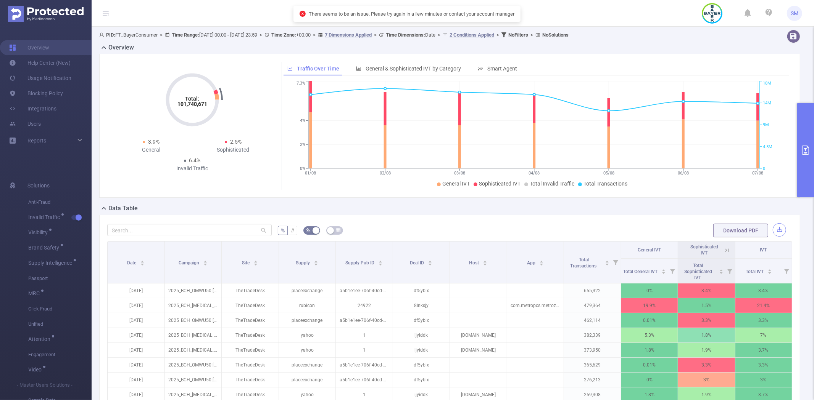
click at [772, 228] on button "button" at bounding box center [778, 230] width 13 height 13
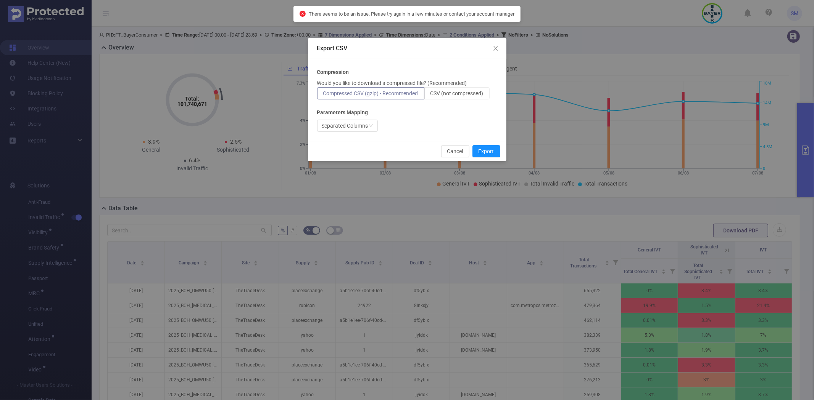
click at [383, 85] on p "Would you like to download a compressed file? (Recommended)" at bounding box center [392, 83] width 150 height 8
click at [489, 156] on button "Export" at bounding box center [486, 151] width 28 height 12
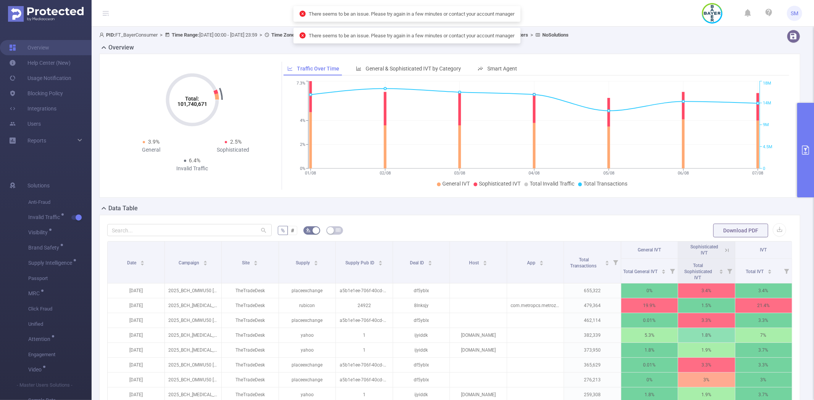
click at [806, 140] on button "primary" at bounding box center [805, 150] width 17 height 95
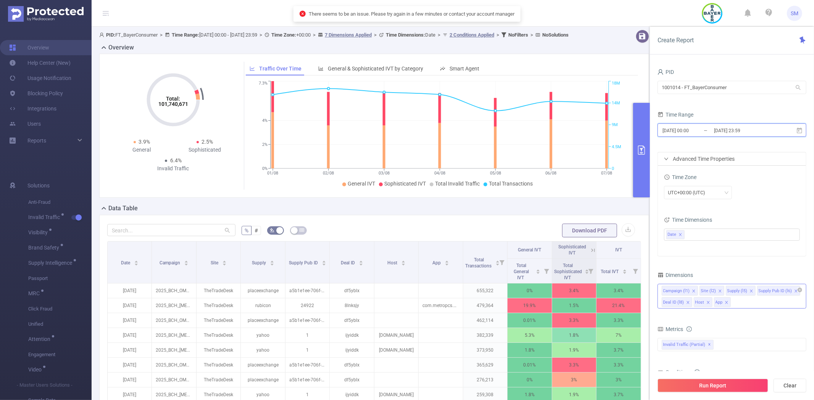
click at [799, 130] on icon at bounding box center [799, 130] width 7 height 7
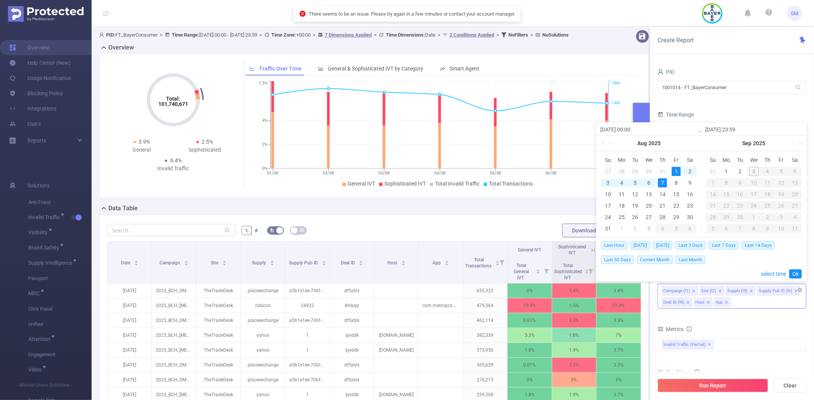
click at [675, 168] on div "1" at bounding box center [675, 171] width 9 height 9
click at [676, 195] on div "15" at bounding box center [675, 194] width 9 height 9
type input "2025-08-15 23:59"
click at [744, 104] on form "PID 1001014 - FT_BayerConsumer 1001014 - FT_BayerConsumer Time Range 2025-08-01…" at bounding box center [731, 162] width 149 height 190
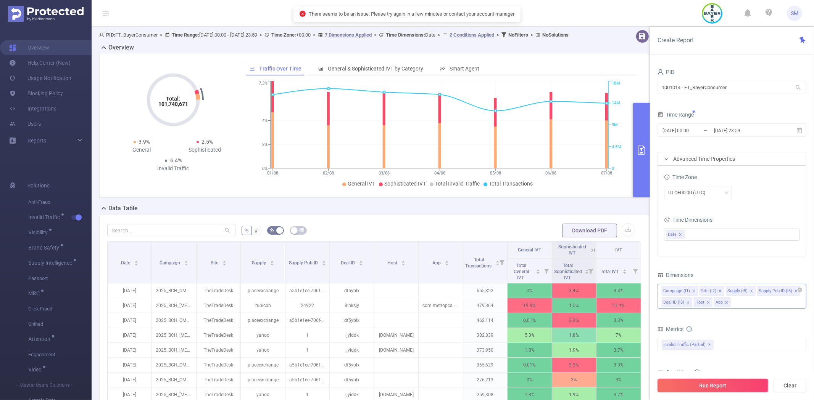
click at [719, 384] on button "Run Report" at bounding box center [712, 386] width 111 height 14
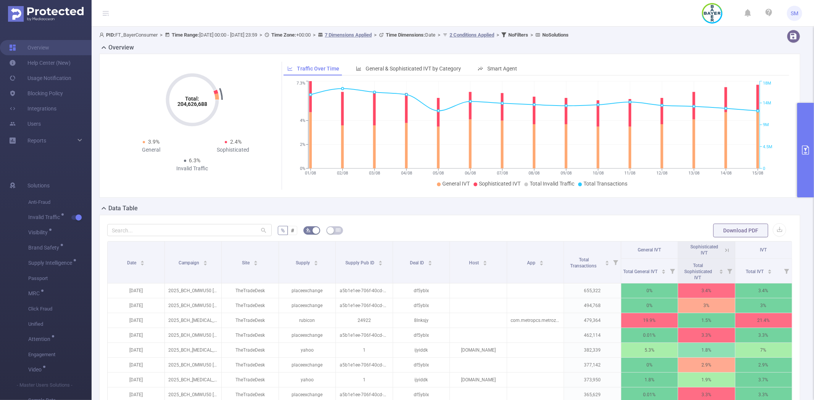
click at [798, 113] on button "primary" at bounding box center [805, 150] width 17 height 95
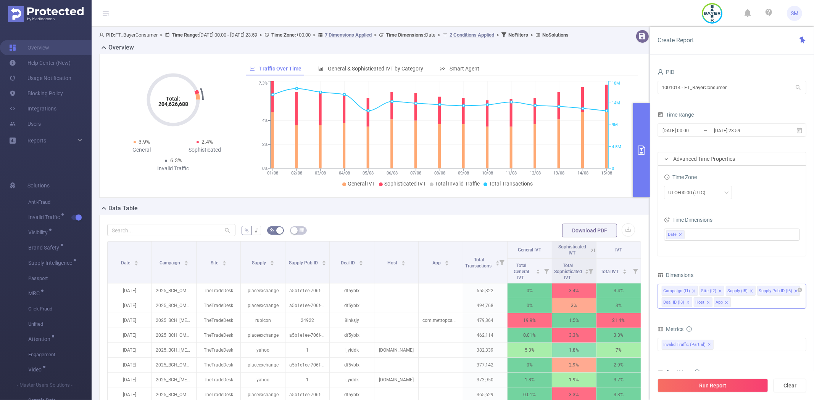
click at [638, 119] on button "primary" at bounding box center [641, 150] width 17 height 95
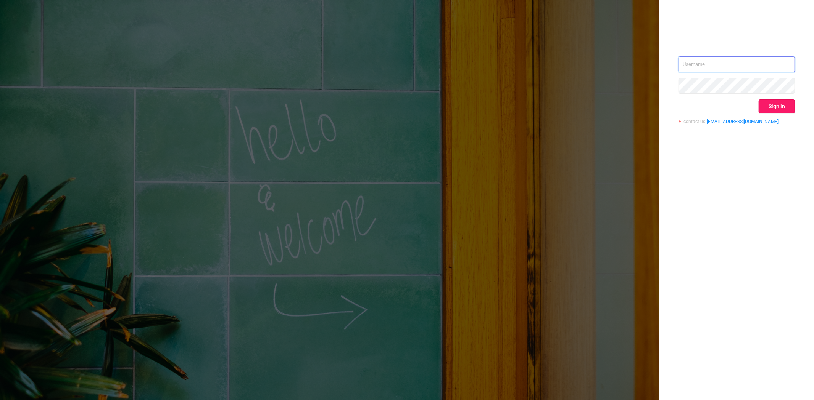
type input "[PERSON_NAME][EMAIL_ADDRESS][DOMAIN_NAME]"
click at [779, 103] on button "Sign in" at bounding box center [776, 107] width 36 height 14
